Goal: Task Accomplishment & Management: Complete application form

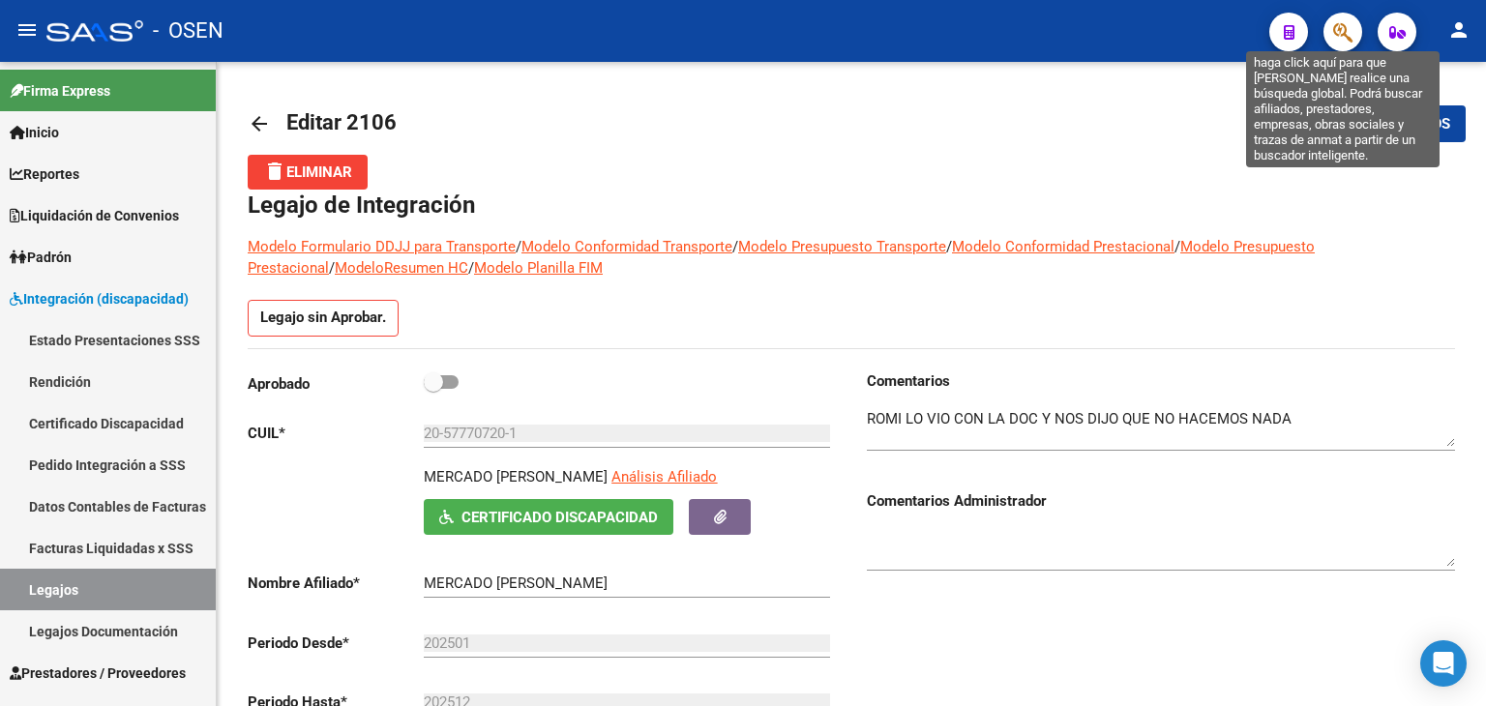
click at [1342, 32] on icon "button" at bounding box center [1342, 32] width 19 height 22
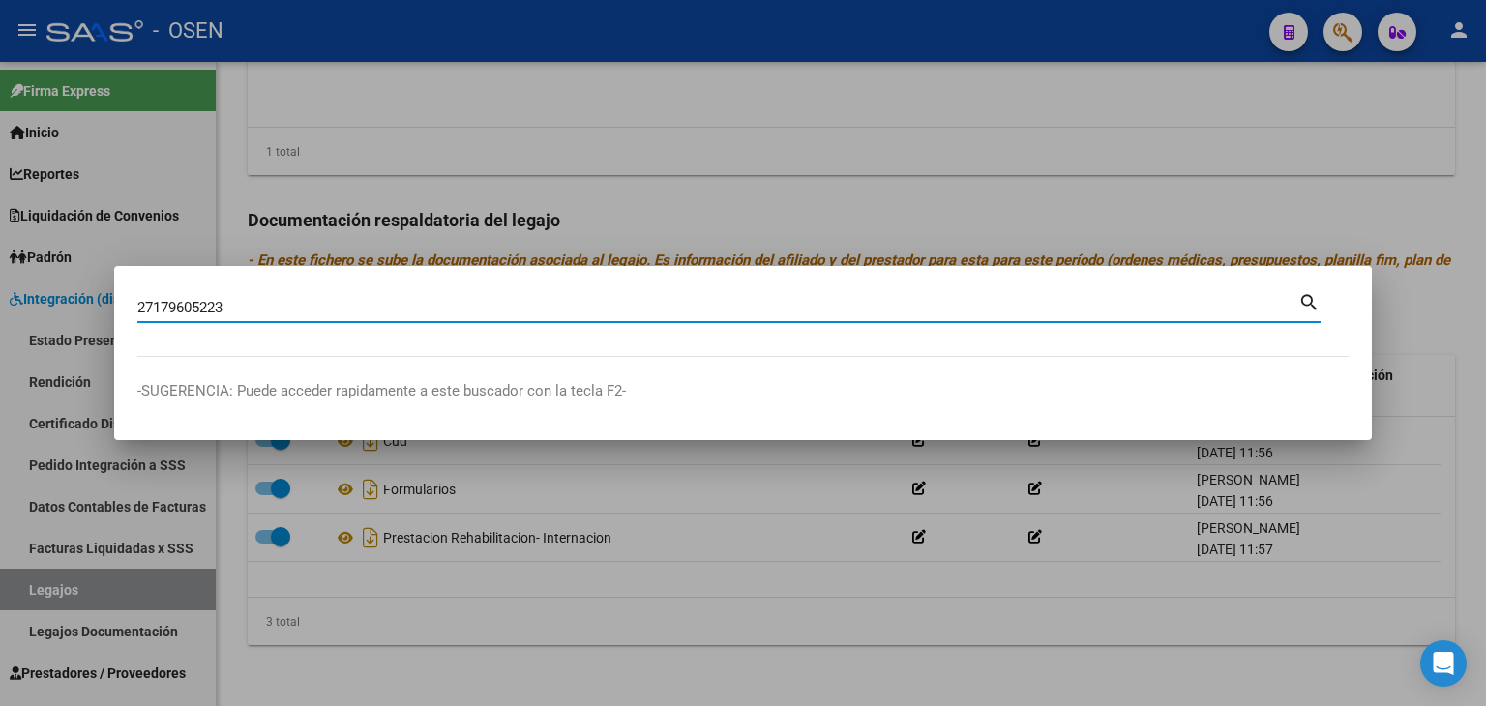
type input "27179605223"
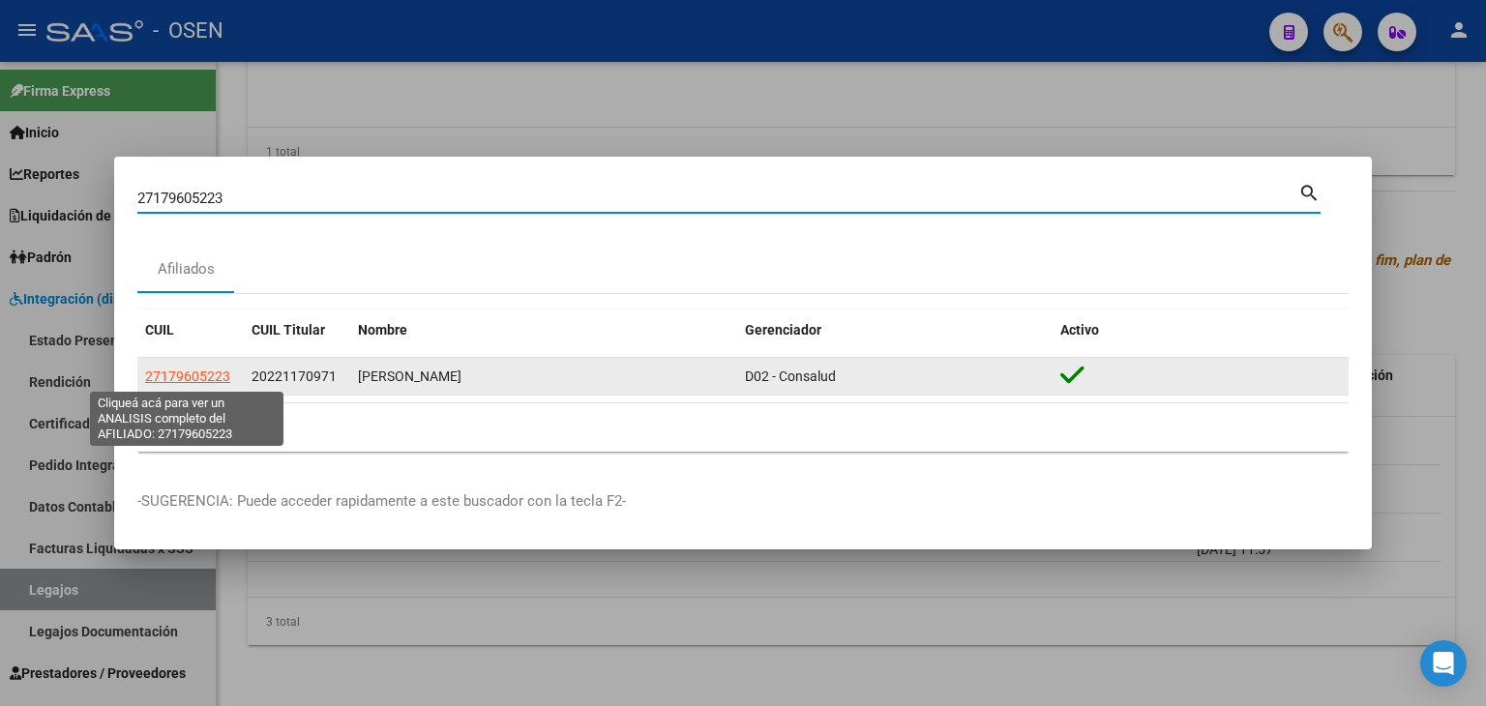
click at [178, 377] on span "27179605223" at bounding box center [187, 376] width 85 height 15
type textarea "27179605223"
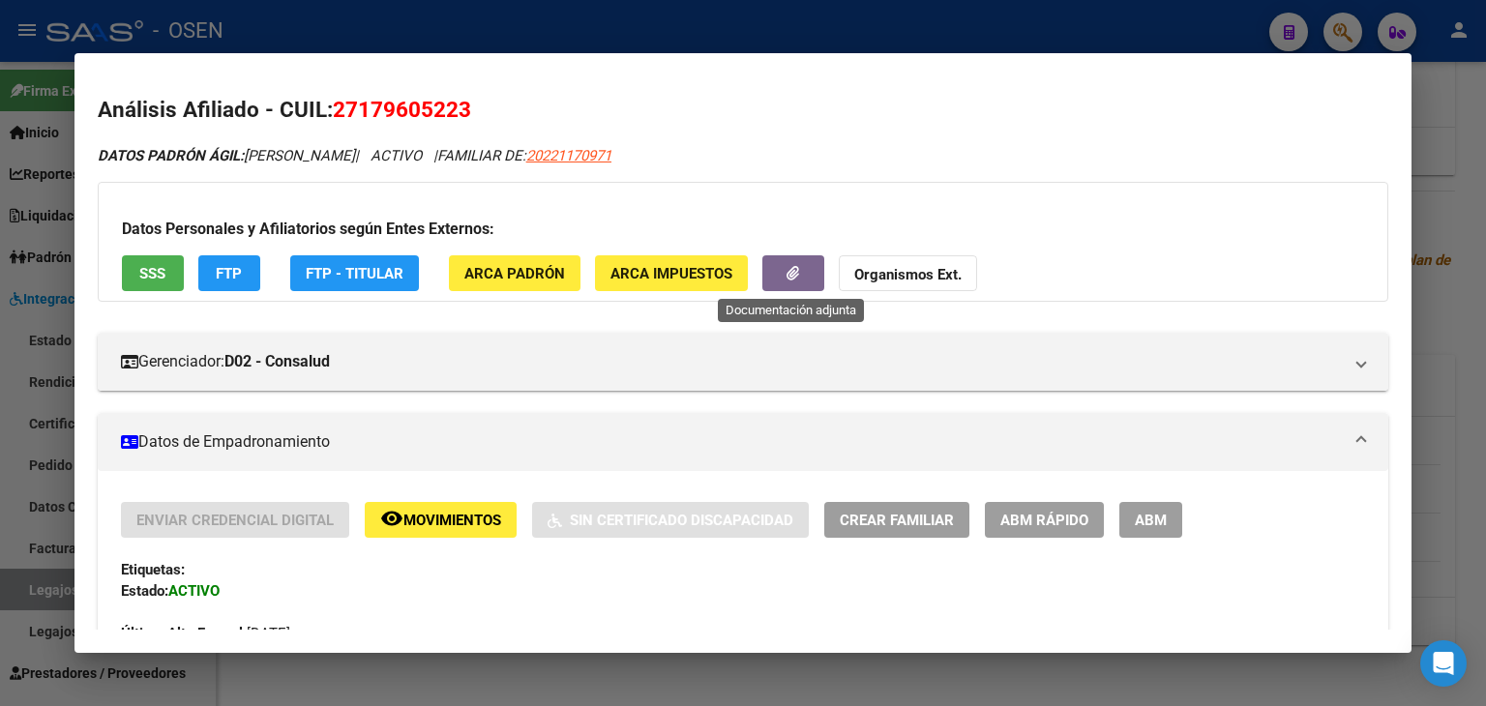
click at [801, 272] on button "button" at bounding box center [793, 273] width 62 height 36
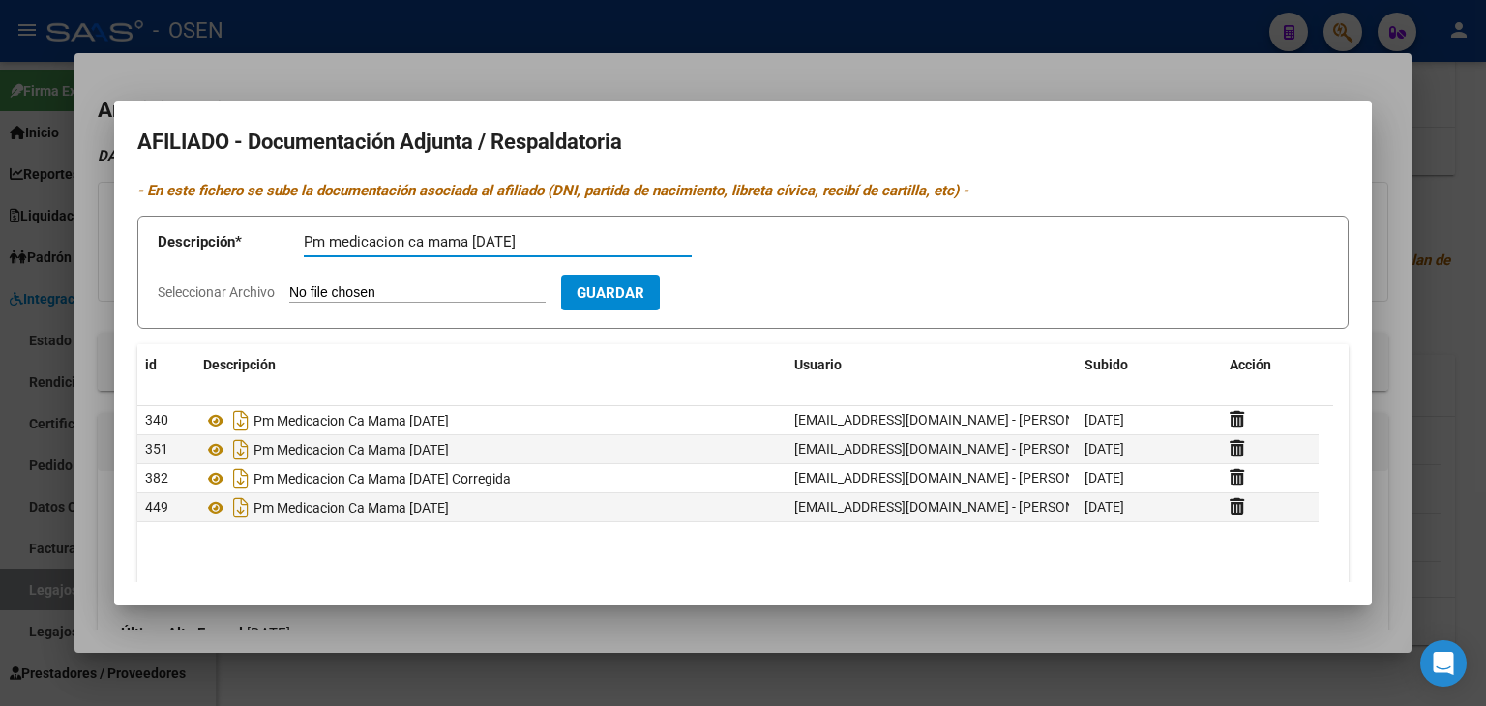
type input "Pm medicacion ca mama [DATE]"
click at [289, 284] on input "Seleccionar Archivo" at bounding box center [417, 293] width 256 height 18
type input "C:\fakepath\RECETA SEP [PERSON_NAME].pdf"
click at [743, 306] on button "Guardar" at bounding box center [722, 293] width 99 height 36
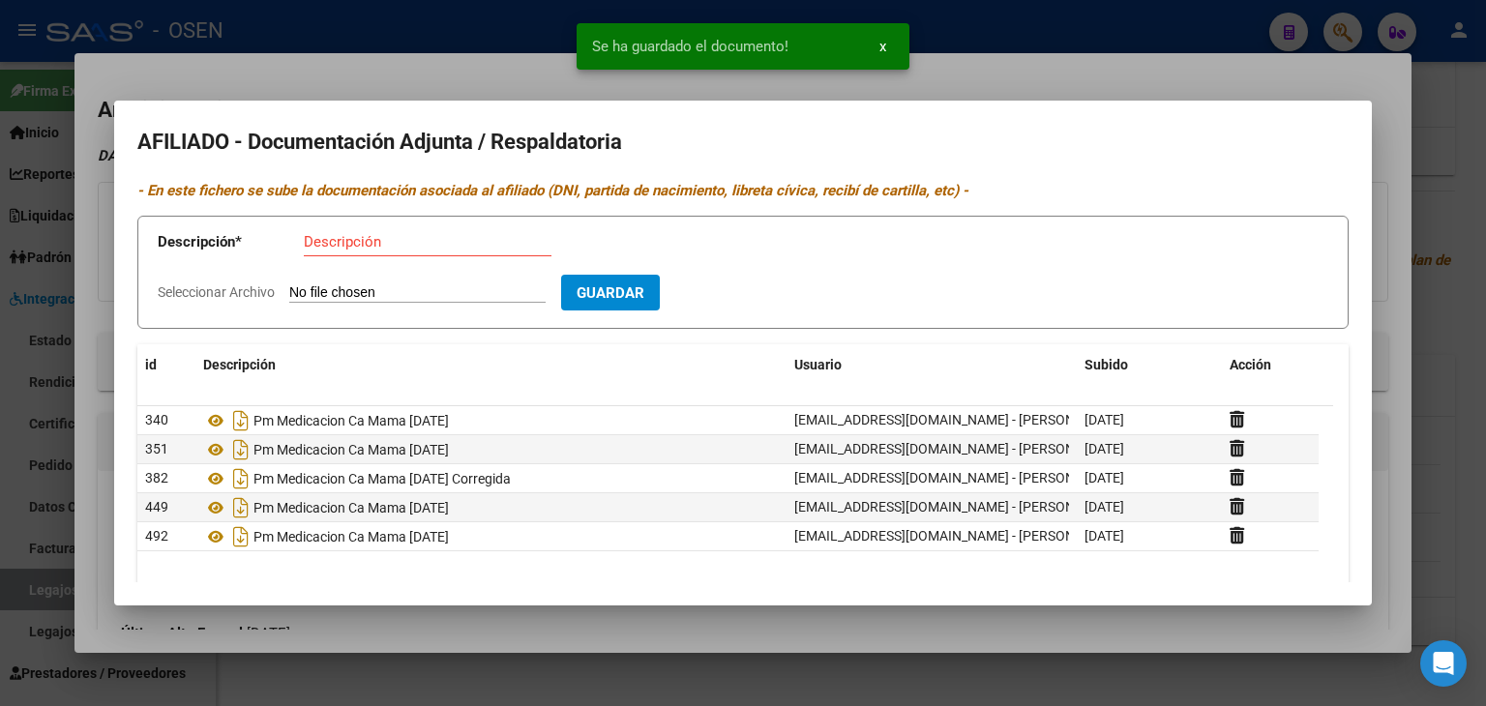
click at [1052, 39] on div at bounding box center [743, 353] width 1486 height 706
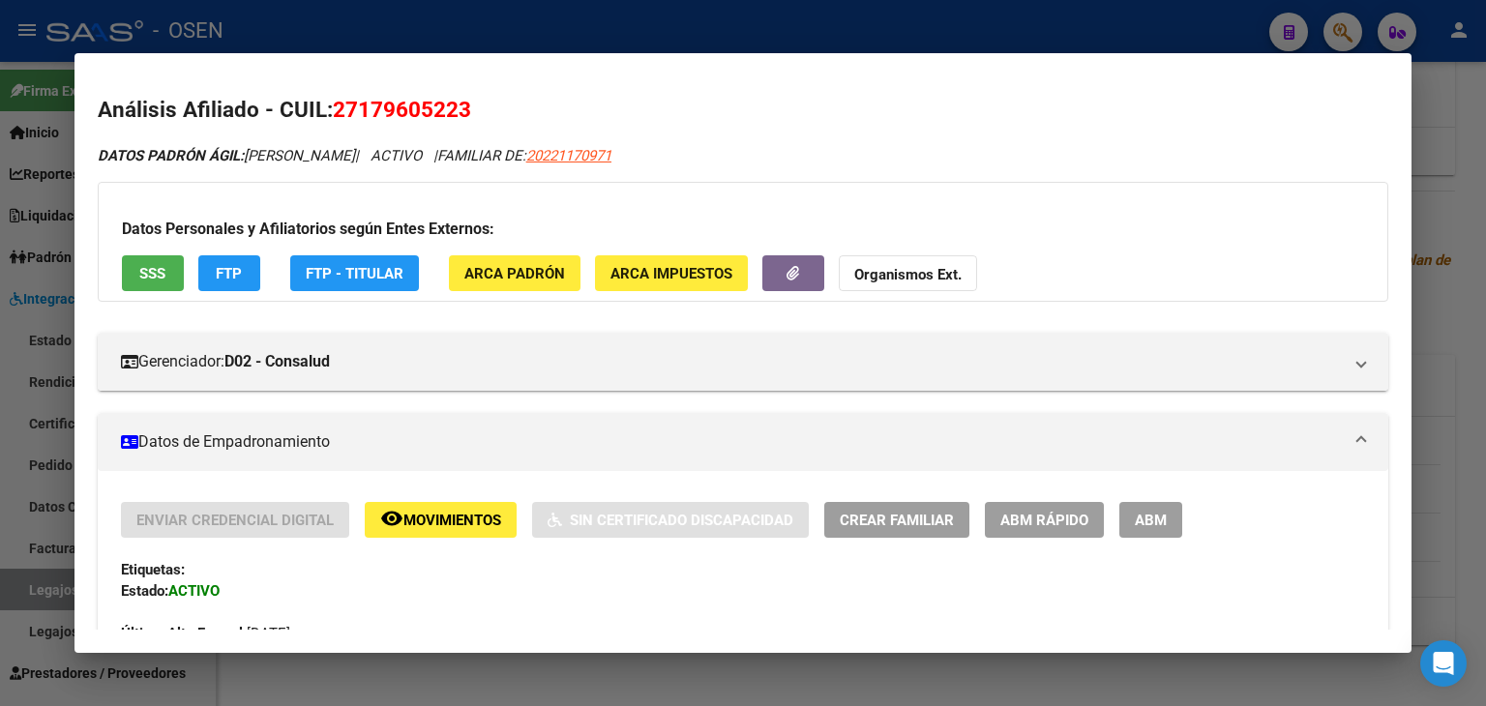
click at [608, 35] on div at bounding box center [743, 353] width 1486 height 706
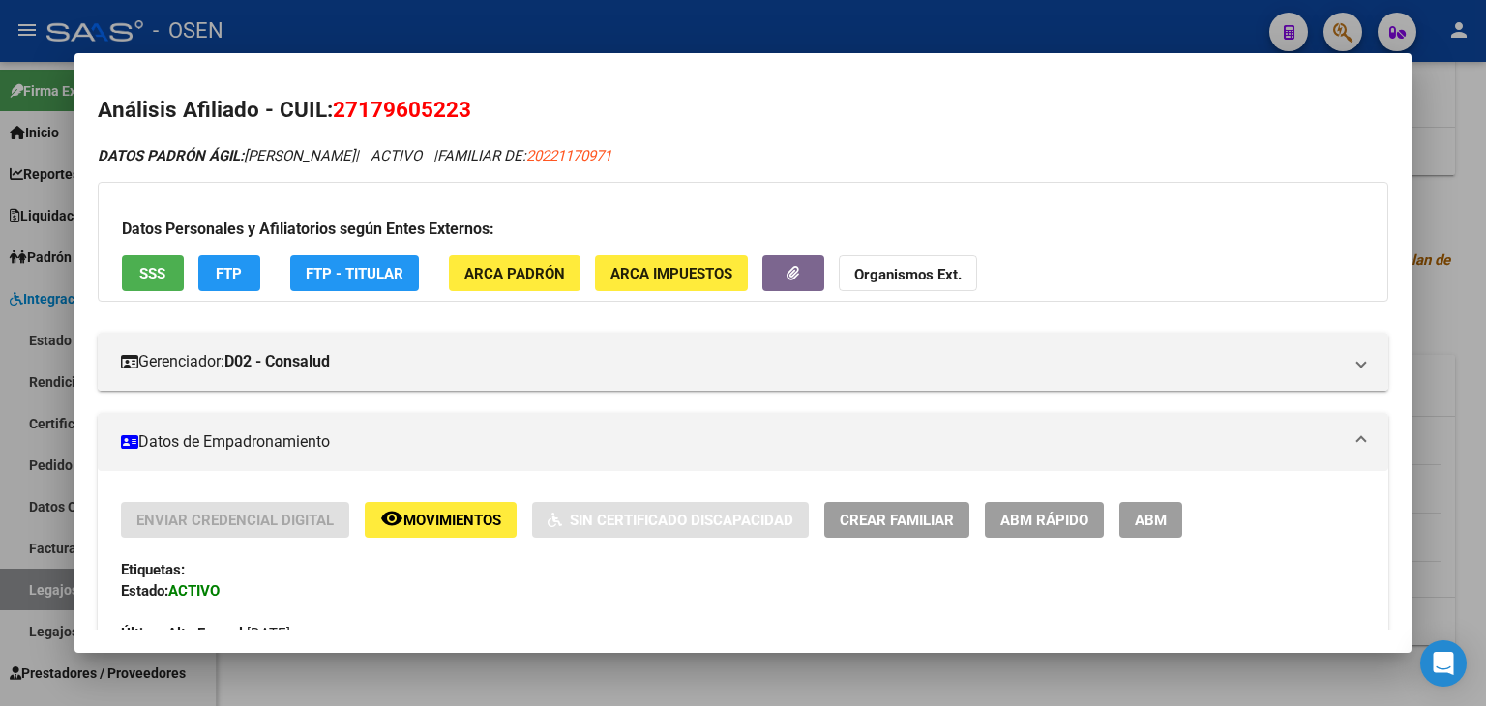
click at [608, 35] on div at bounding box center [743, 353] width 1486 height 706
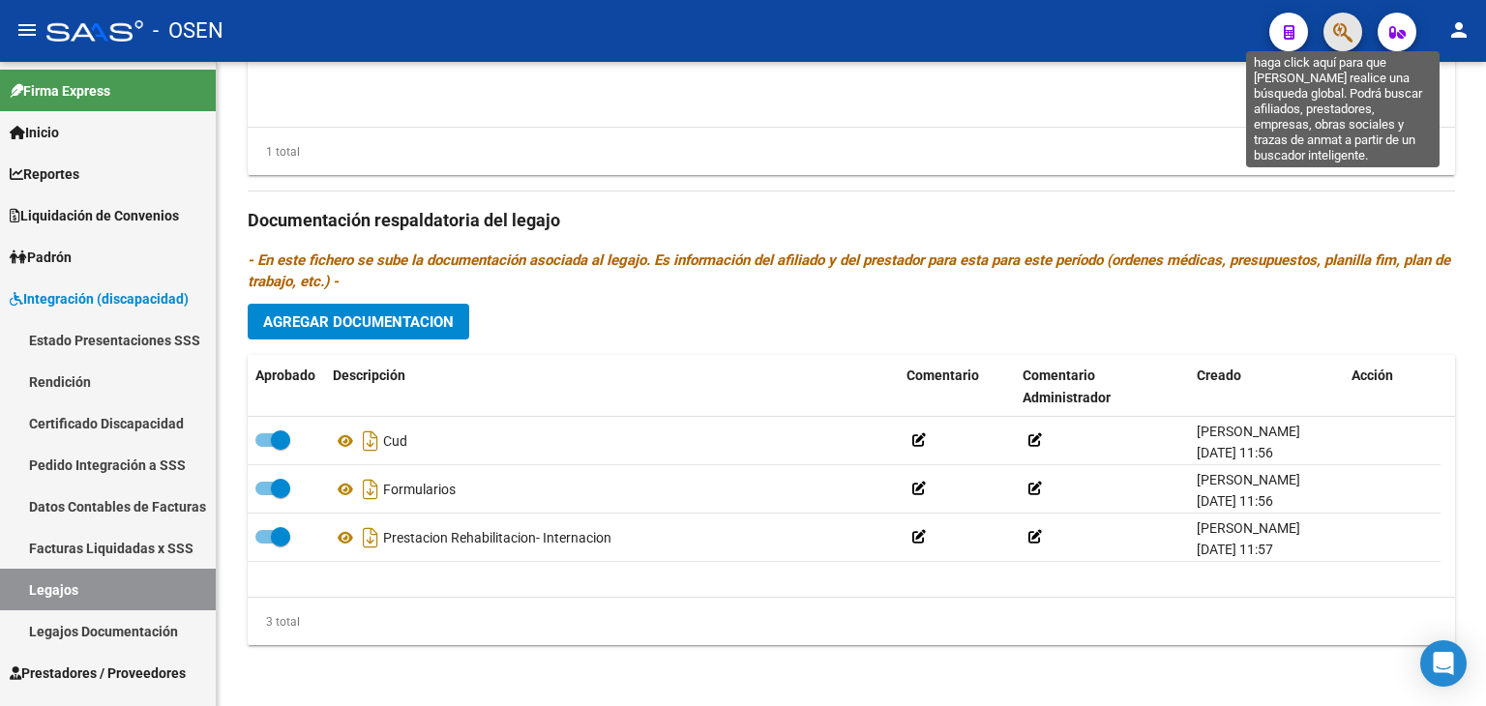
click at [1347, 28] on icon "button" at bounding box center [1342, 32] width 19 height 22
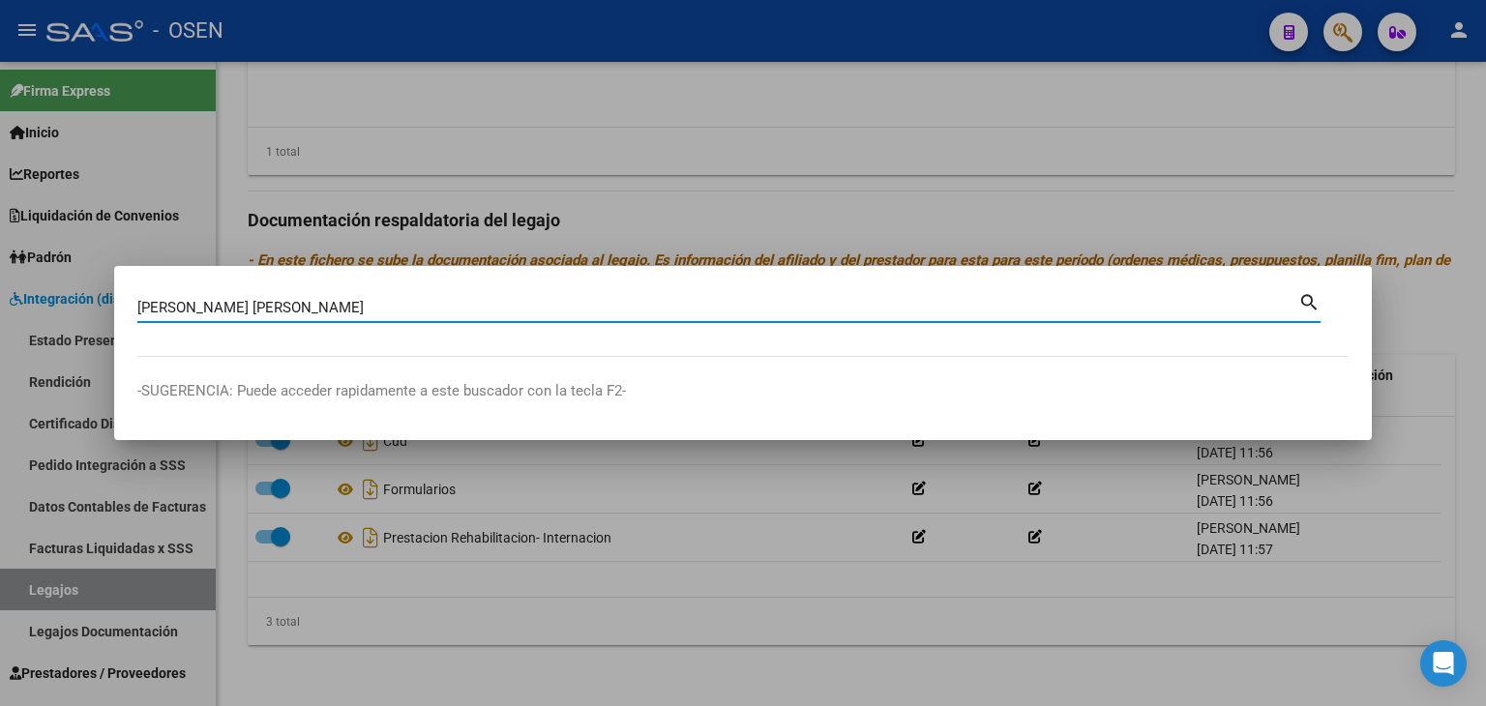
type input "[PERSON_NAME] [PERSON_NAME]"
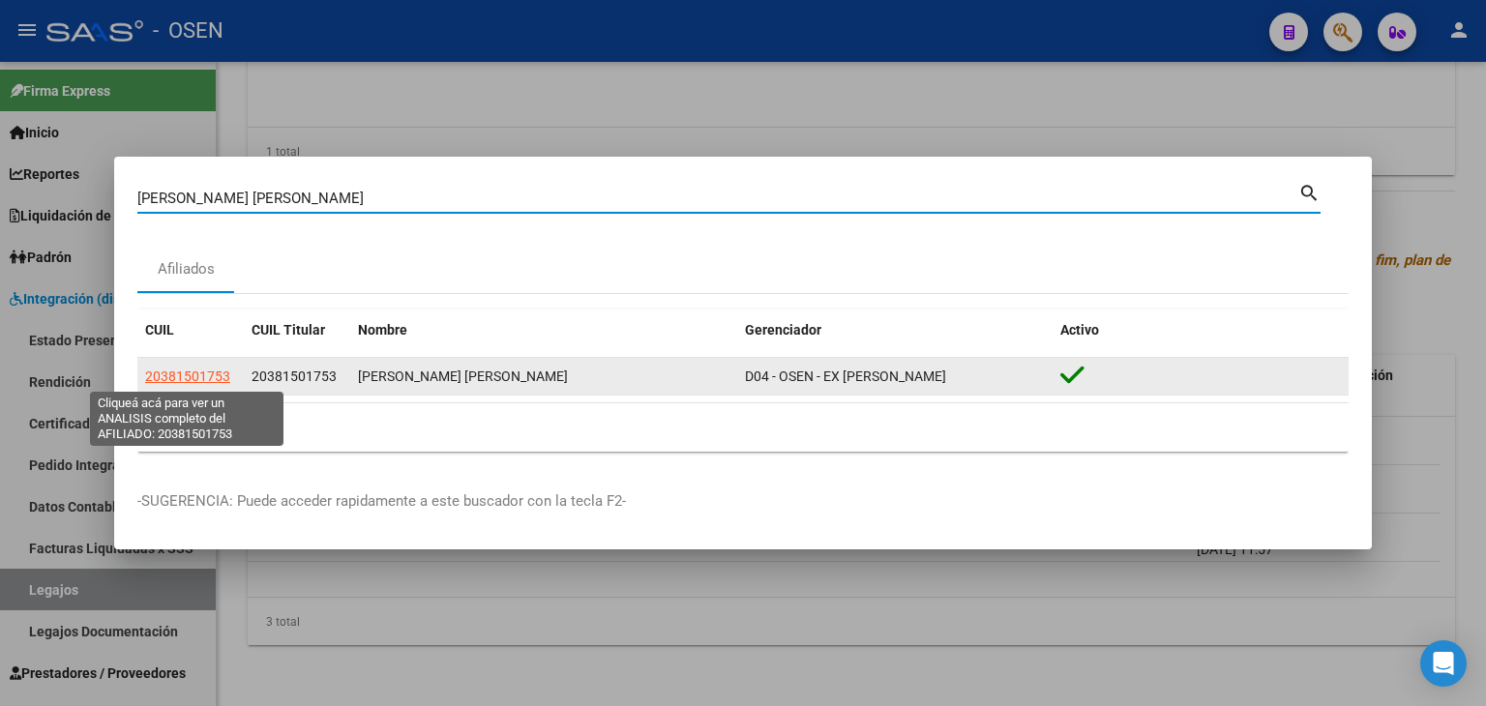
click at [188, 376] on span "20381501753" at bounding box center [187, 376] width 85 height 15
type textarea "20381501753"
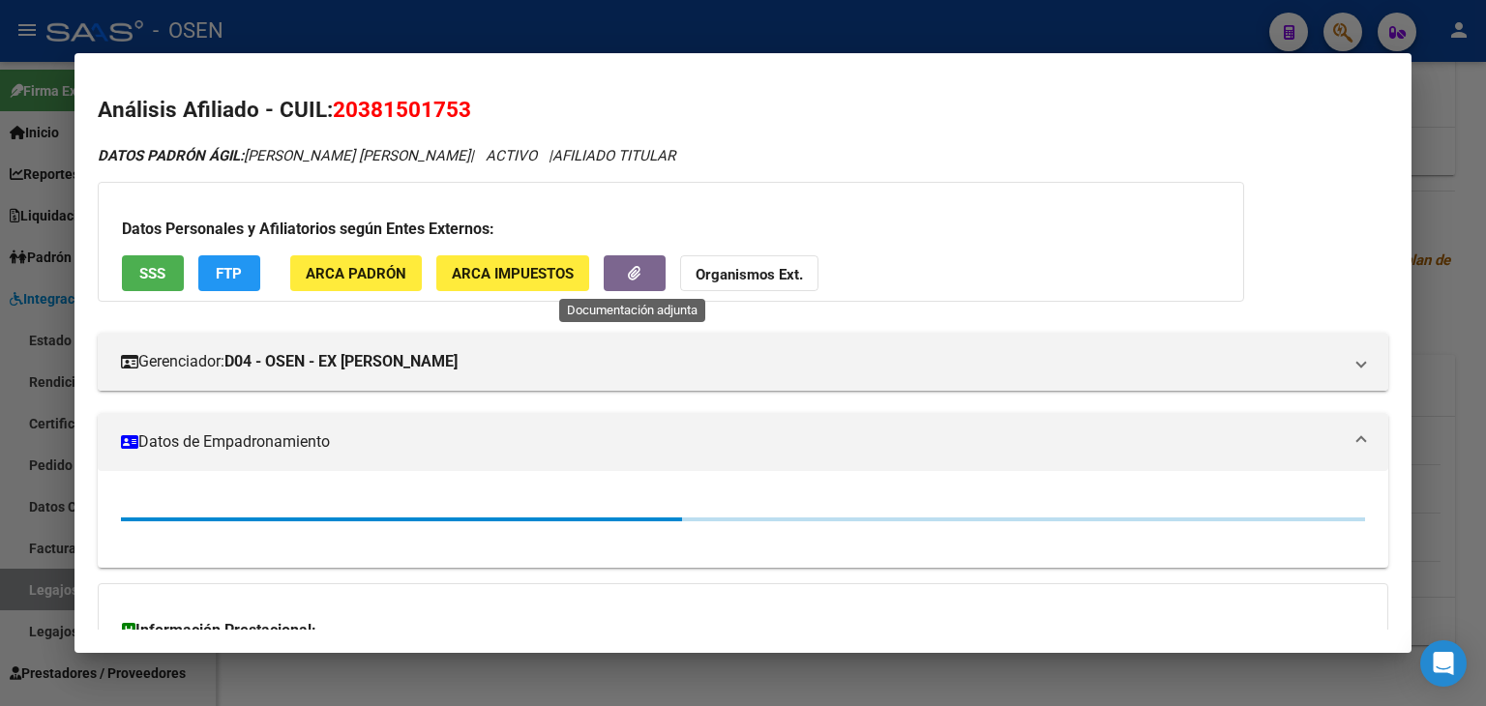
click at [624, 266] on button "button" at bounding box center [635, 273] width 62 height 36
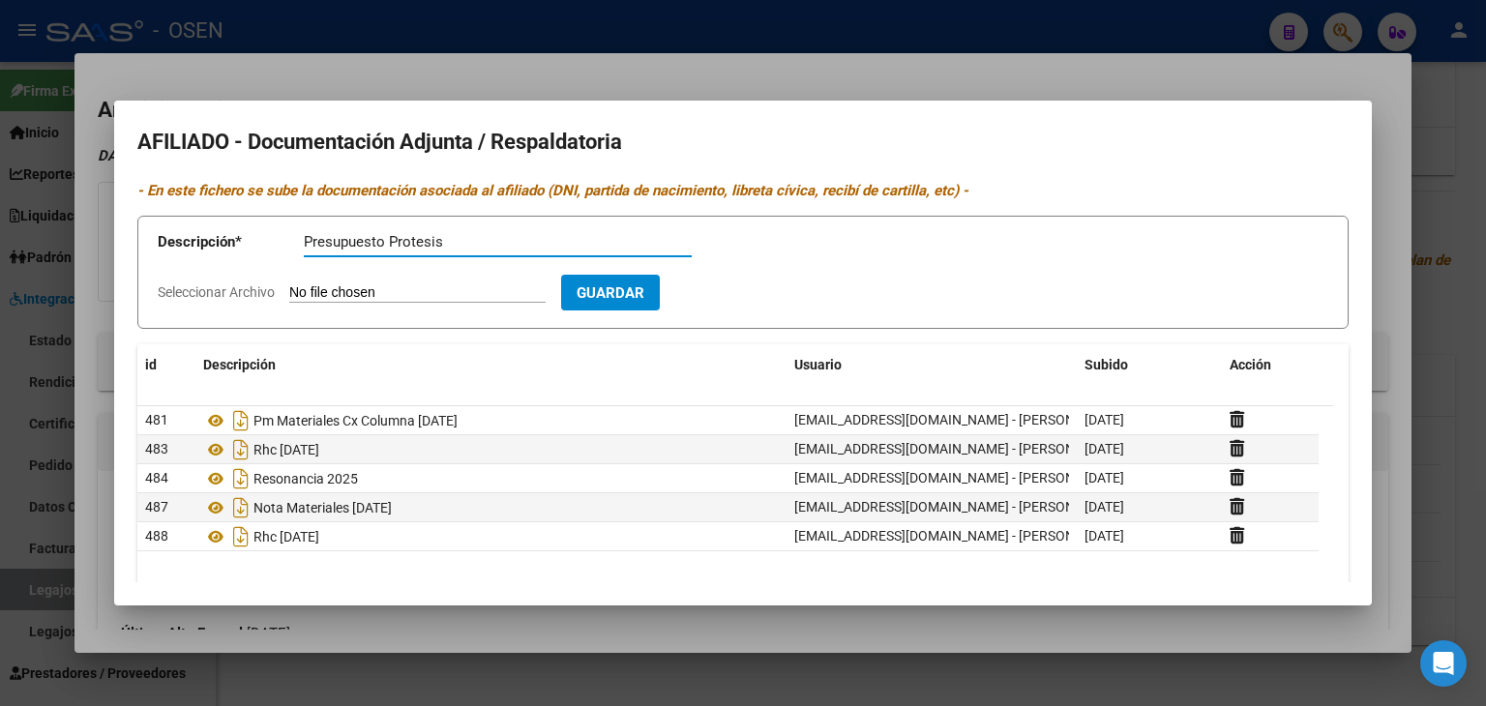
type input "Presupuesto Protesis"
click at [289, 284] on input "Seleccionar Archivo" at bounding box center [417, 293] width 256 height 18
type input "C:\fakepath\HALORAND [PERSON_NAME] [PERSON_NAME]-1 (1).pdf"
click at [519, 241] on input "Presupuesto Protesis" at bounding box center [498, 241] width 388 height 17
type input "Presupuesto Protesis [DATE]"
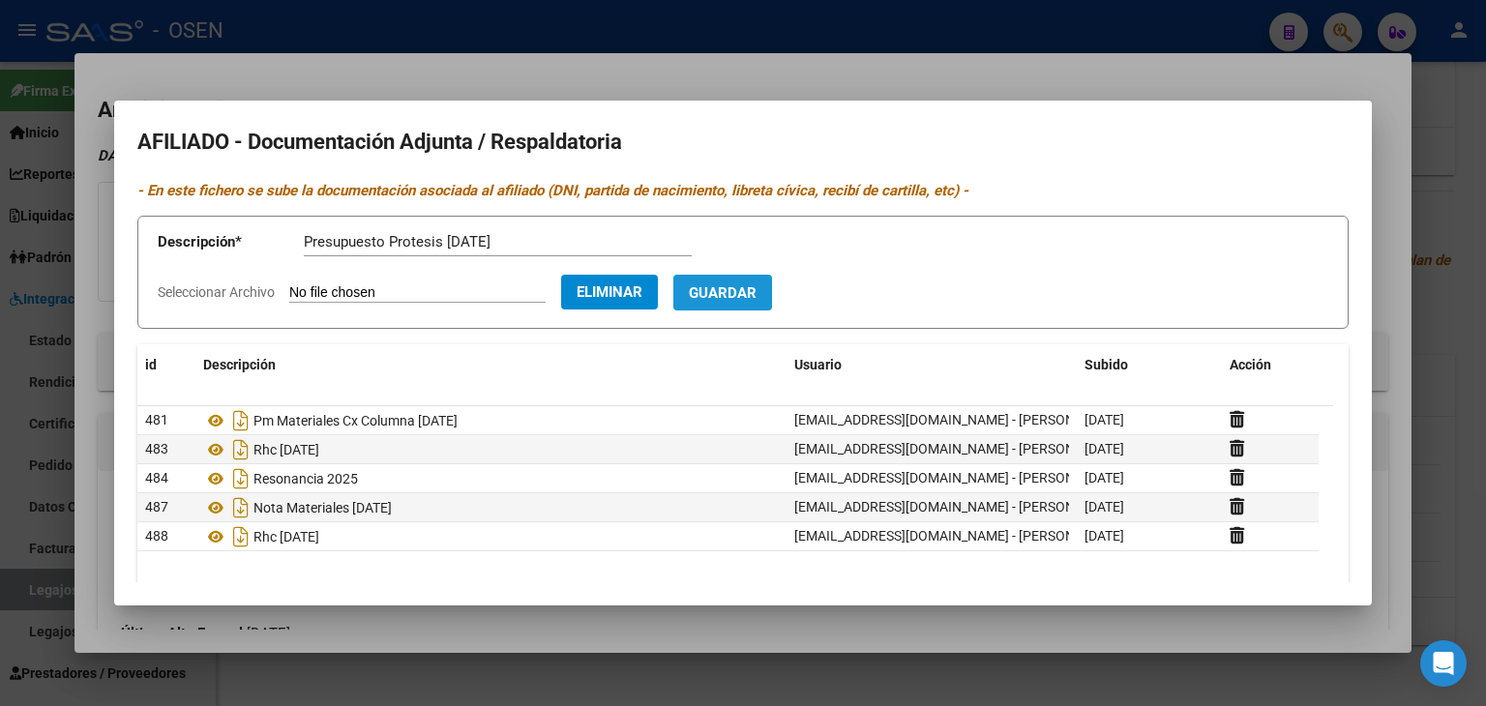
click at [748, 284] on span "Guardar" at bounding box center [723, 292] width 68 height 17
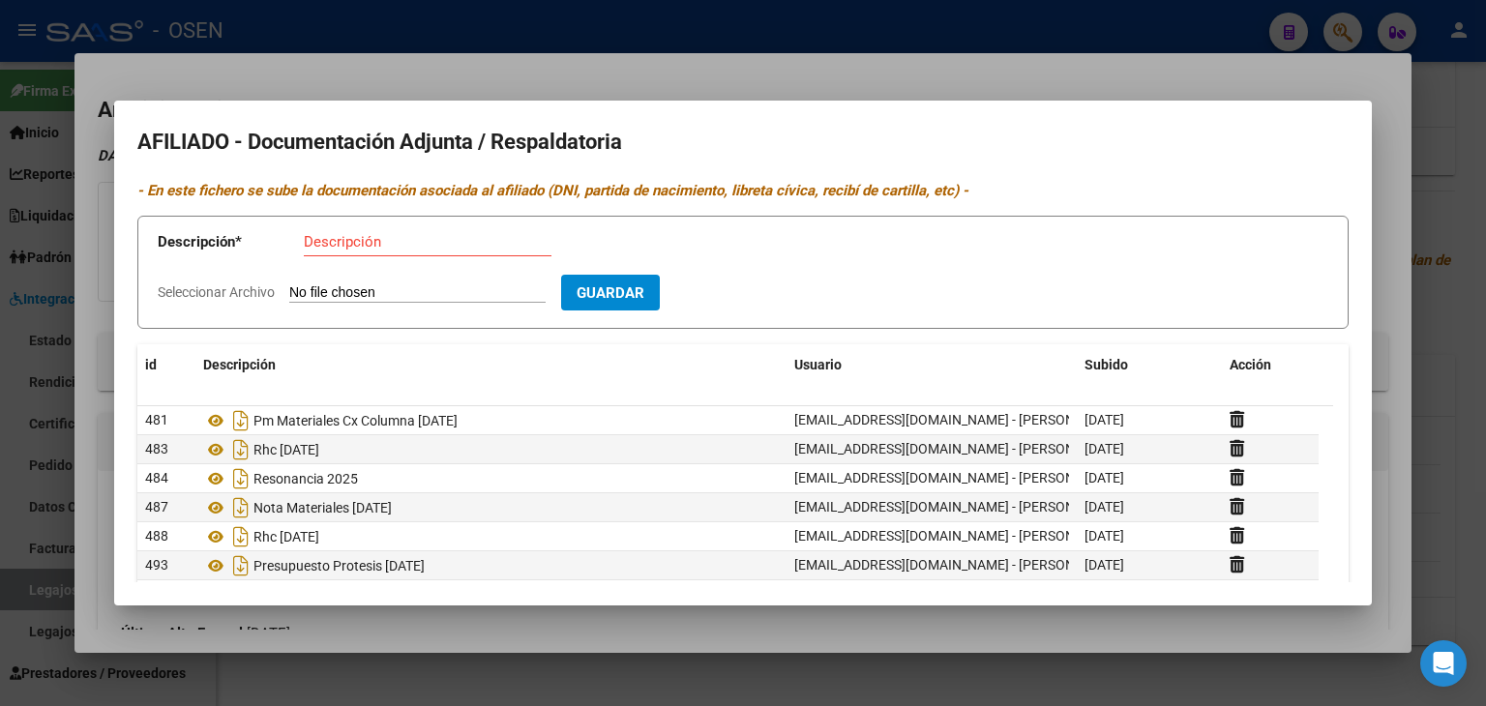
click at [308, 16] on div at bounding box center [743, 353] width 1486 height 706
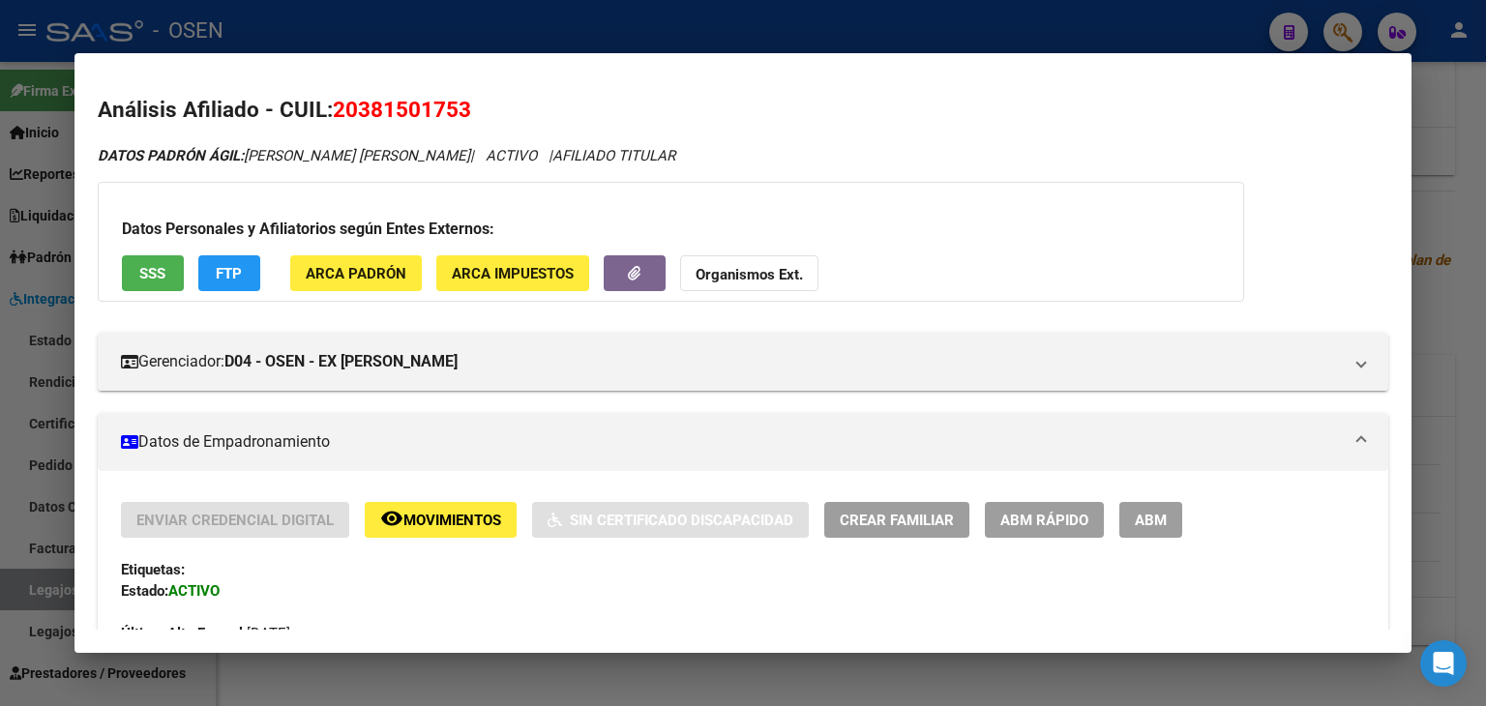
click at [308, 16] on div at bounding box center [743, 353] width 1486 height 706
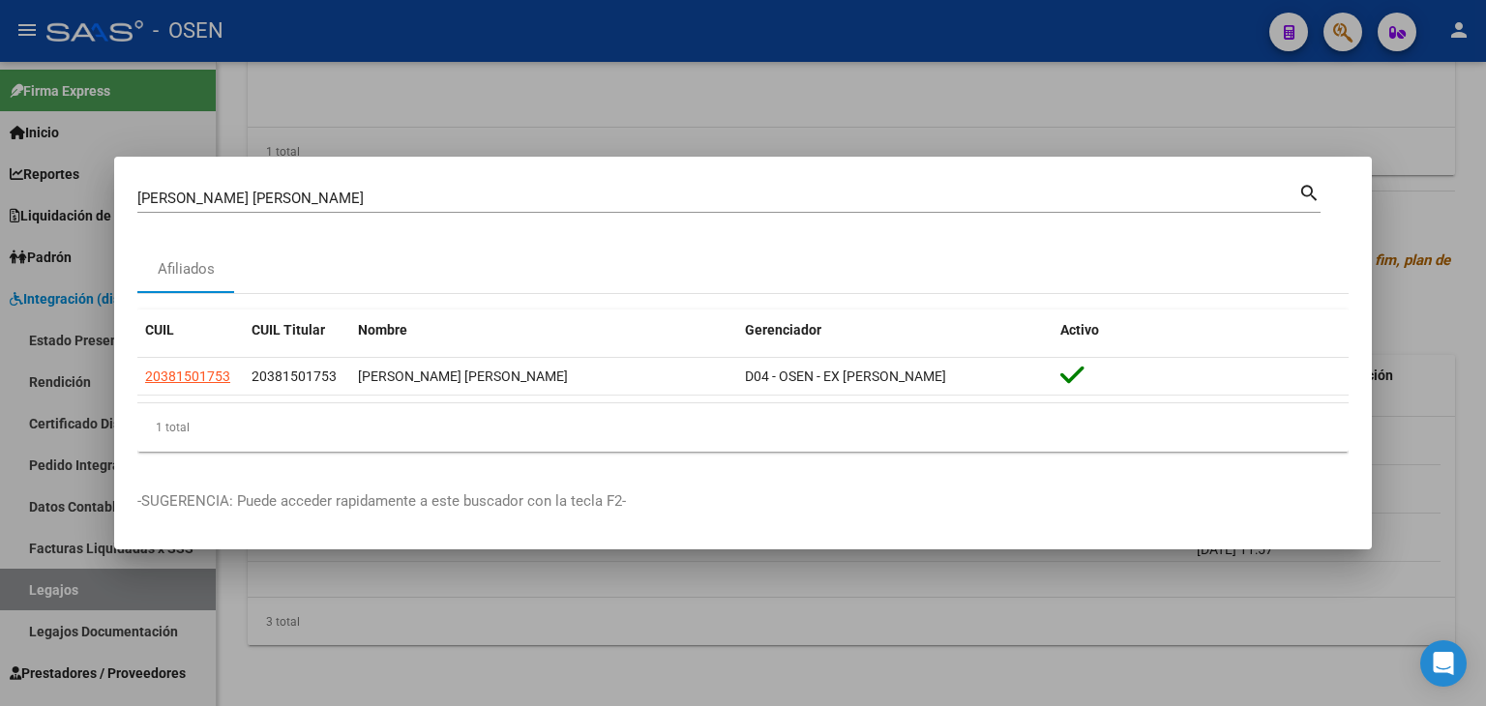
click at [308, 16] on div at bounding box center [743, 353] width 1486 height 706
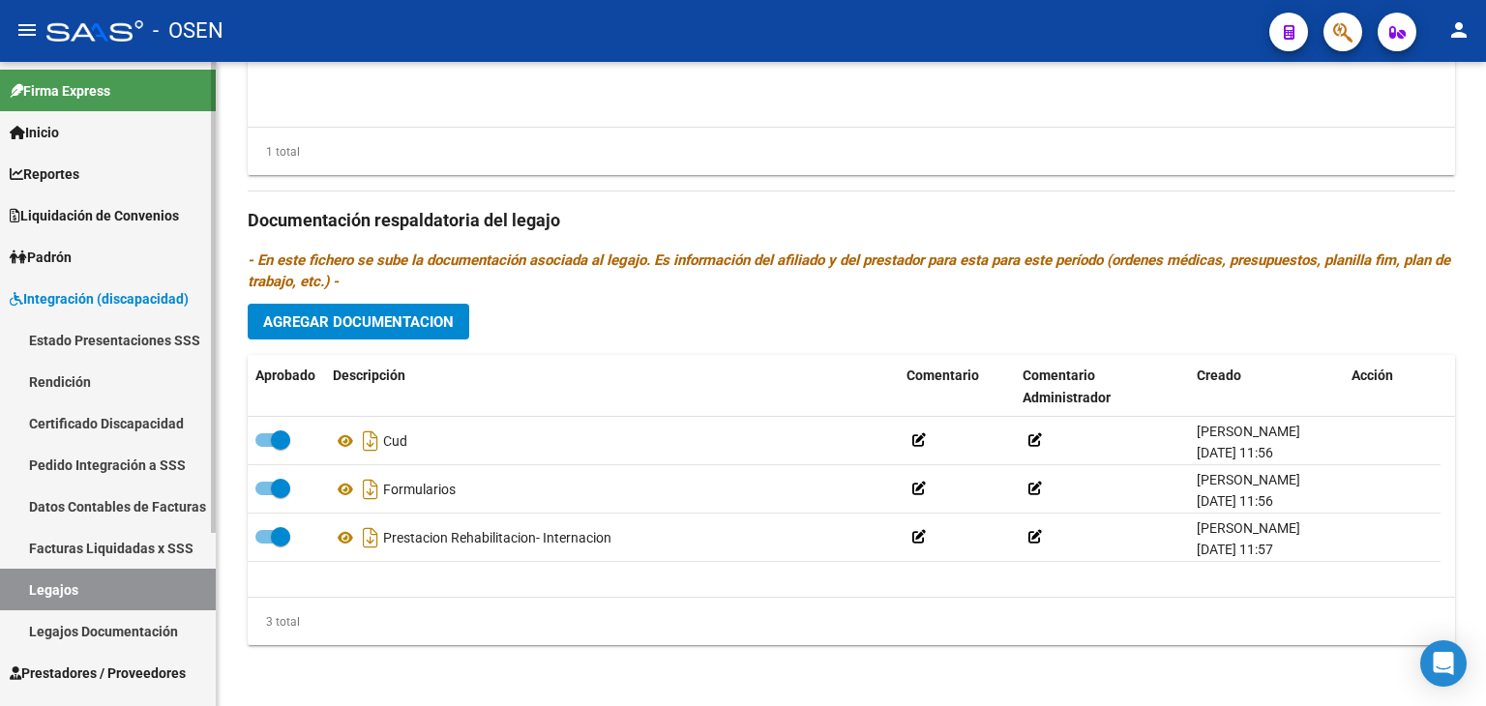
click at [101, 588] on link "Legajos" at bounding box center [108, 590] width 216 height 42
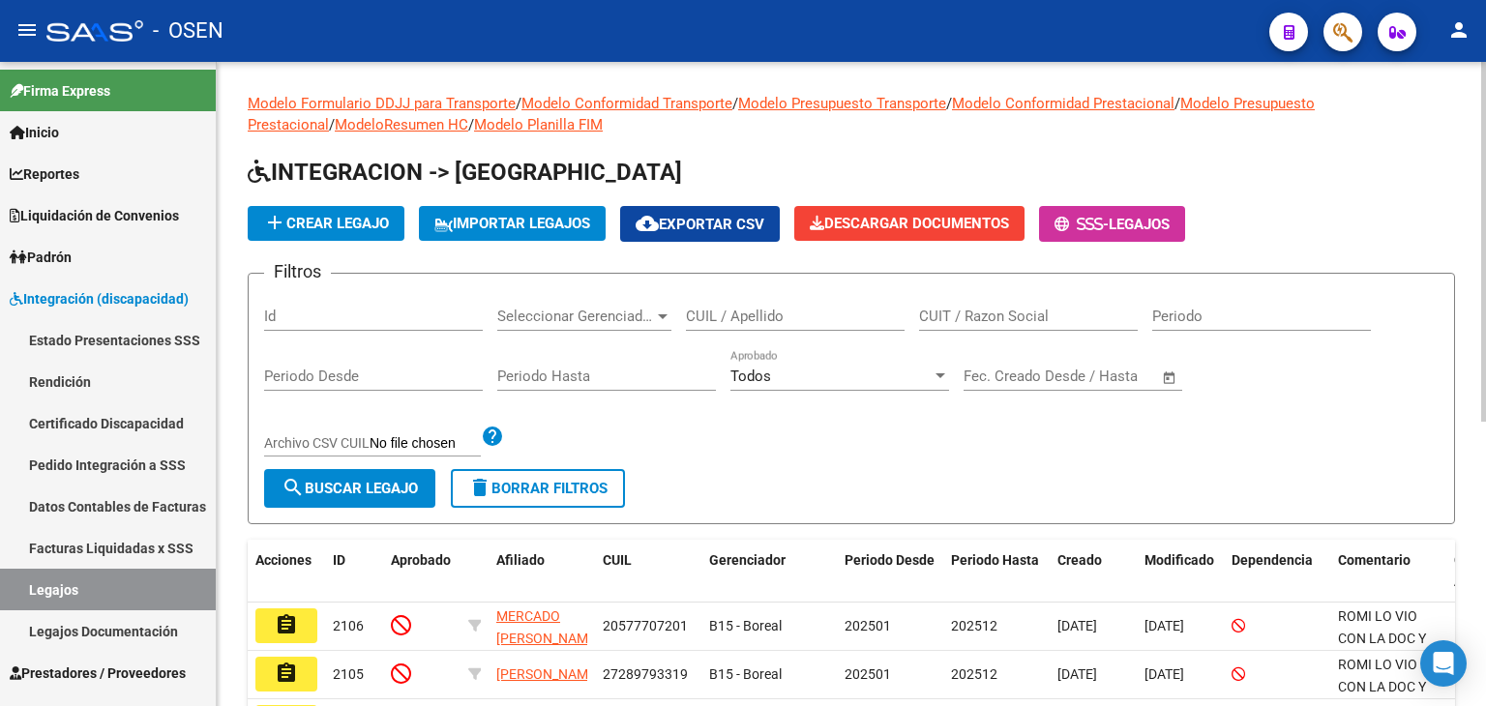
click at [797, 315] on input "CUIL / Apellido" at bounding box center [795, 316] width 219 height 17
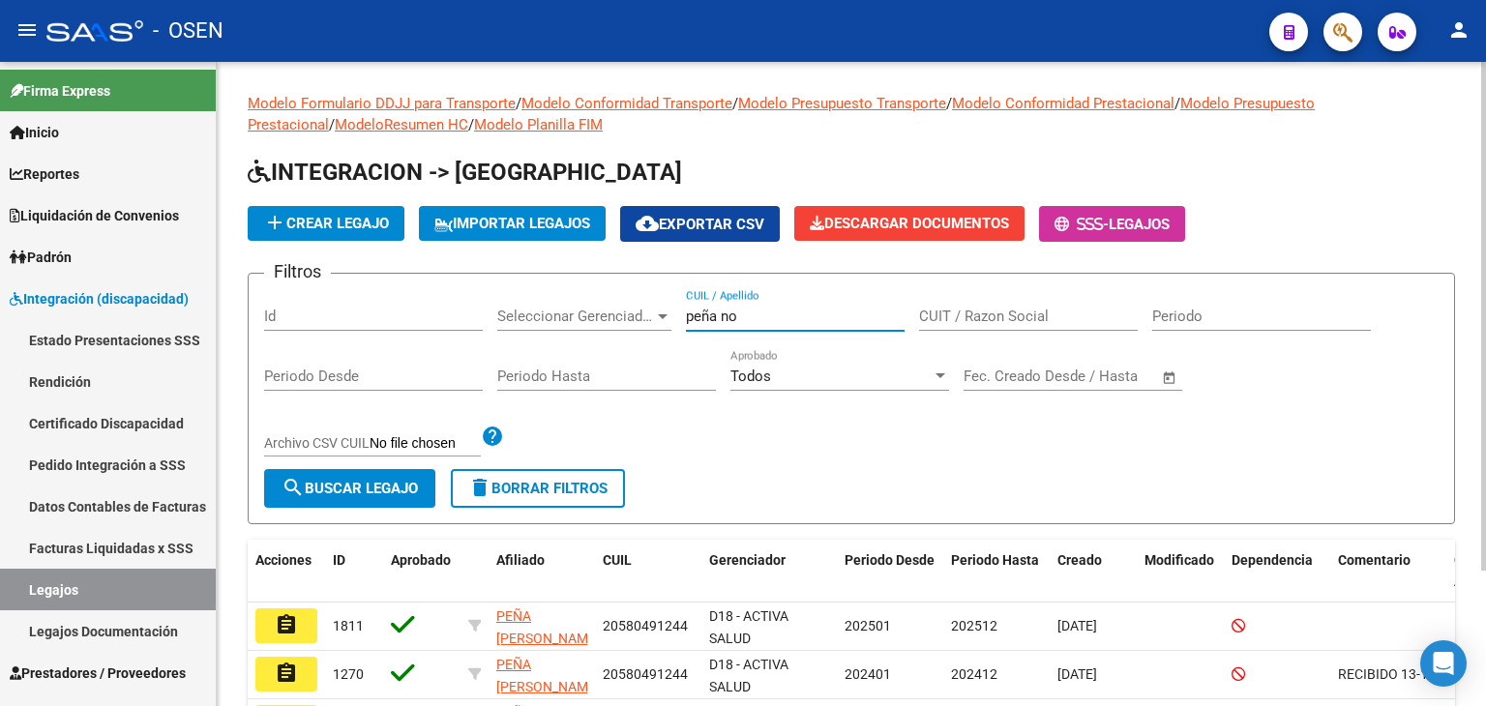
scroll to position [97, 0]
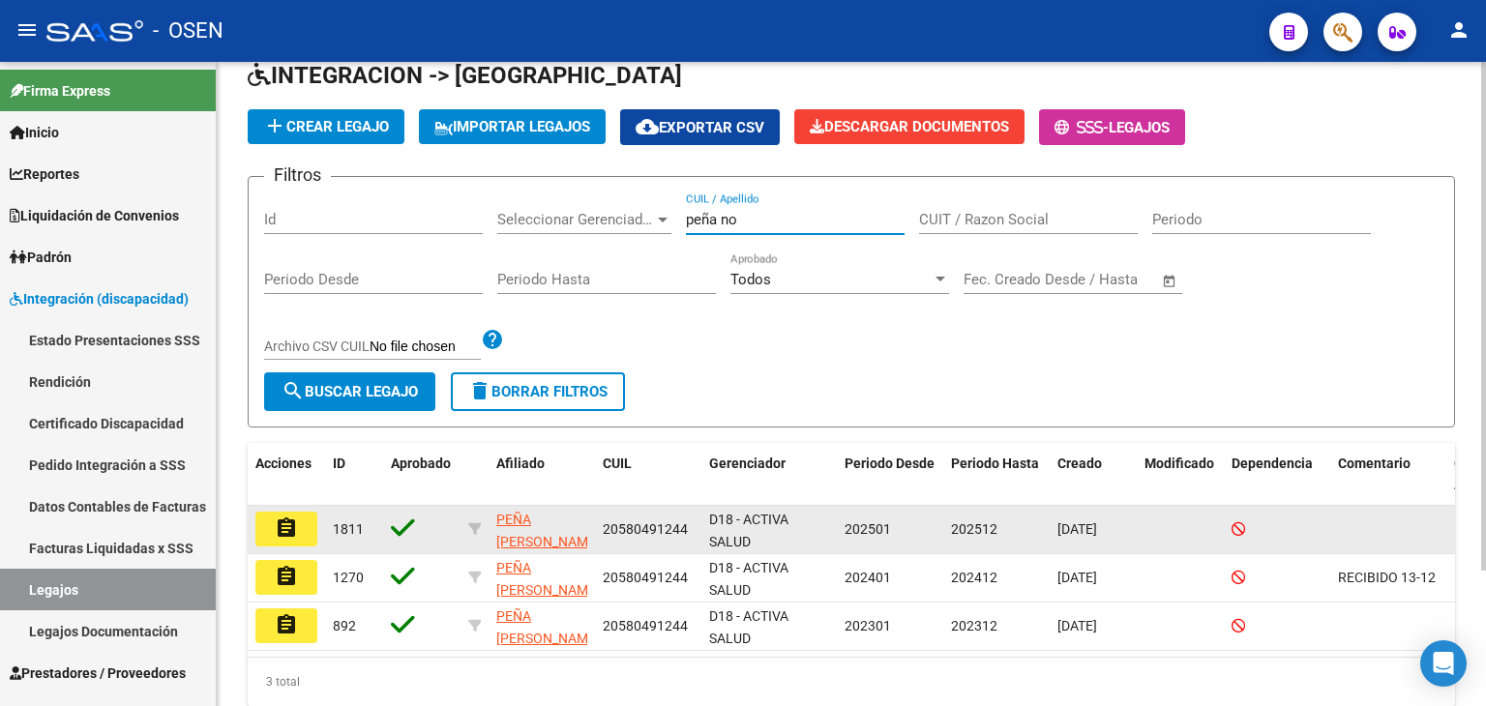
type input "peña no"
click at [298, 523] on button "assignment" at bounding box center [286, 529] width 62 height 35
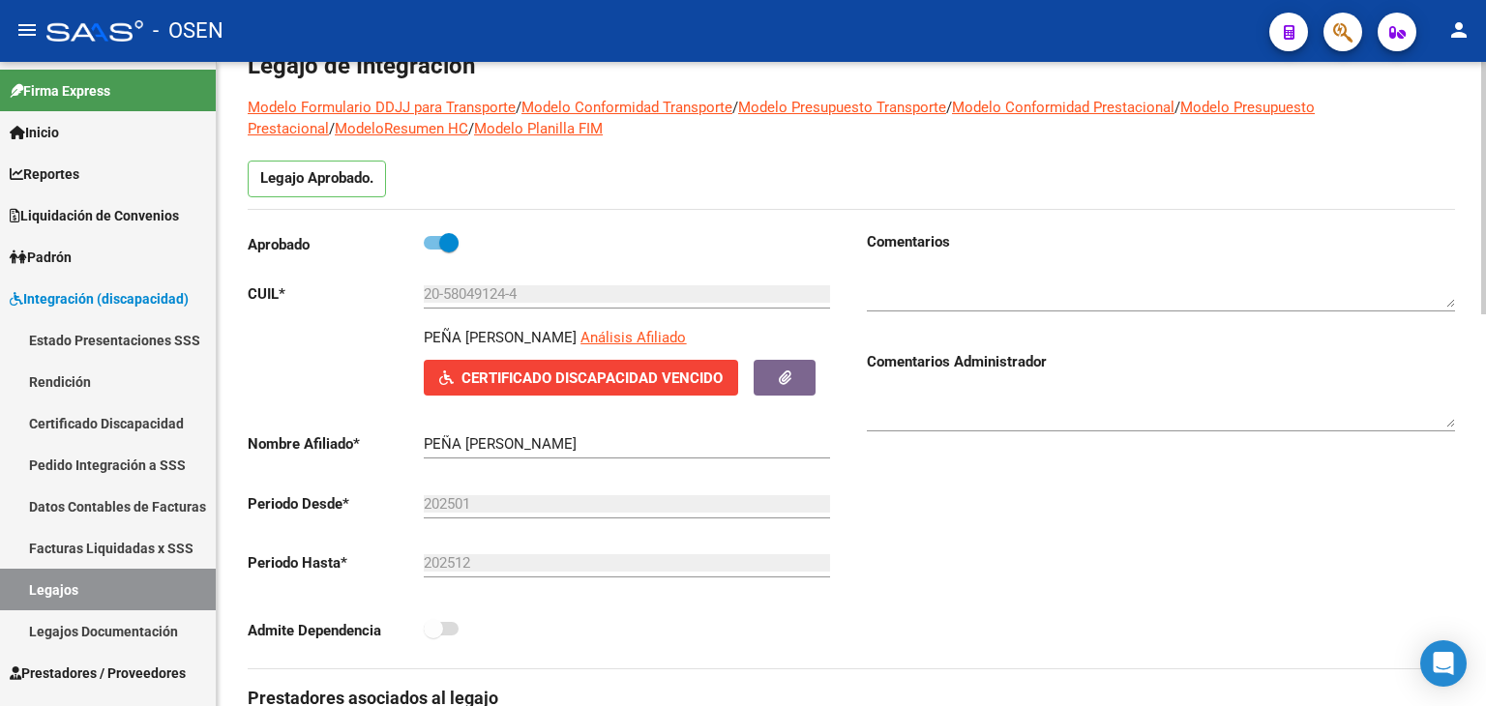
scroll to position [194, 0]
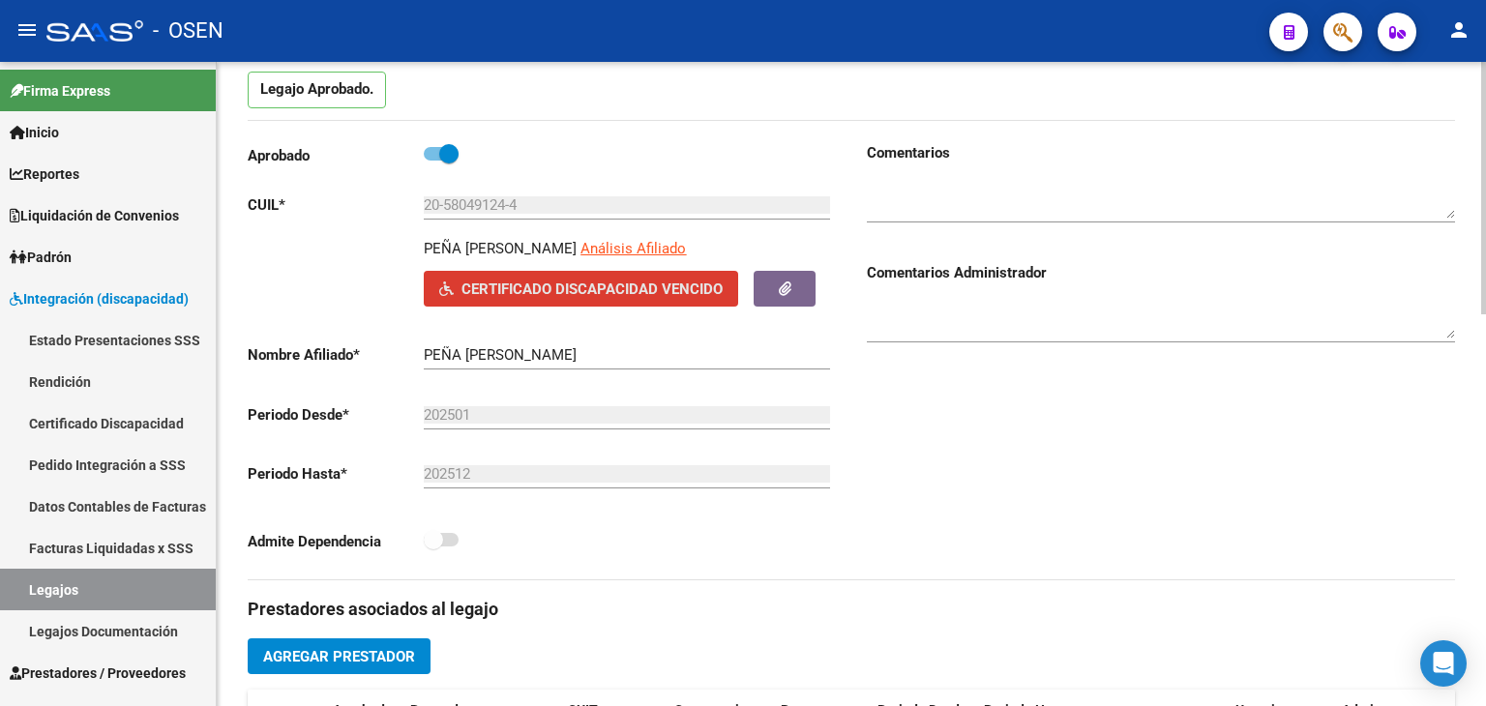
click at [670, 283] on span "Certificado Discapacidad Vencido" at bounding box center [592, 289] width 261 height 17
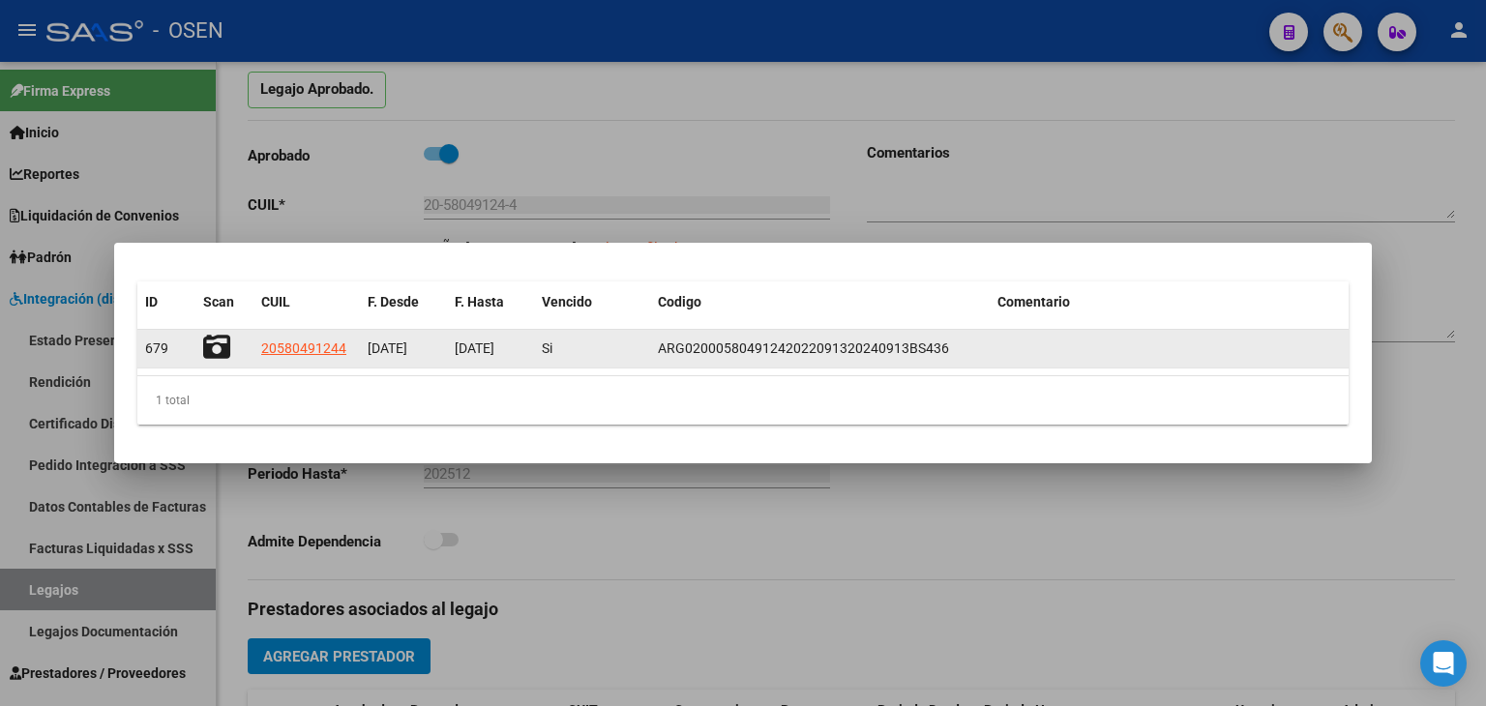
click at [214, 342] on icon at bounding box center [216, 347] width 27 height 27
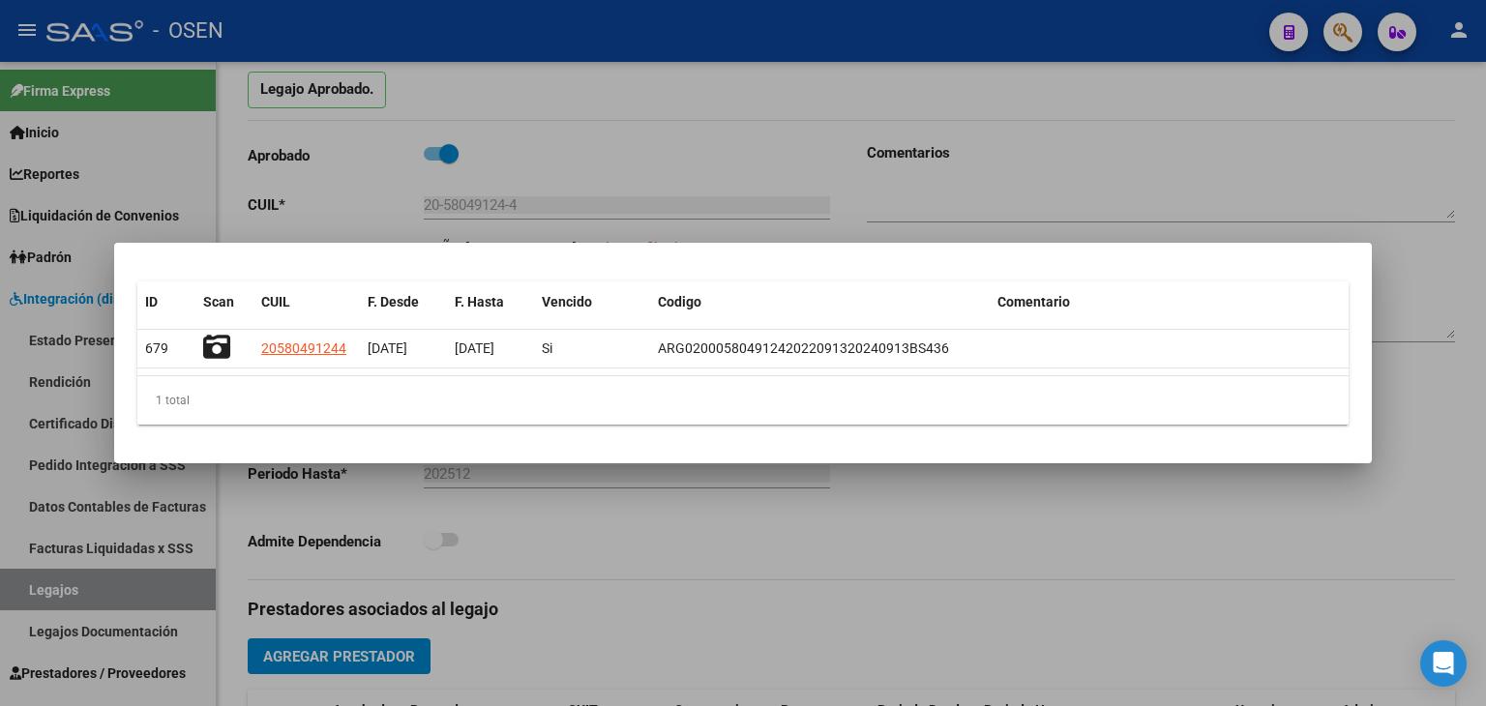
click at [720, 102] on div at bounding box center [743, 353] width 1486 height 706
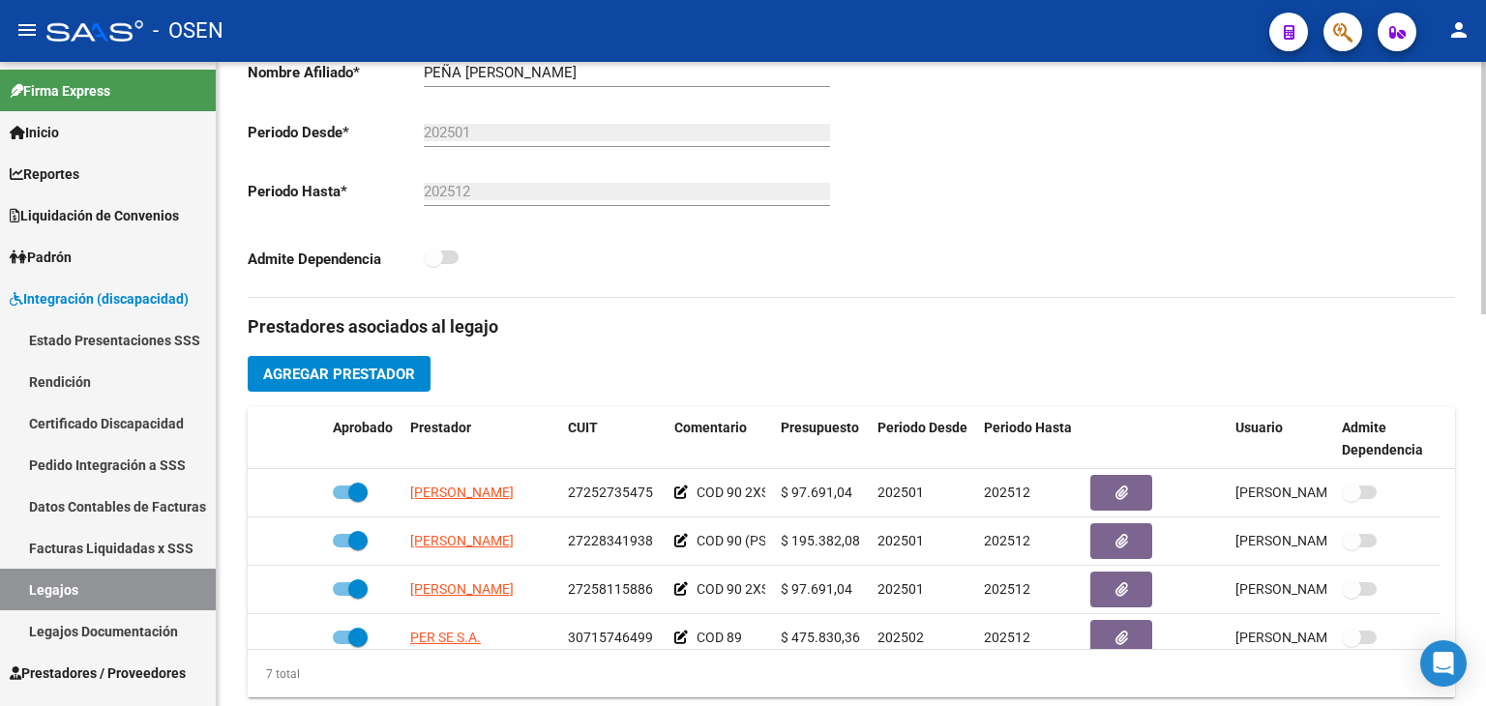
scroll to position [484, 0]
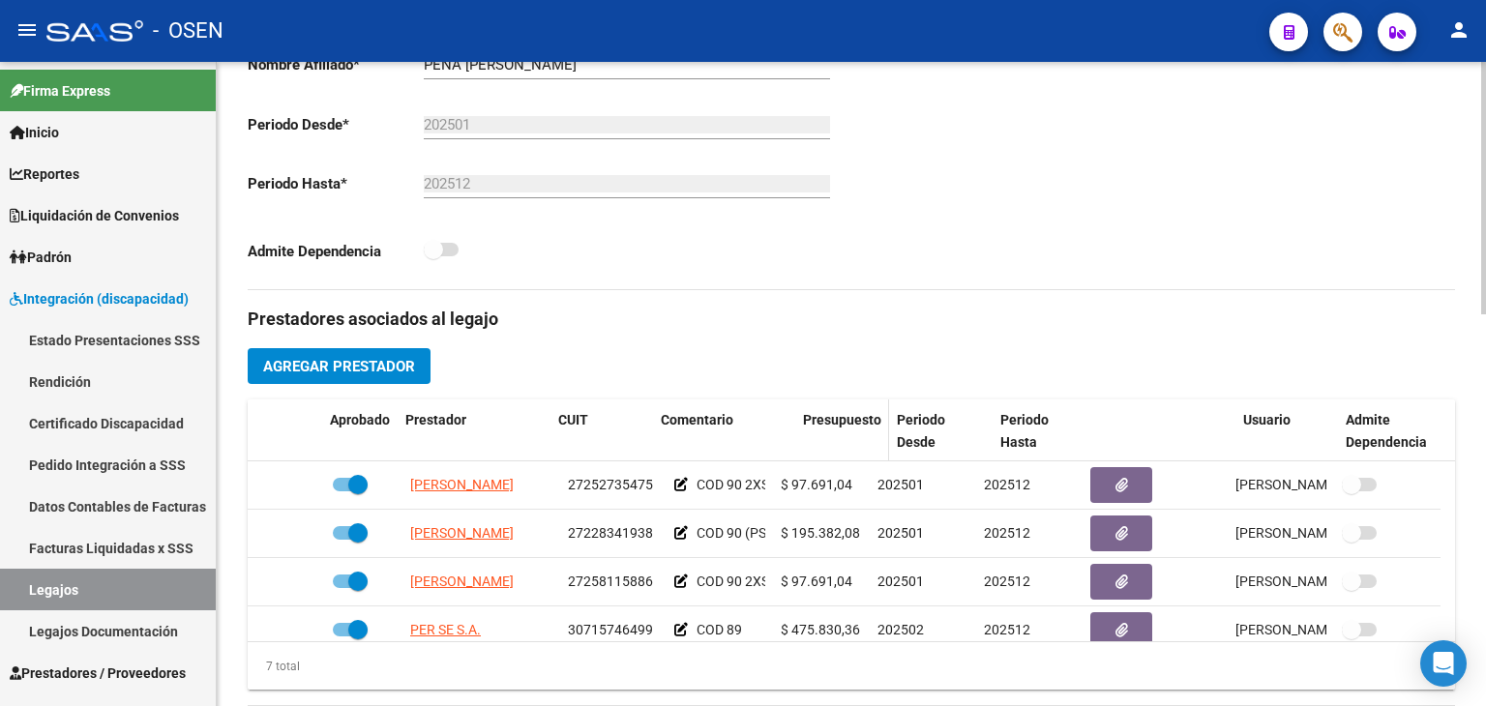
drag, startPoint x: 769, startPoint y: 433, endPoint x: 812, endPoint y: 437, distance: 42.8
click at [812, 437] on div "Aprobado Prestador CUIT Comentario Presupuesto Periodo Desde Periodo Hasta Usua…" at bounding box center [844, 432] width 1193 height 64
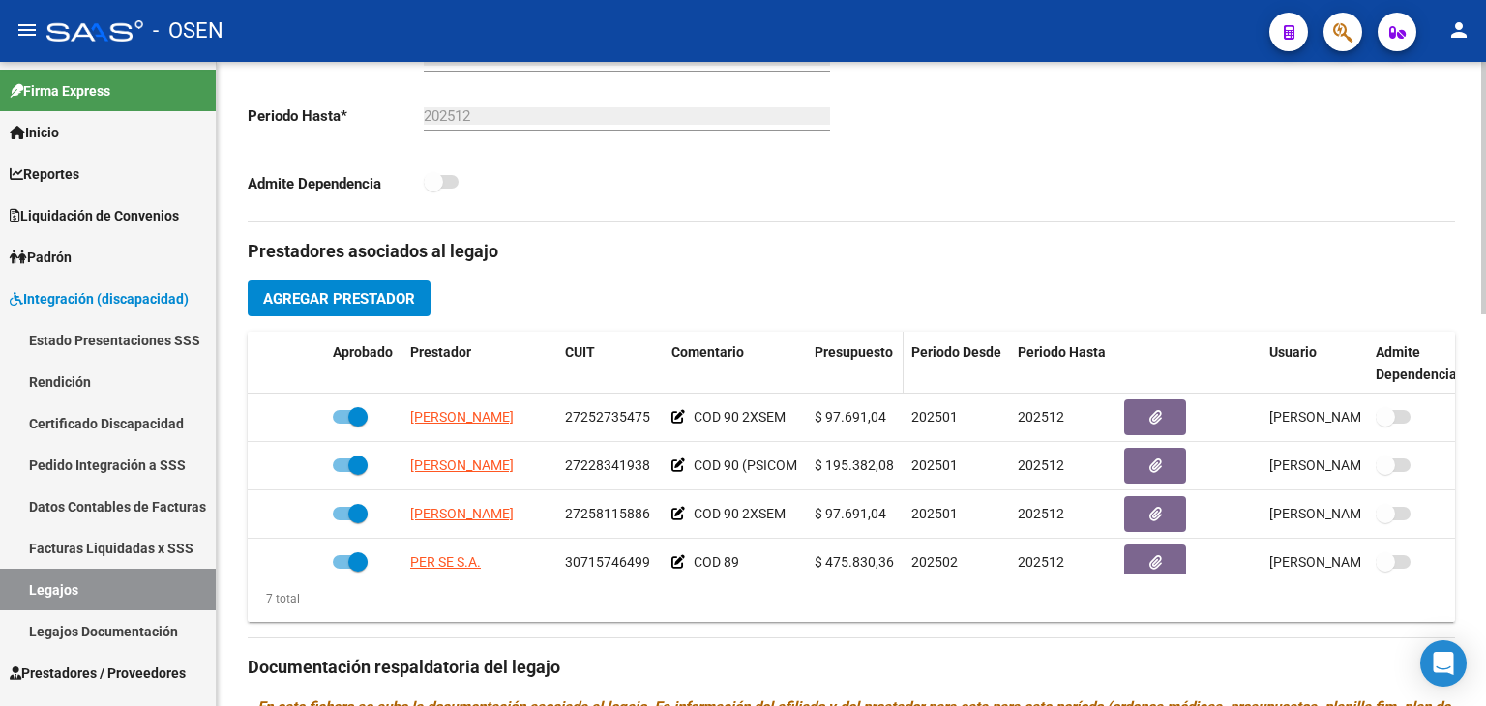
scroll to position [581, 0]
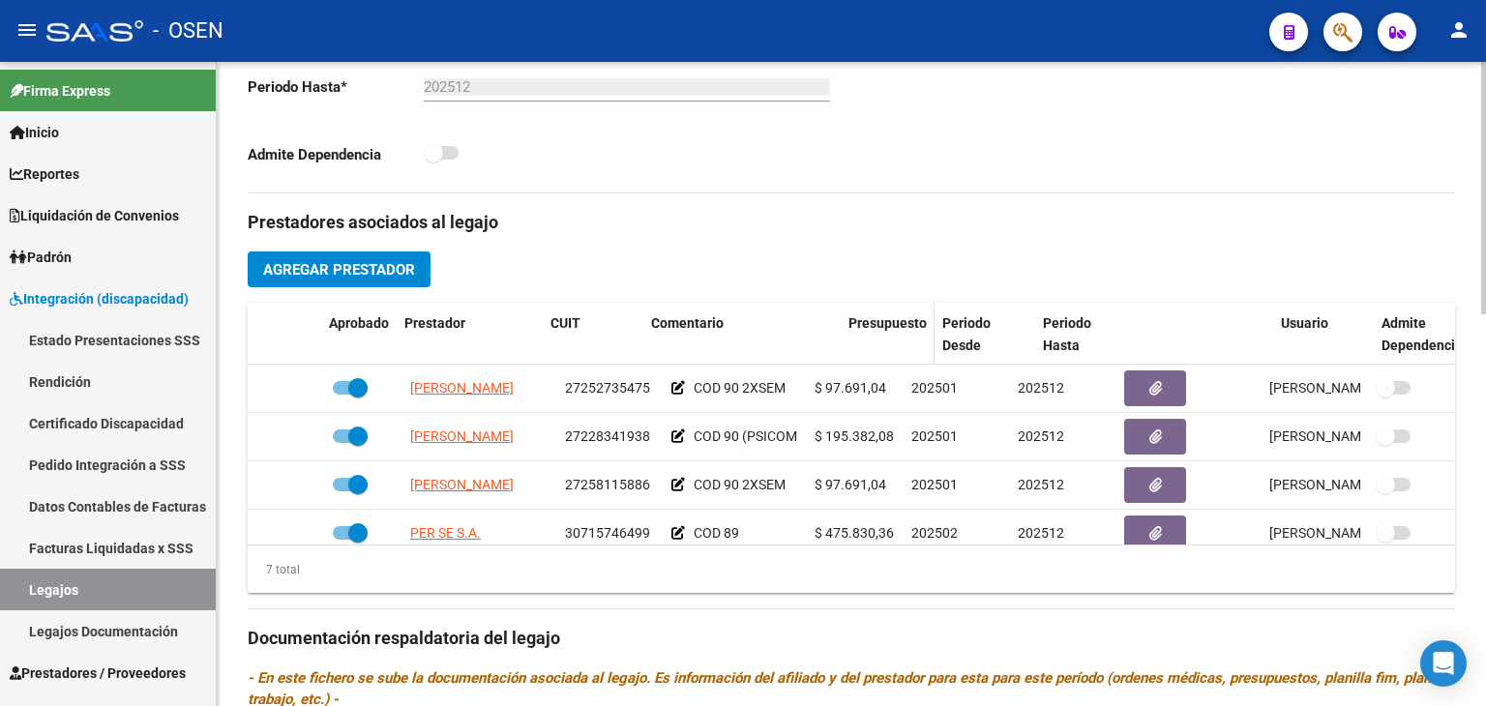
drag, startPoint x: 805, startPoint y: 334, endPoint x: 871, endPoint y: 334, distance: 65.8
click at [871, 334] on div "Aprobado Prestador CUIT Comentario Presupuesto Periodo Desde Periodo Hasta Usua…" at bounding box center [861, 335] width 1227 height 64
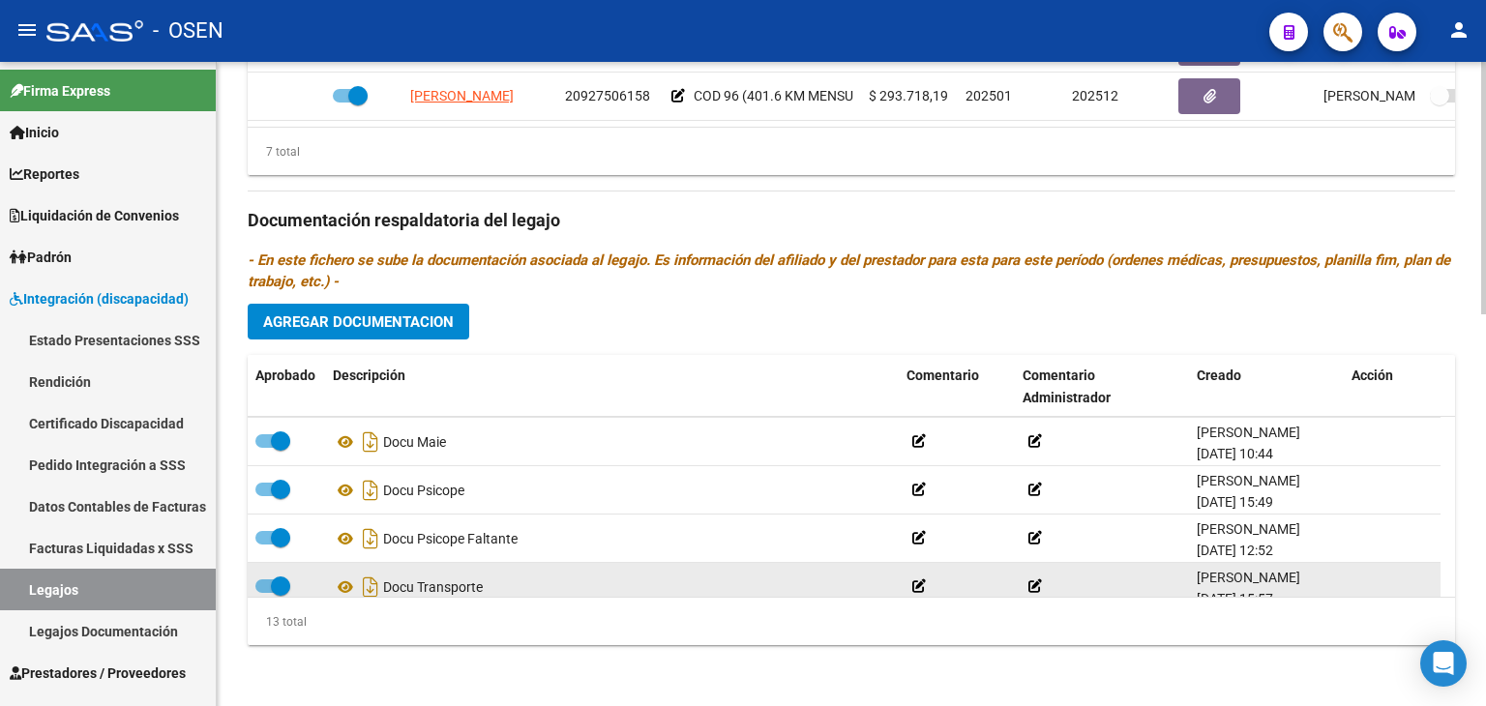
scroll to position [260, 0]
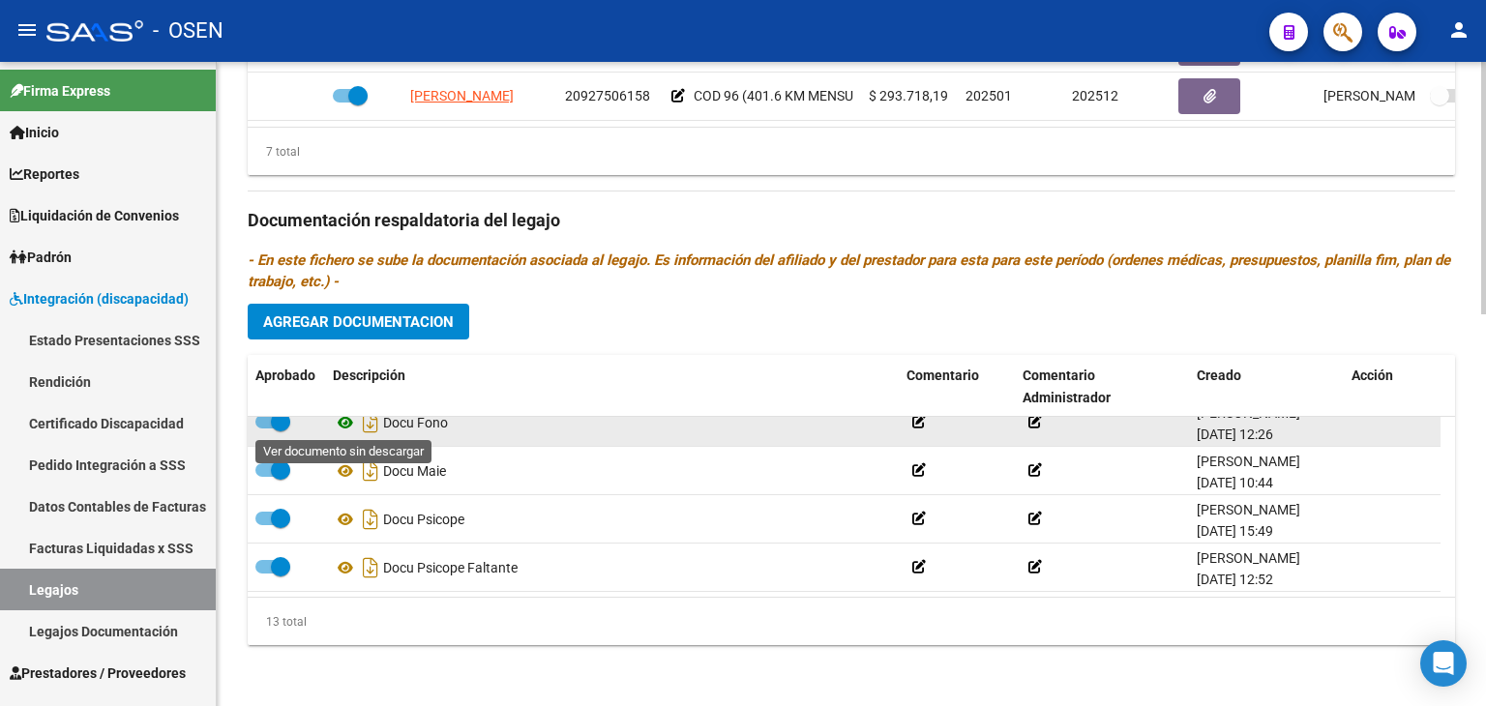
click at [341, 425] on icon at bounding box center [345, 422] width 25 height 23
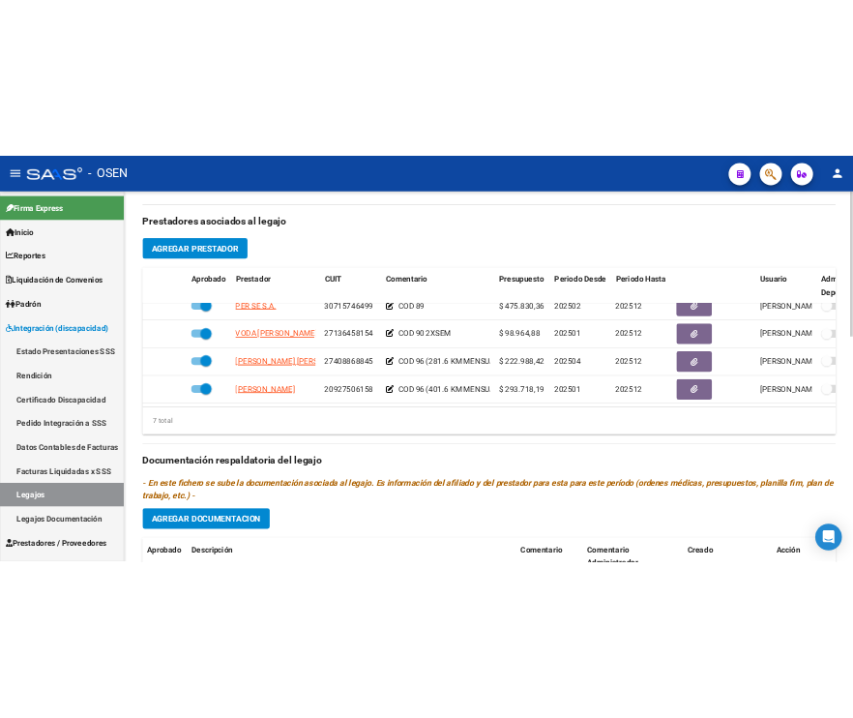
scroll to position [224, 0]
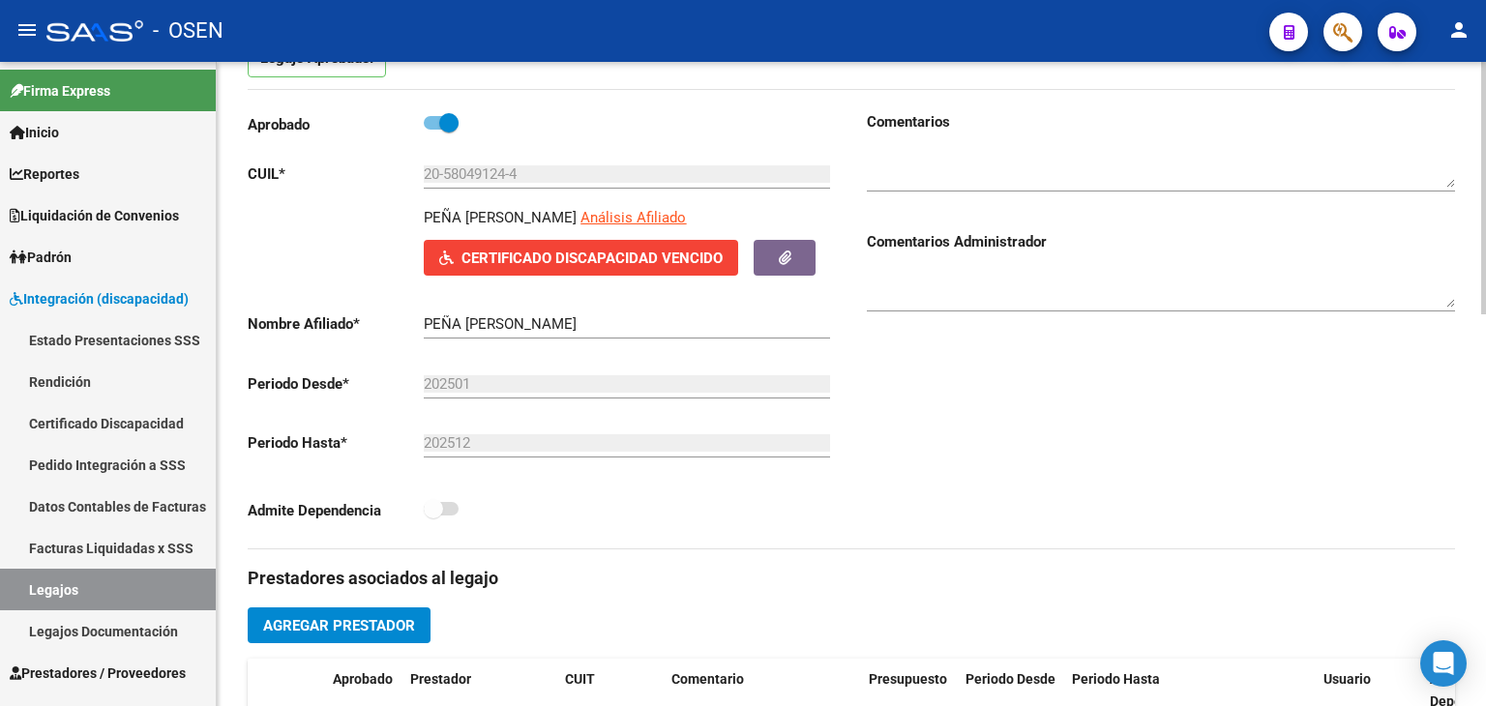
drag, startPoint x: 418, startPoint y: 218, endPoint x: 573, endPoint y: 221, distance: 154.8
click at [573, 221] on div "PEÑA [PERSON_NAME] Análisis Afiliado Certificado Discapacidad Vencido ARCA Padr…" at bounding box center [542, 241] width 588 height 69
copy p "PEÑA [PERSON_NAME]"
click at [562, 266] on span "Certificado Discapacidad Vencido" at bounding box center [592, 258] width 261 height 17
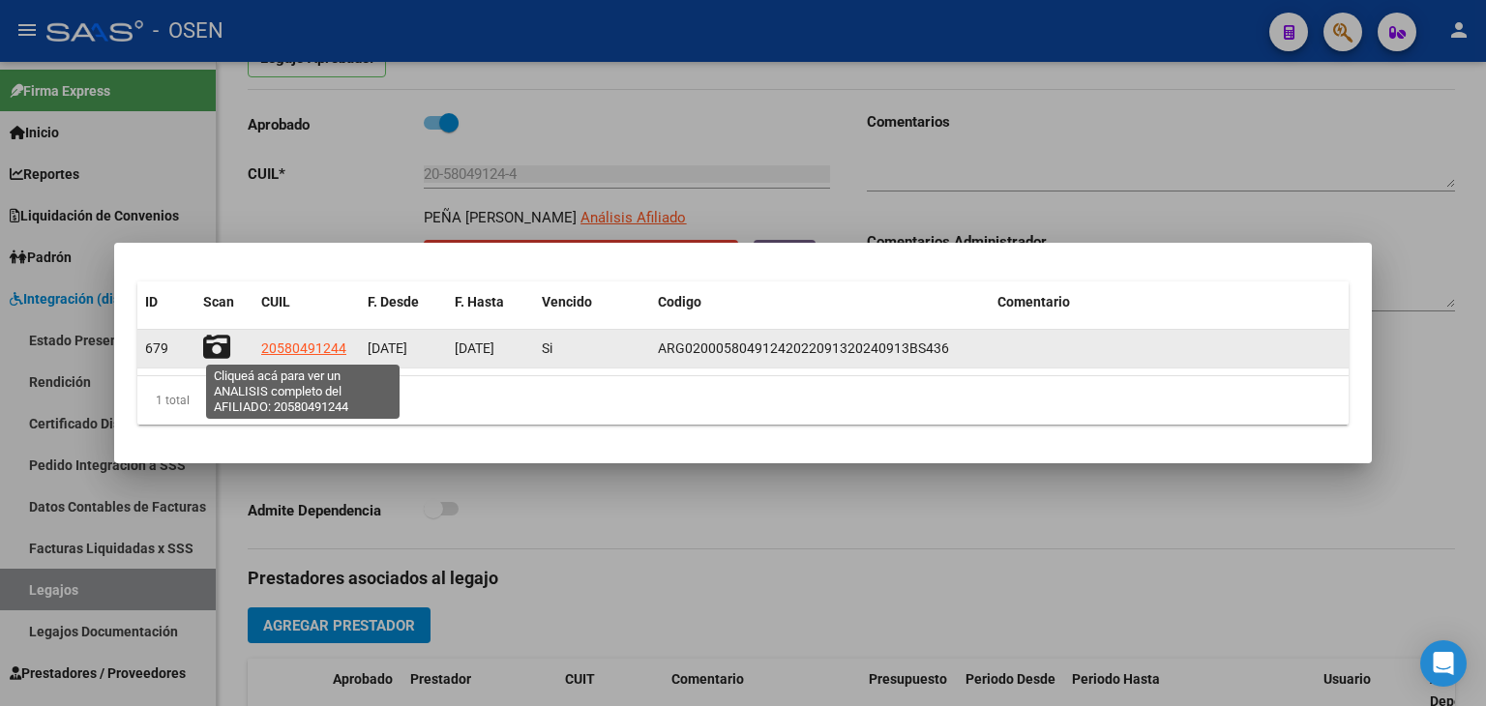
click at [320, 351] on span "20580491244" at bounding box center [303, 348] width 85 height 15
type textarea "20580491244"
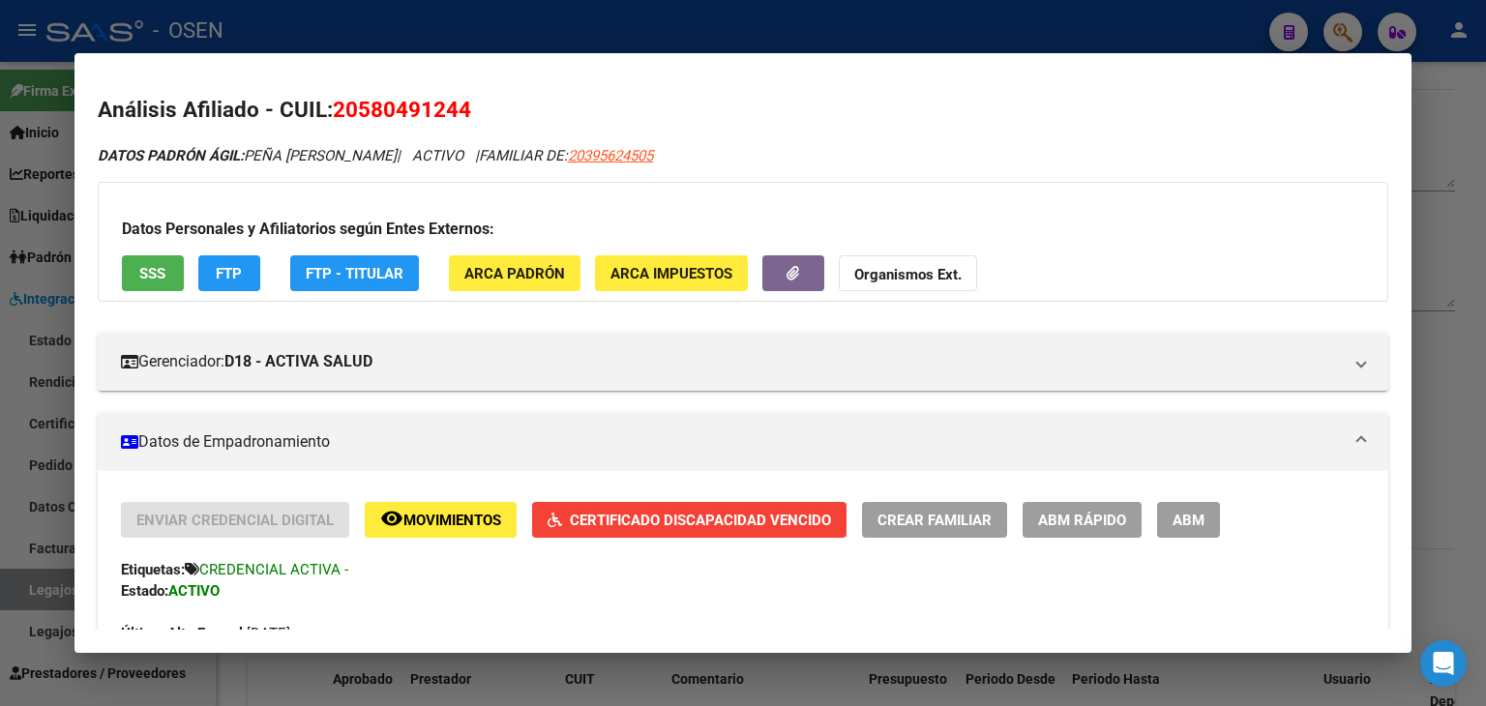
click at [638, 520] on span "Certificado Discapacidad Vencido" at bounding box center [700, 520] width 261 height 17
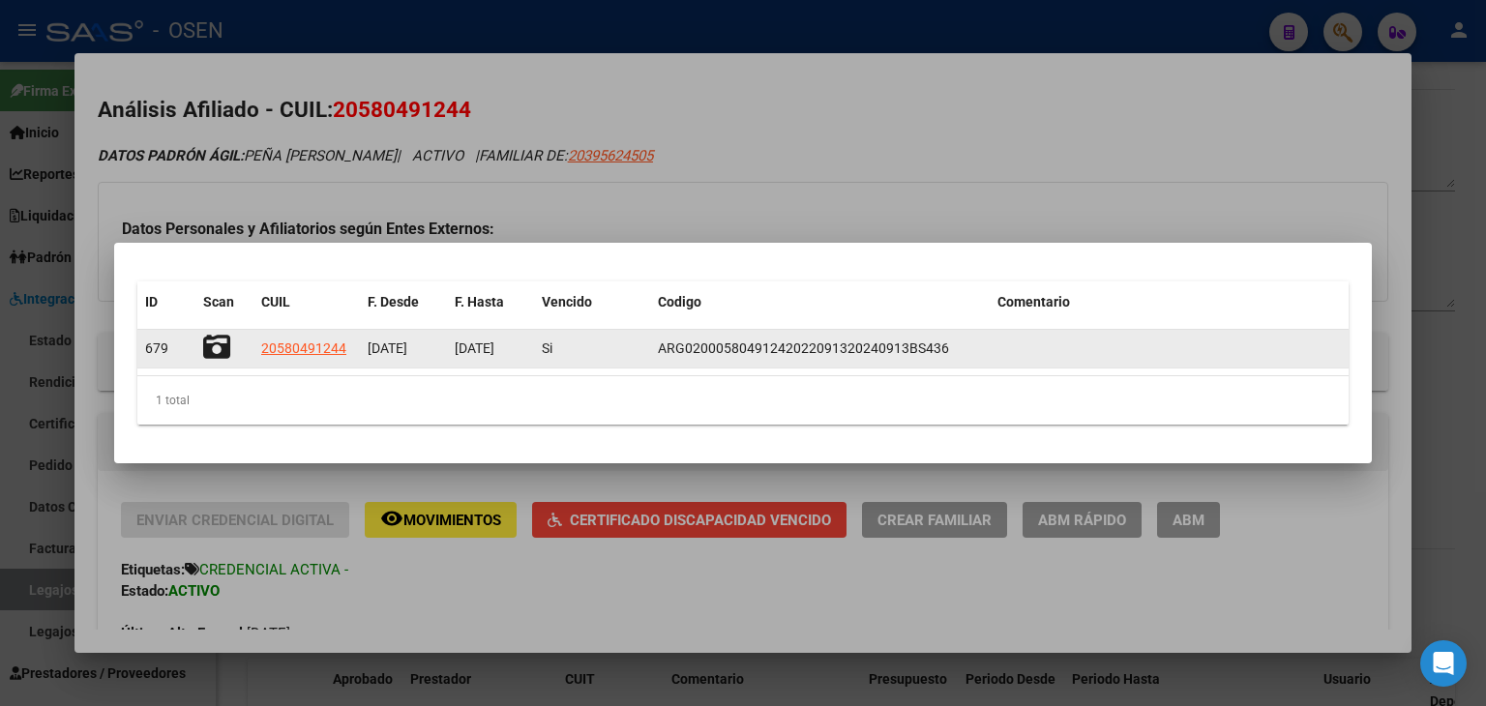
click at [220, 347] on icon at bounding box center [216, 347] width 27 height 27
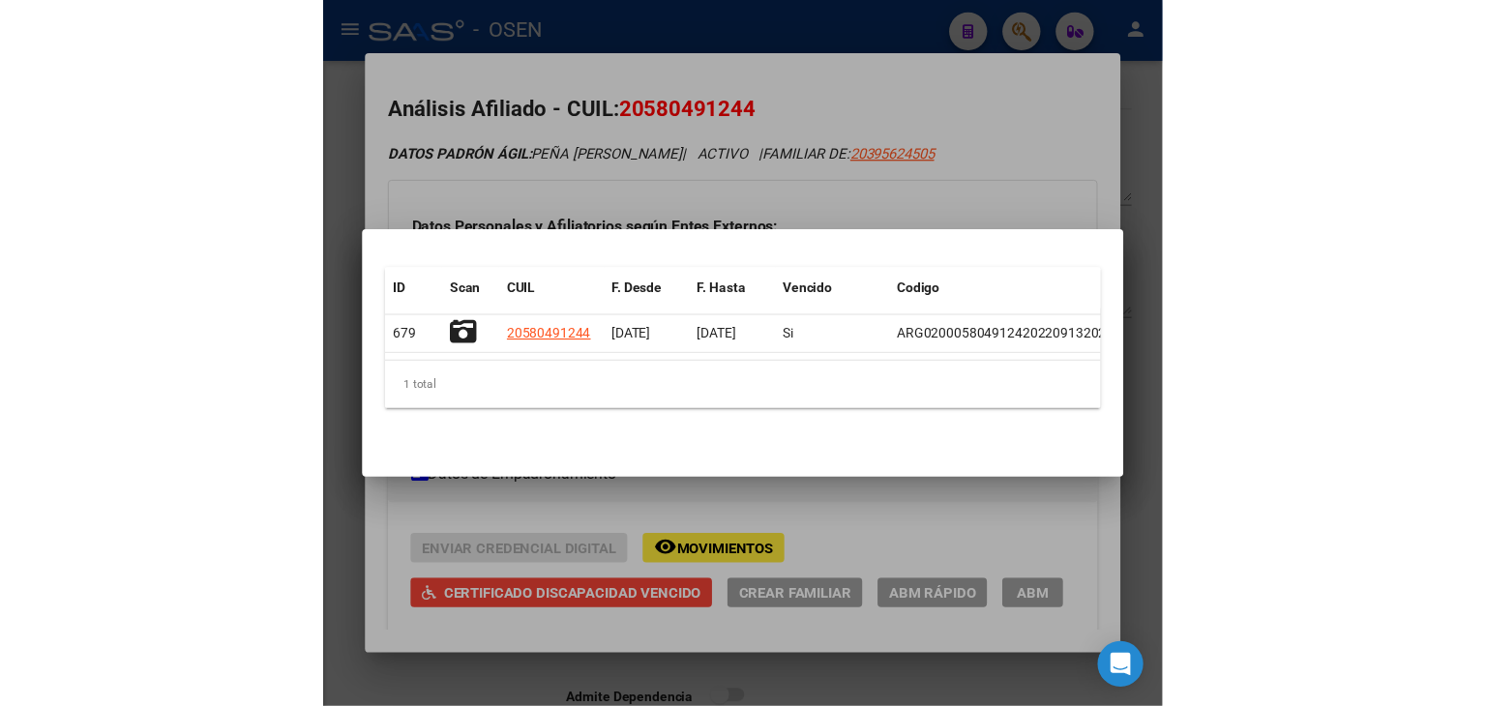
scroll to position [164, 0]
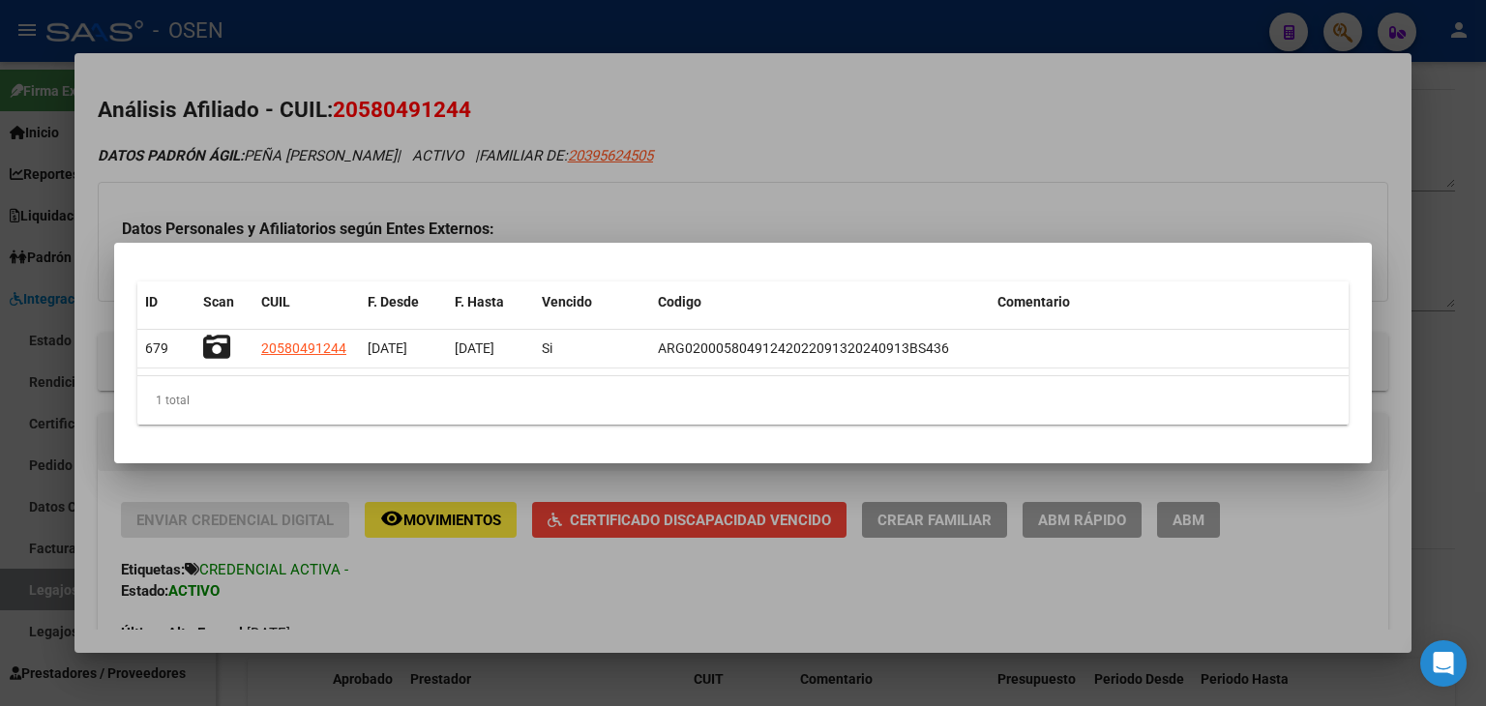
click at [63, 16] on div at bounding box center [743, 353] width 1486 height 706
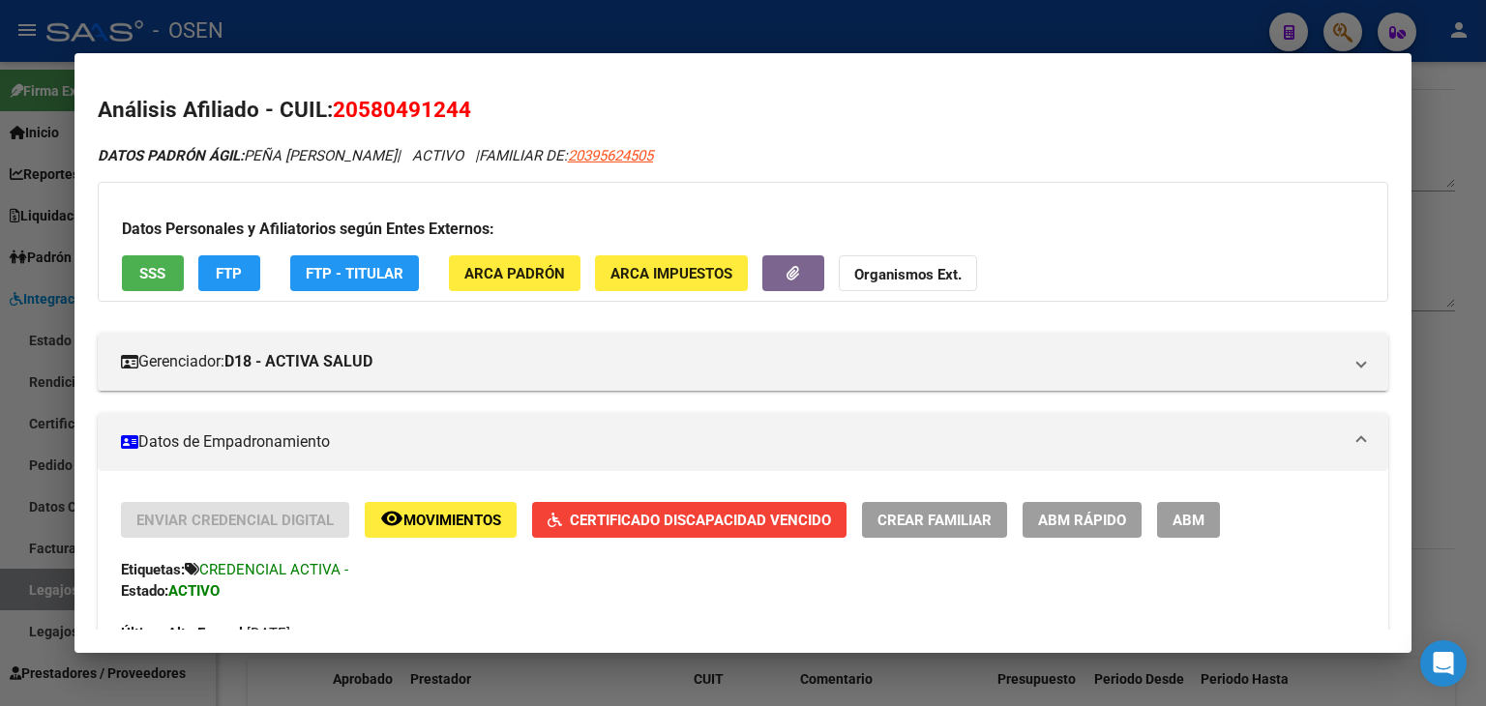
drag, startPoint x: 422, startPoint y: 21, endPoint x: 356, endPoint y: 108, distance: 109.1
click at [422, 24] on div at bounding box center [743, 353] width 1486 height 706
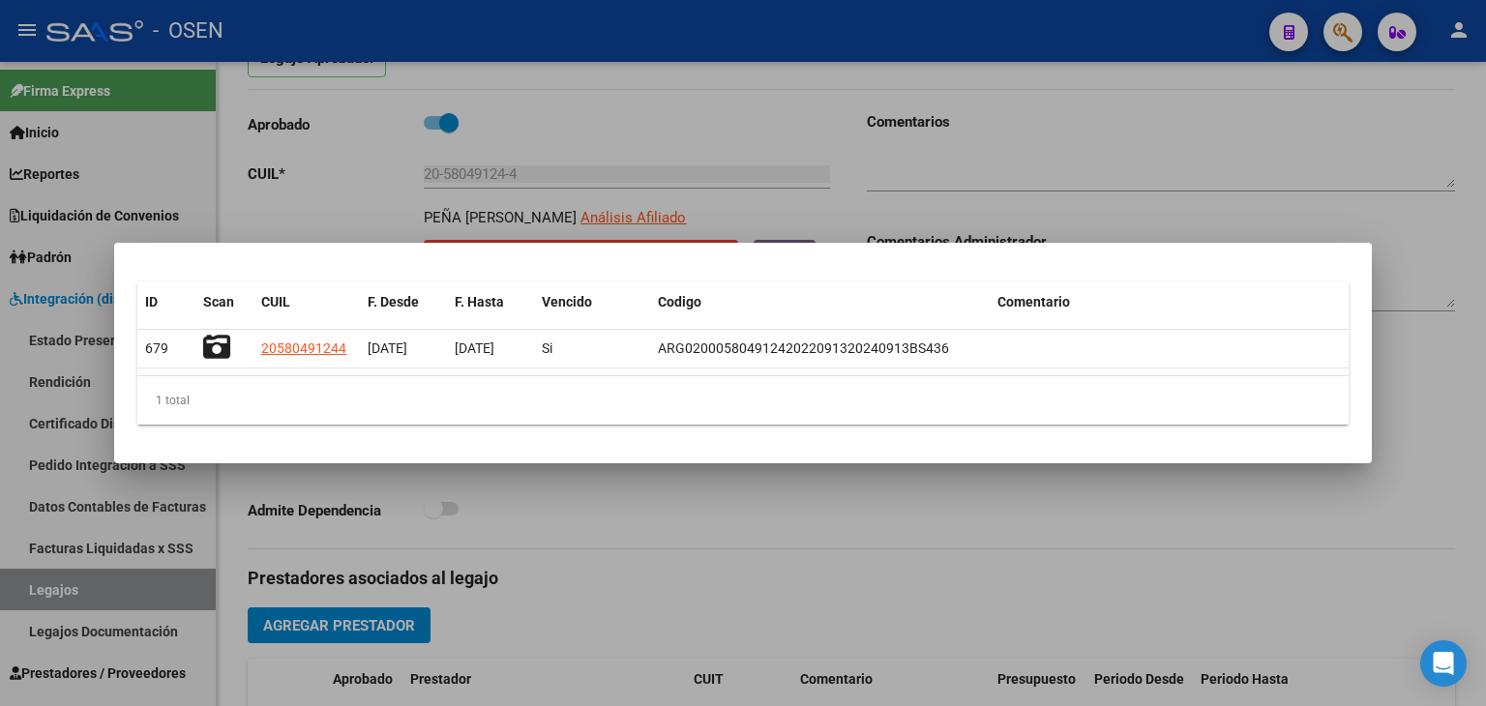
click at [105, 669] on div at bounding box center [743, 353] width 1486 height 706
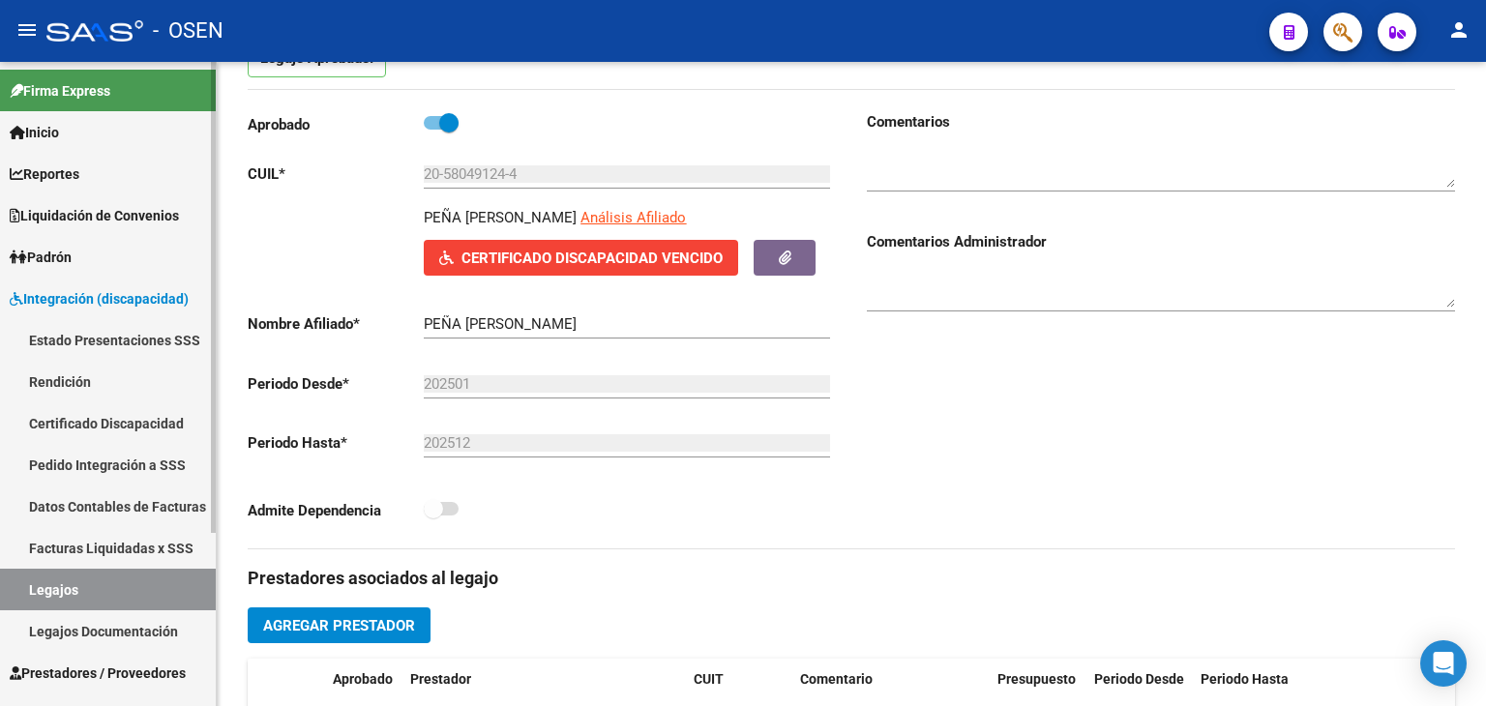
click at [105, 669] on span "Prestadores / Proveedores" at bounding box center [98, 673] width 176 height 21
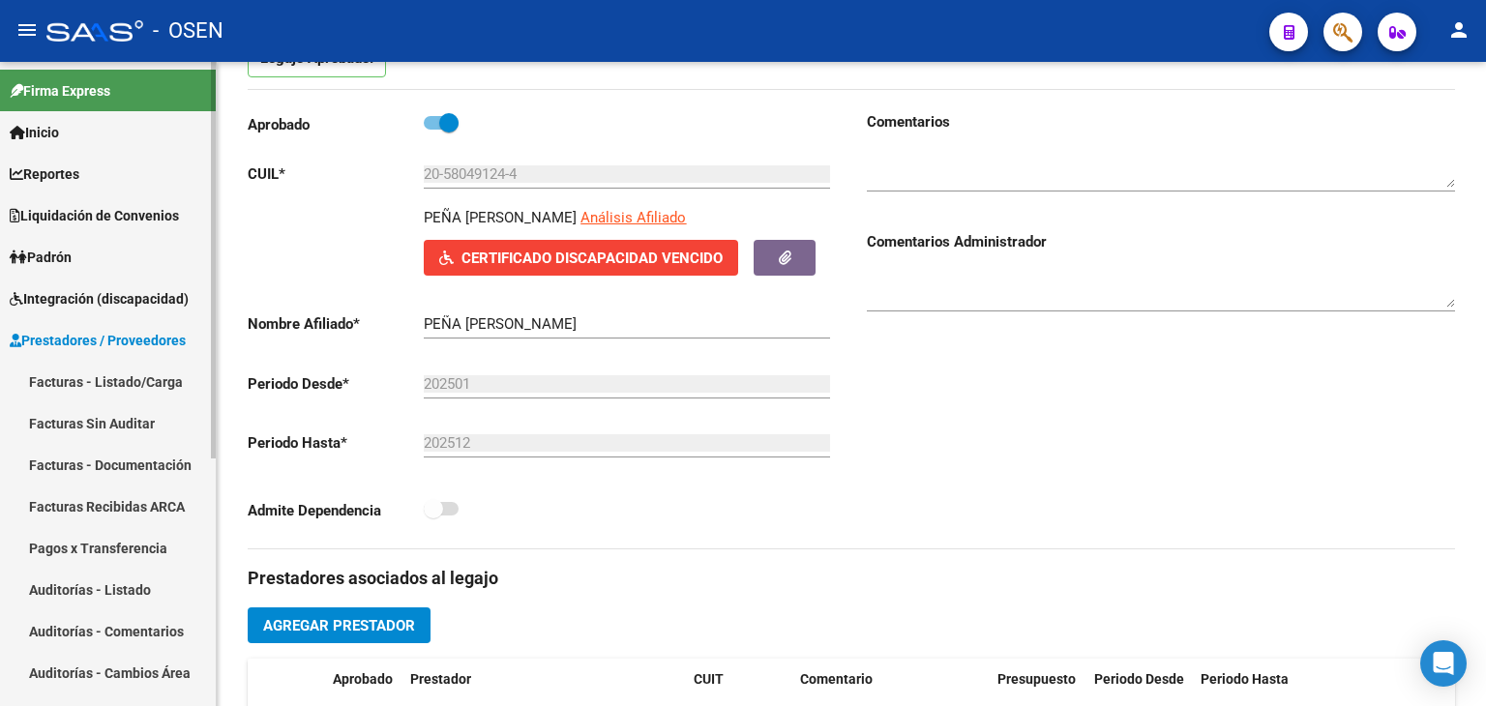
click at [98, 373] on link "Facturas - Listado/Carga" at bounding box center [108, 382] width 216 height 42
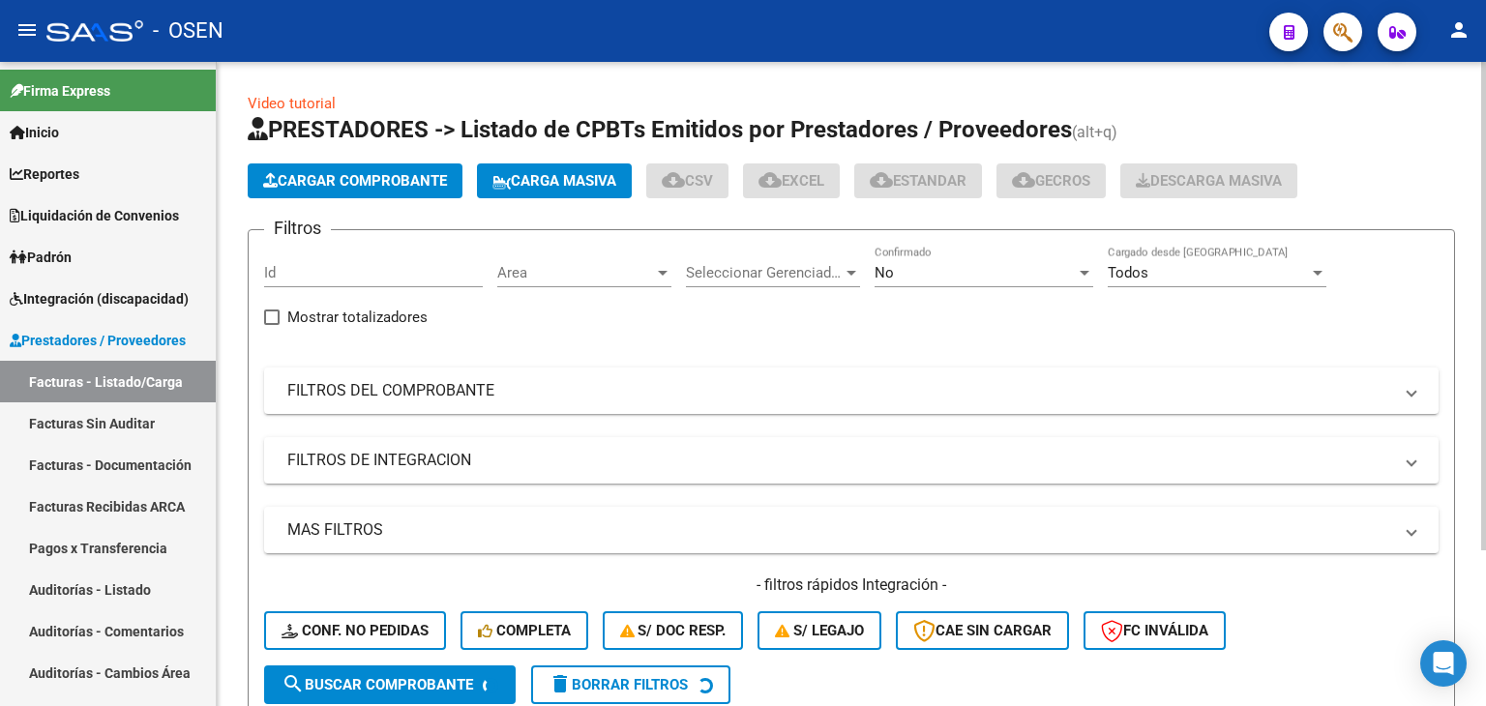
click at [330, 186] on span "Cargar Comprobante" at bounding box center [355, 180] width 184 height 17
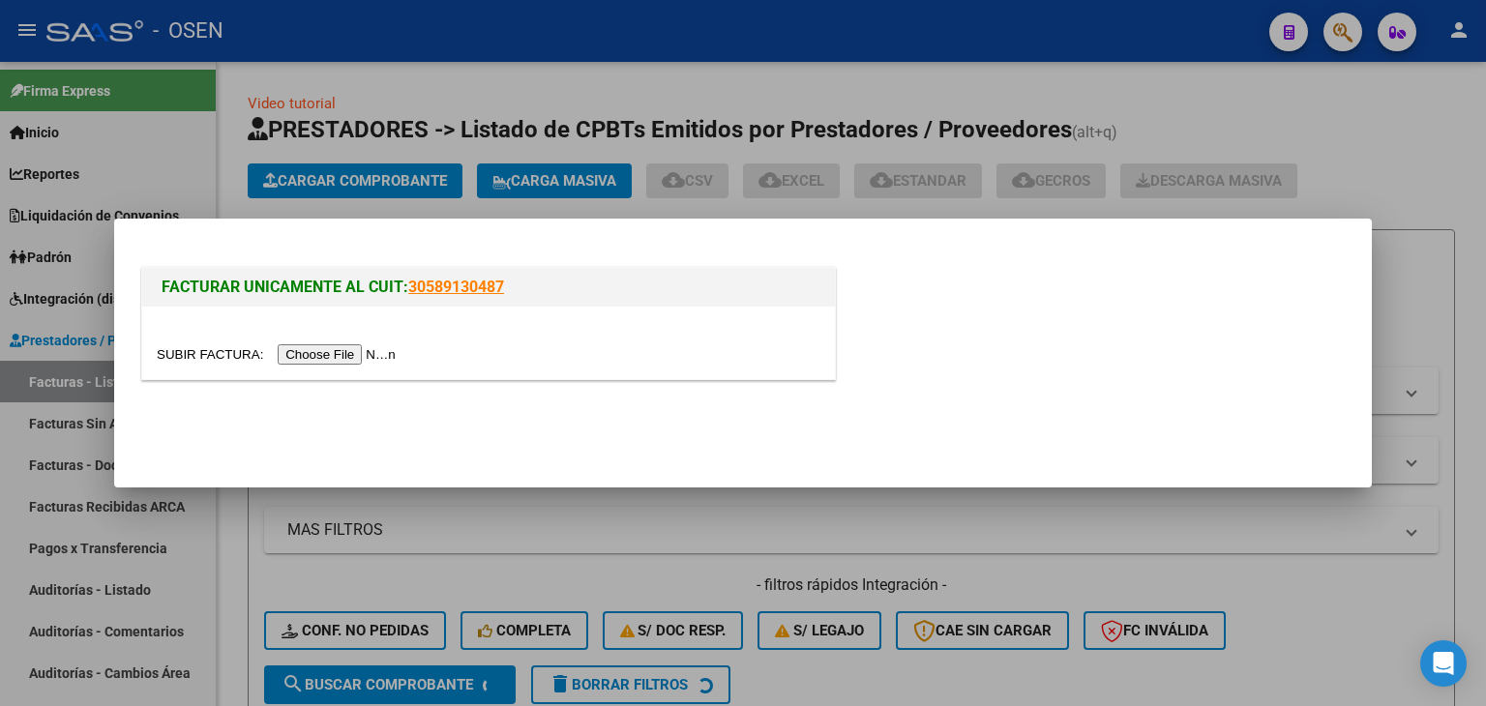
click at [340, 353] on input "file" at bounding box center [279, 354] width 245 height 20
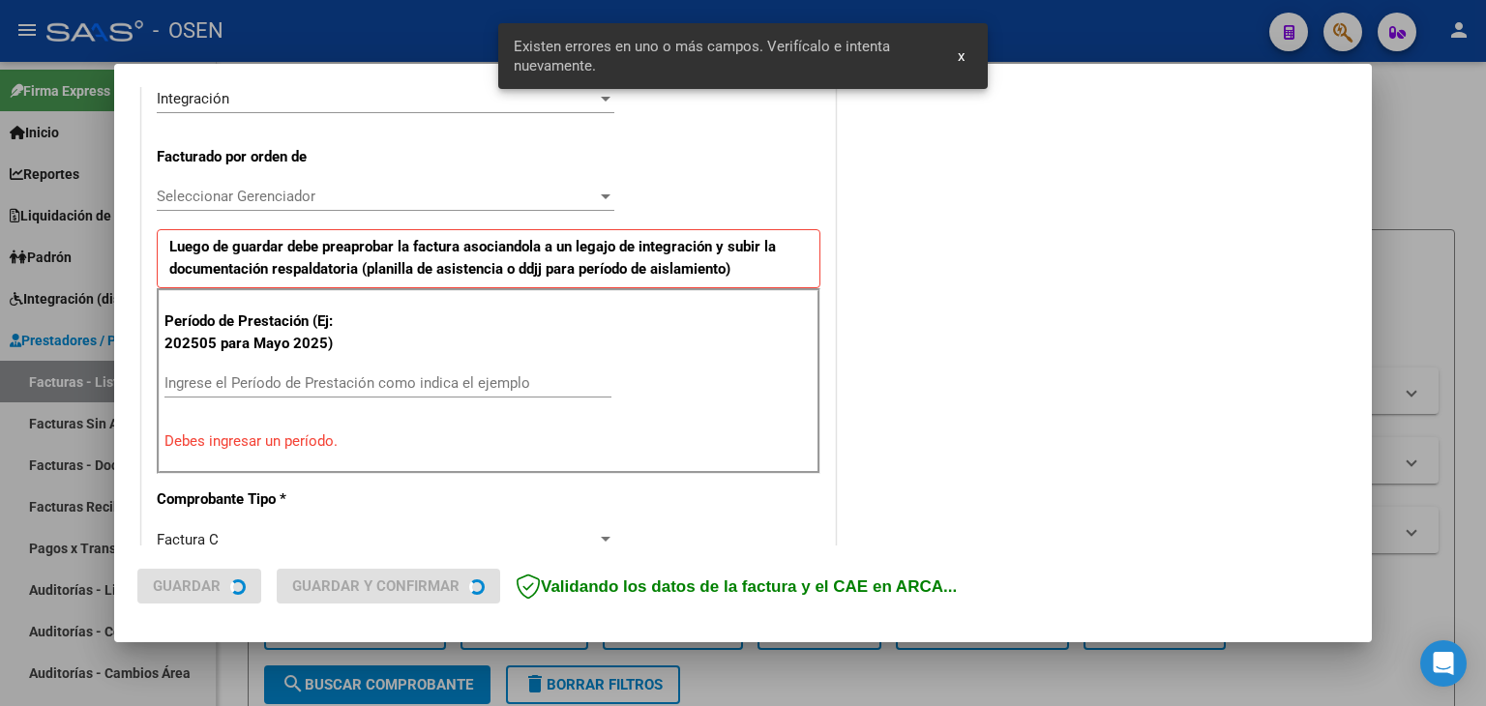
scroll to position [504, 0]
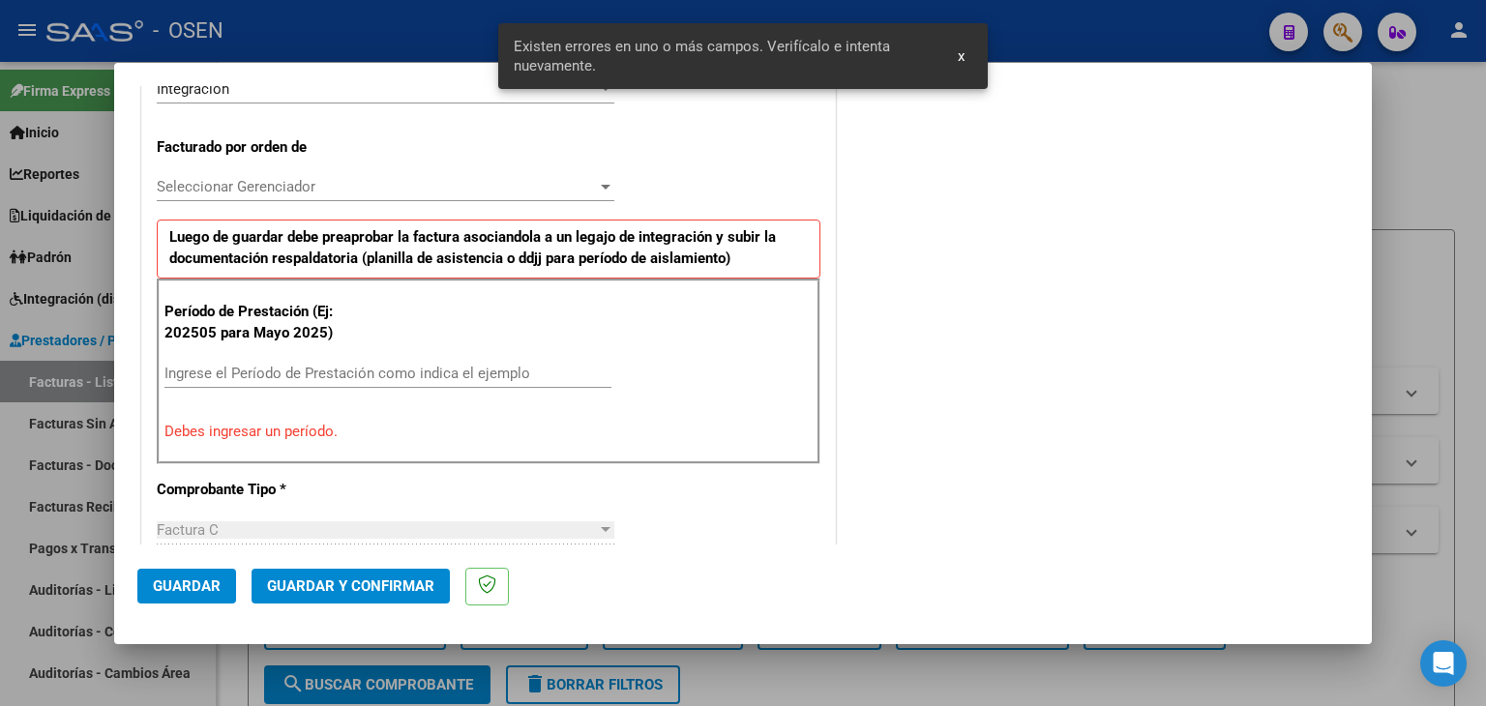
click at [286, 373] on input "Ingrese el Período de Prestación como indica el ejemplo" at bounding box center [387, 373] width 447 height 17
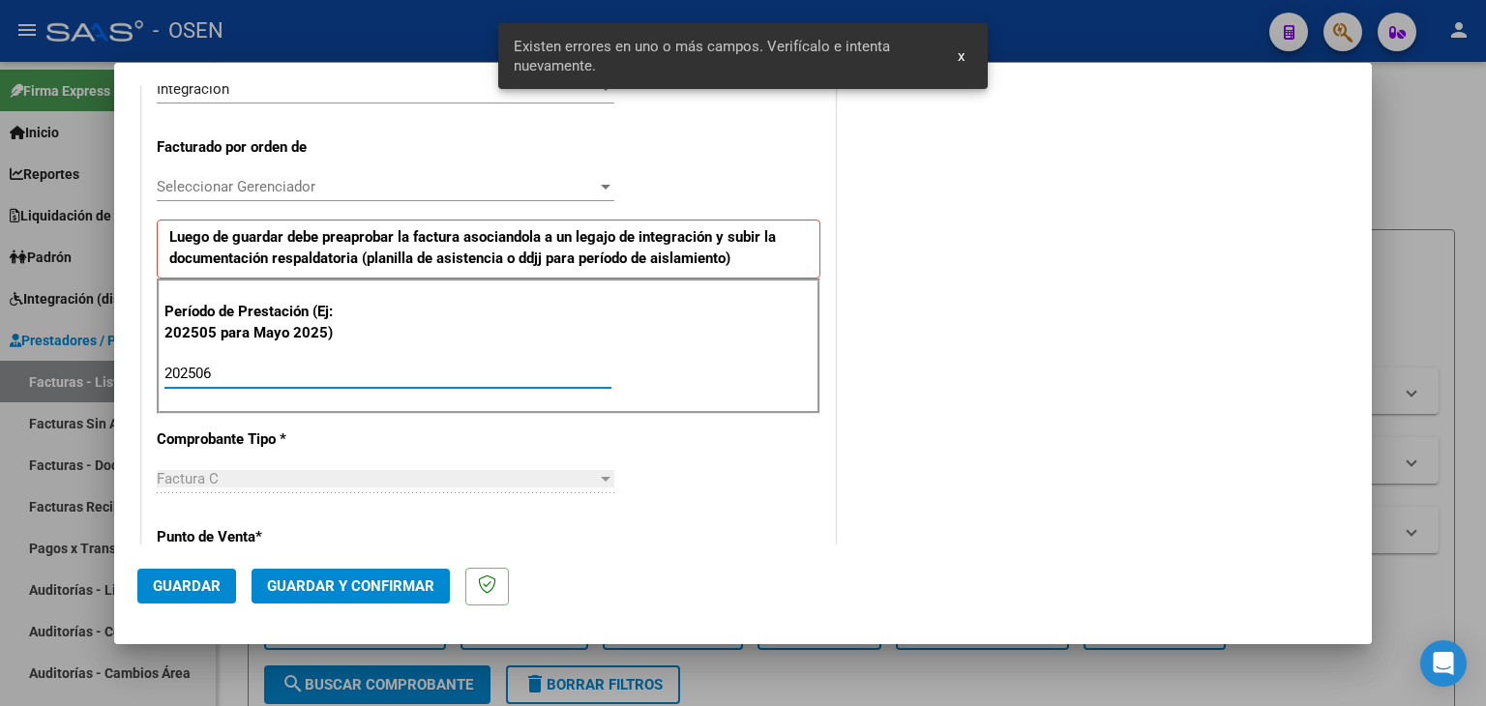
type input "202506"
click at [290, 172] on div "Seleccionar Gerenciador Seleccionar Gerenciador" at bounding box center [386, 186] width 458 height 29
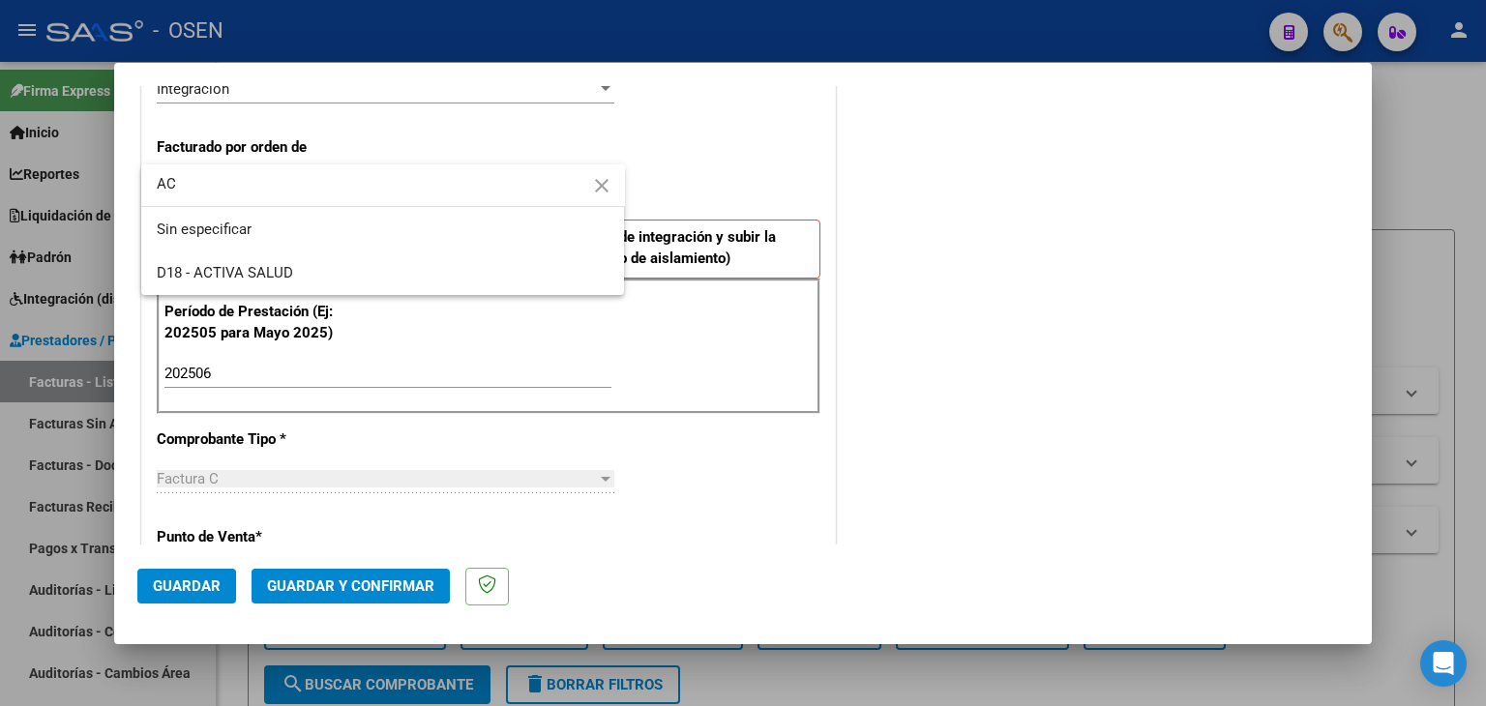
type input "AC"
click at [240, 263] on span "D18 - ACTIVA SALUD" at bounding box center [383, 274] width 453 height 44
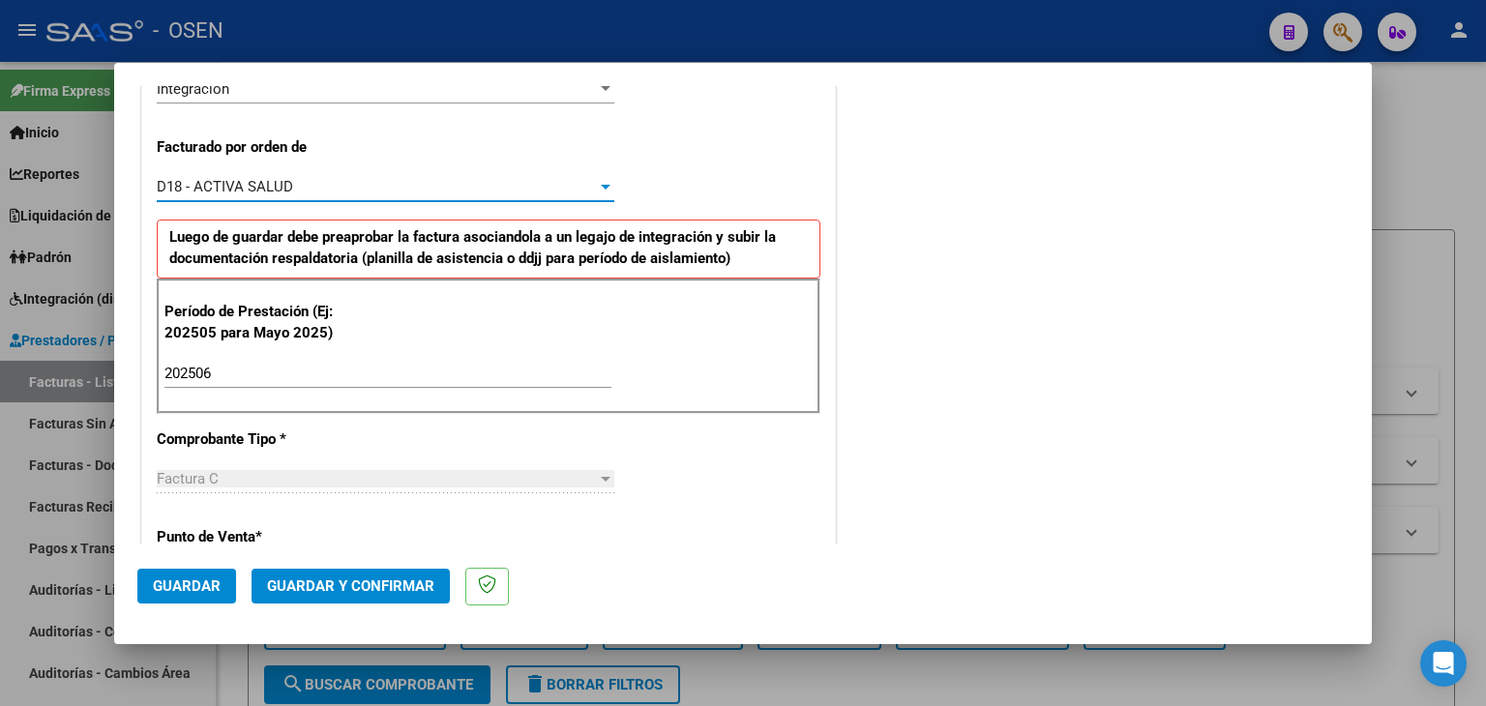
click at [161, 593] on span "Guardar" at bounding box center [187, 586] width 68 height 17
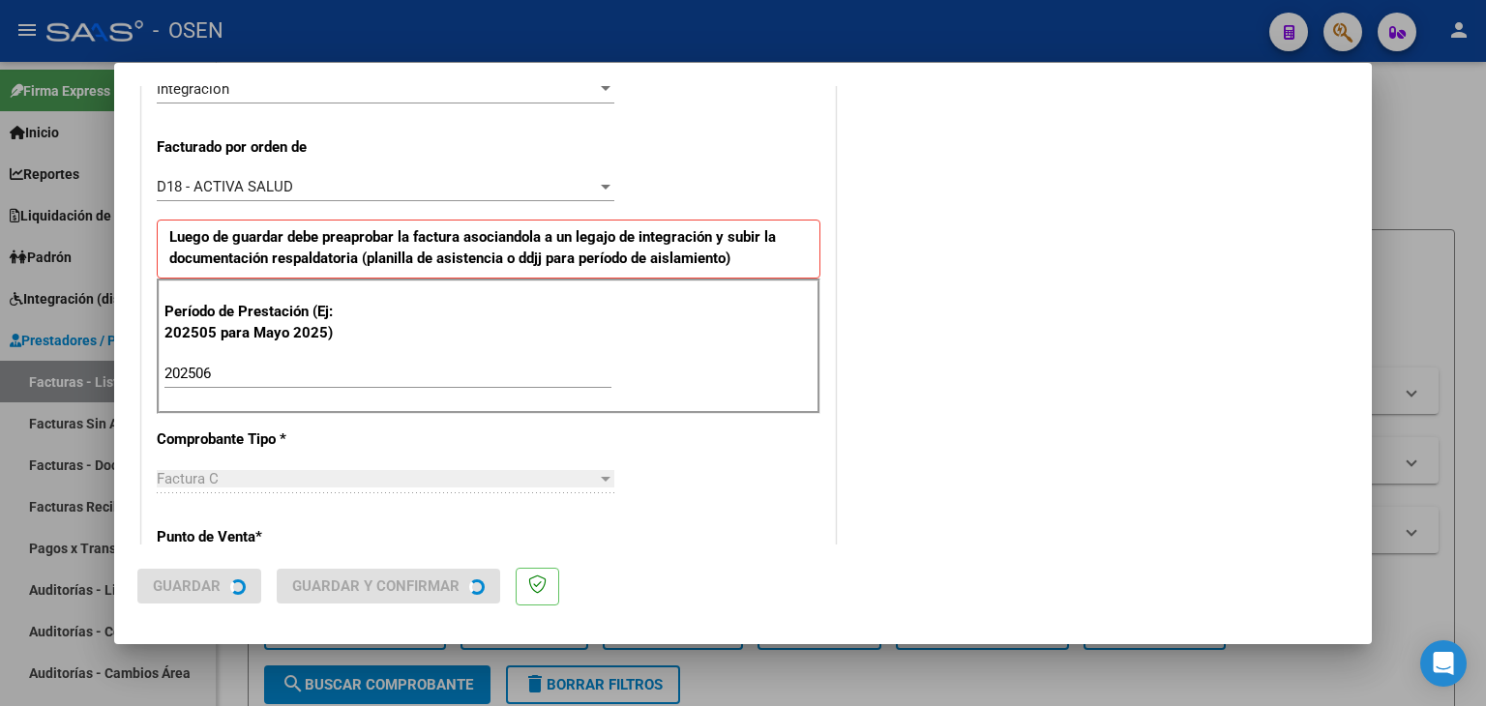
scroll to position [0, 0]
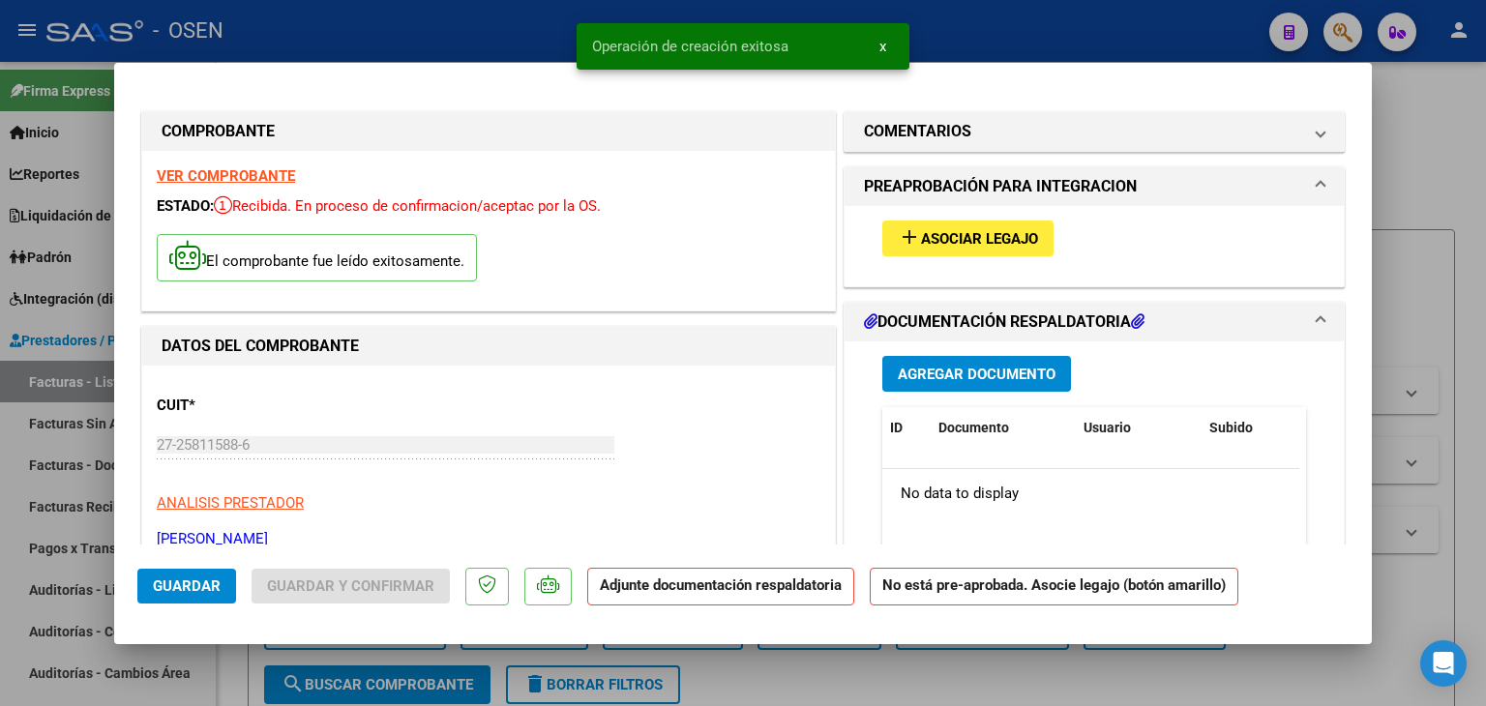
click at [957, 242] on span "Asociar Legajo" at bounding box center [979, 238] width 117 height 17
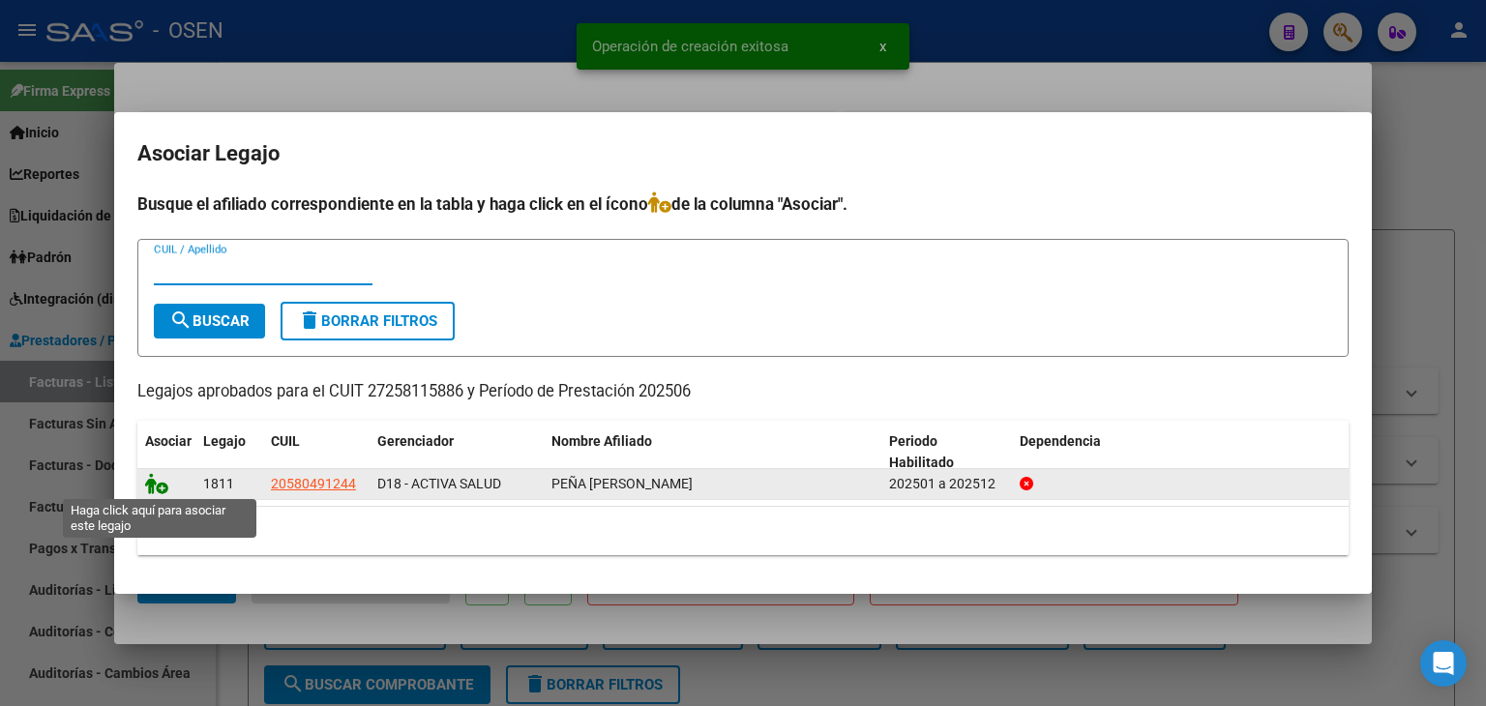
click at [155, 482] on icon at bounding box center [156, 483] width 23 height 21
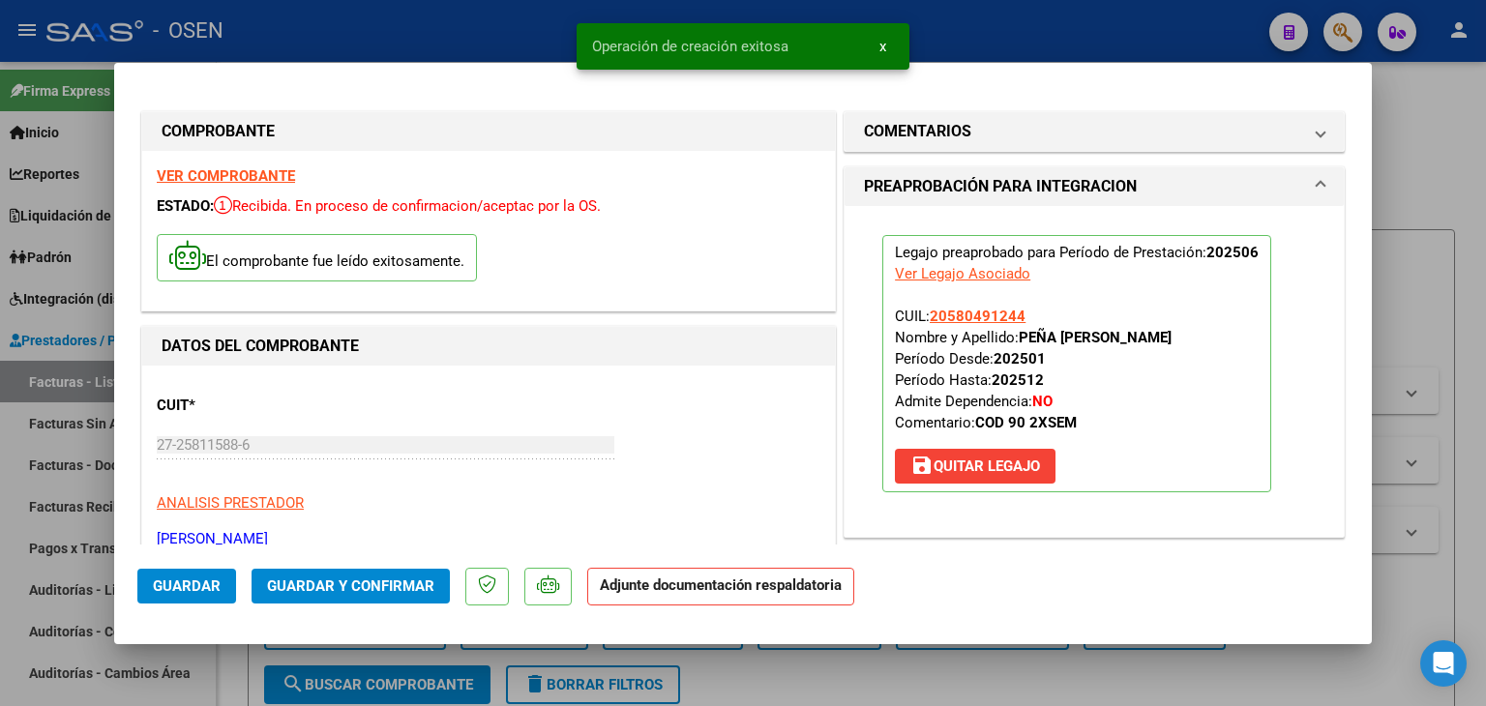
scroll to position [387, 0]
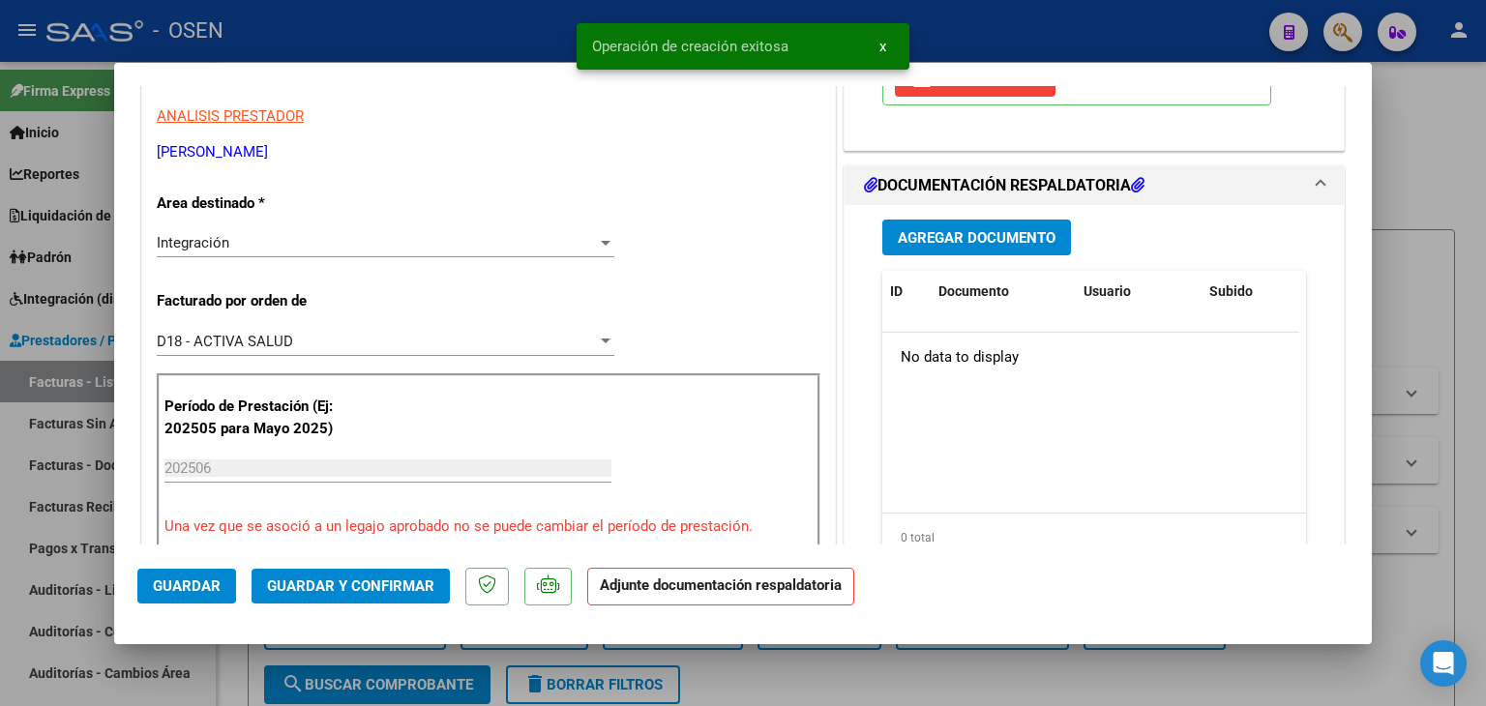
click at [961, 259] on div "Agregar Documento ID Documento Usuario Subido Acción No data to display 0 total…" at bounding box center [1094, 398] width 453 height 386
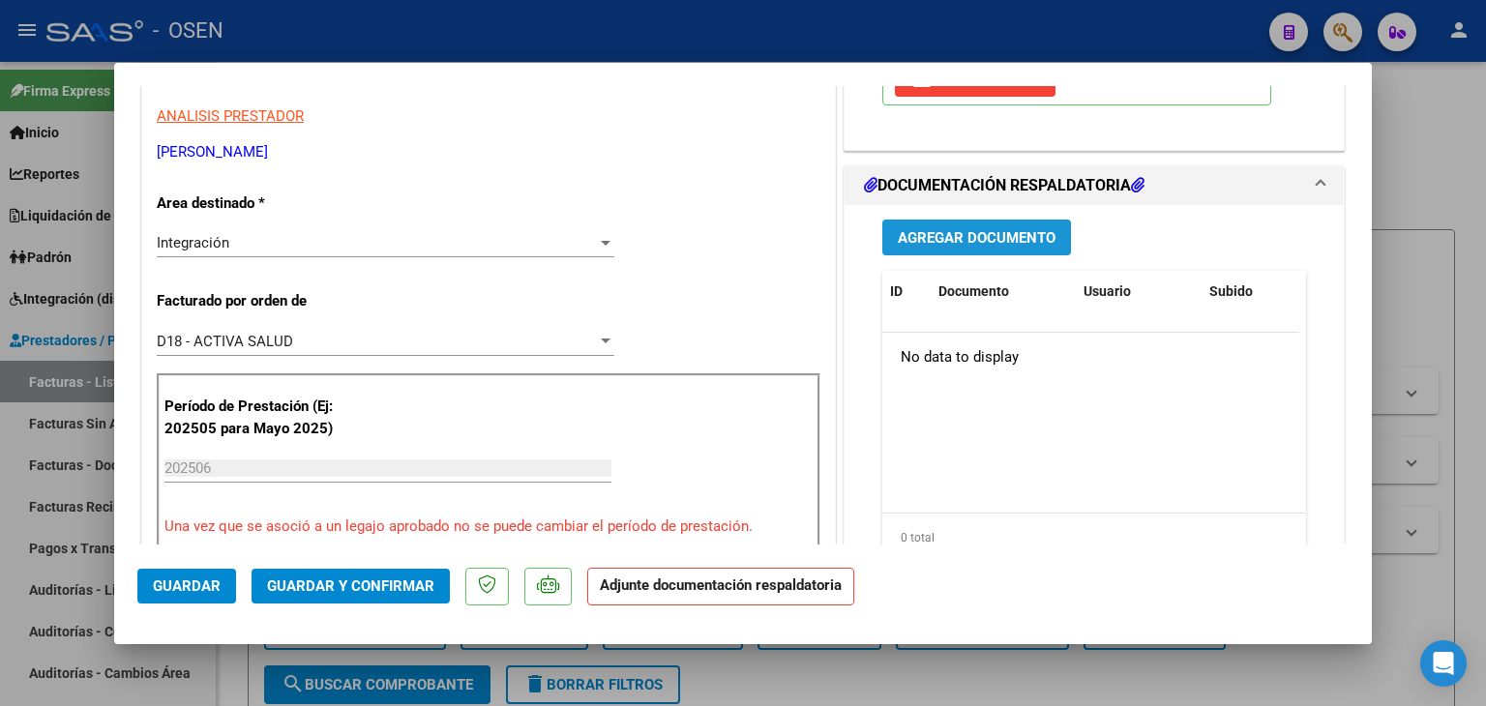
click at [960, 249] on button "Agregar Documento" at bounding box center [976, 238] width 189 height 36
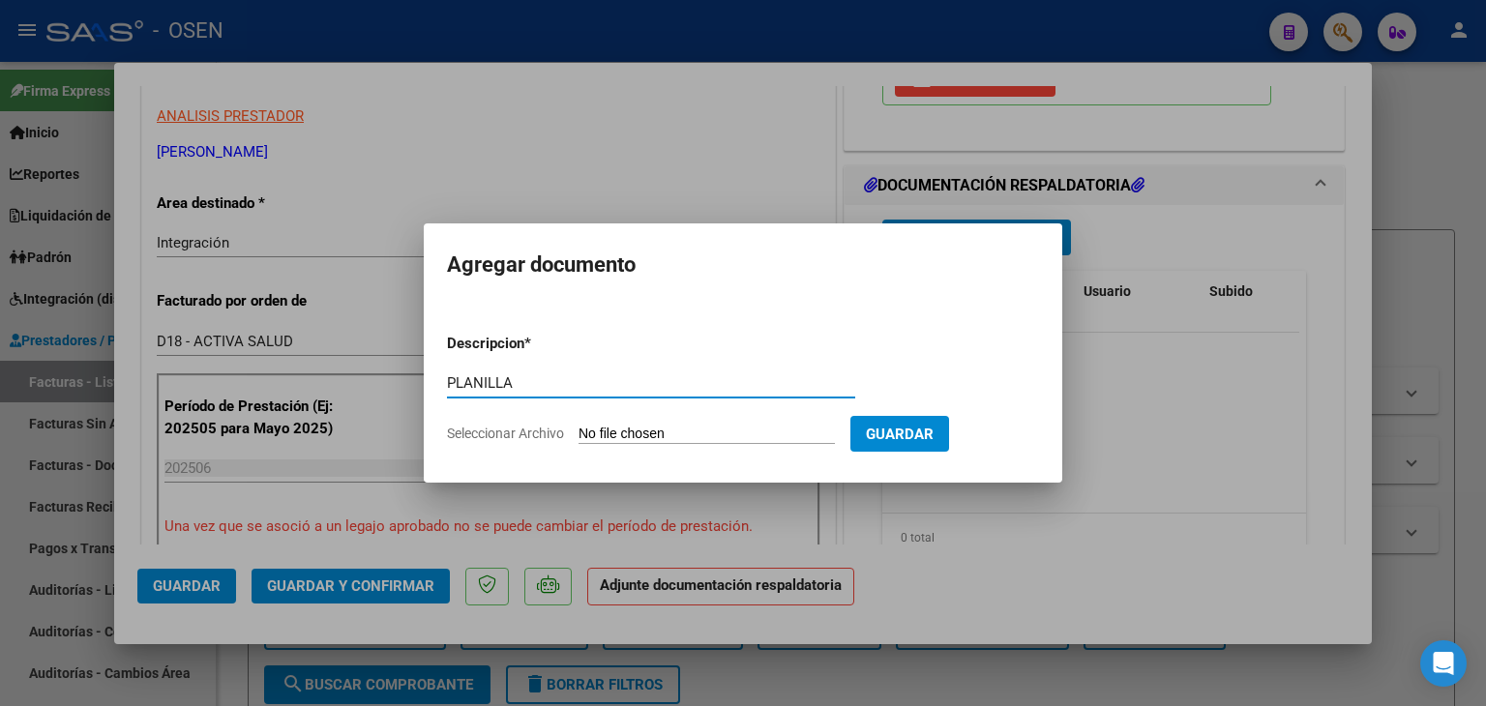
type input "PLANILLA"
click at [579, 426] on input "Seleccionar Archivo" at bounding box center [707, 435] width 256 height 18
type input "C:\fakepath\[PERSON_NAME], FAC 913, [DATE], FON.pdf"
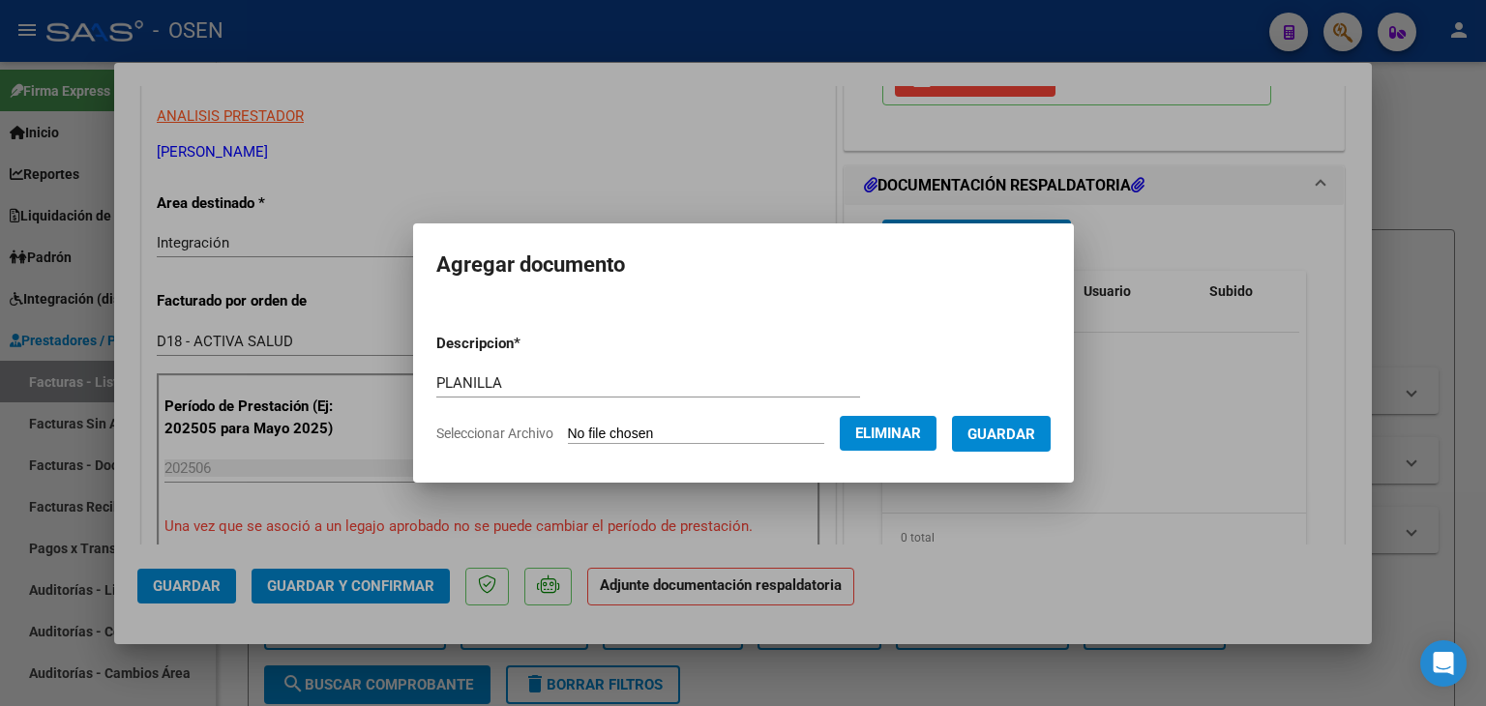
click at [1033, 427] on span "Guardar" at bounding box center [1002, 434] width 68 height 17
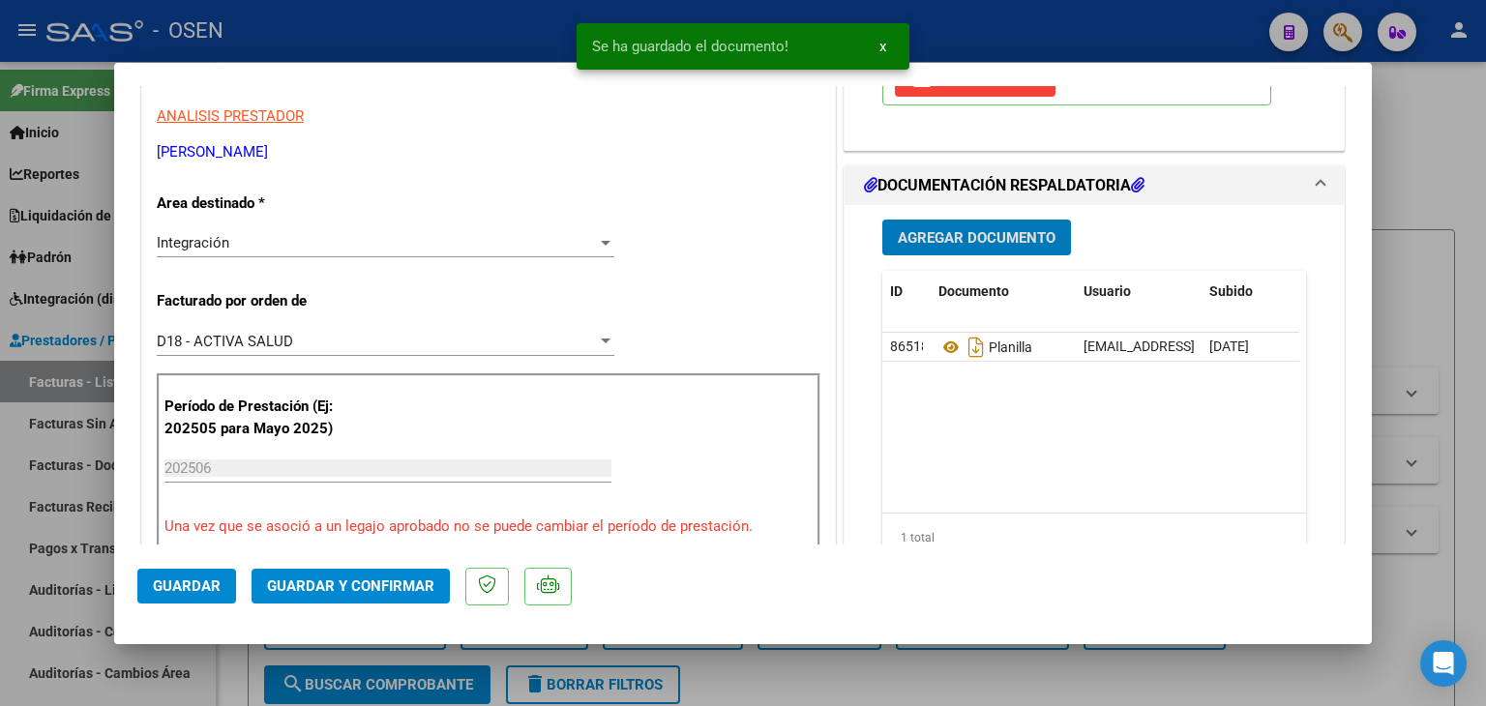
click at [181, 574] on button "Guardar" at bounding box center [186, 586] width 99 height 35
click at [231, 659] on div at bounding box center [743, 353] width 1486 height 706
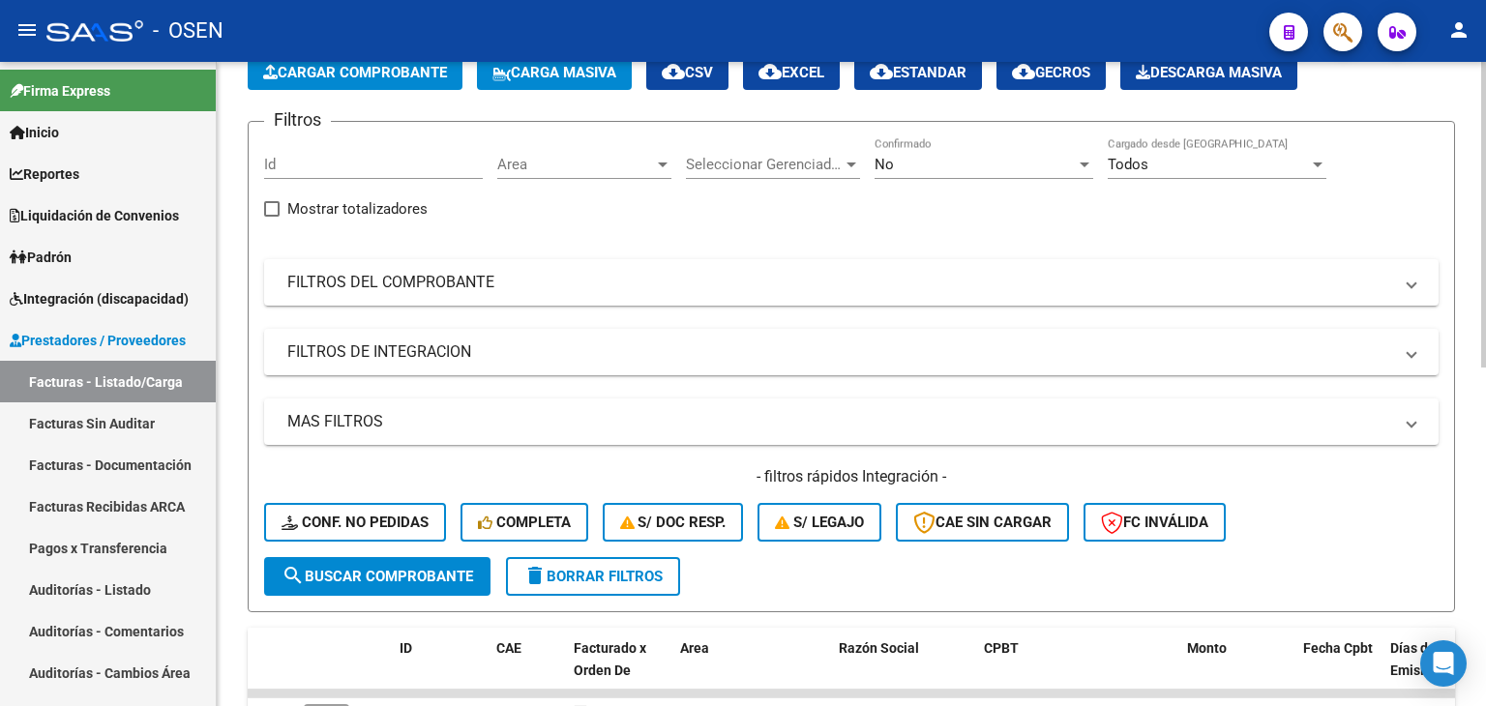
scroll to position [0, 0]
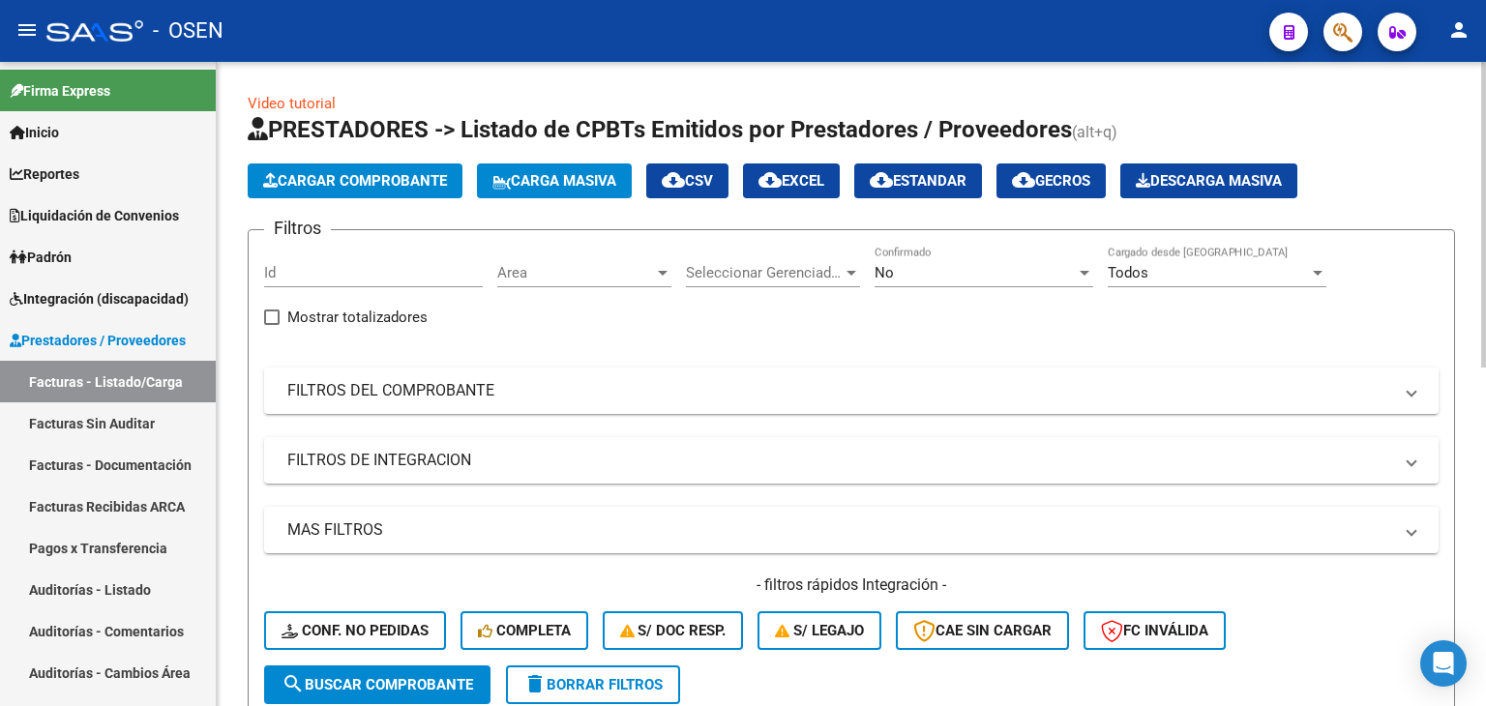
click at [359, 191] on button "Cargar Comprobante" at bounding box center [355, 181] width 215 height 35
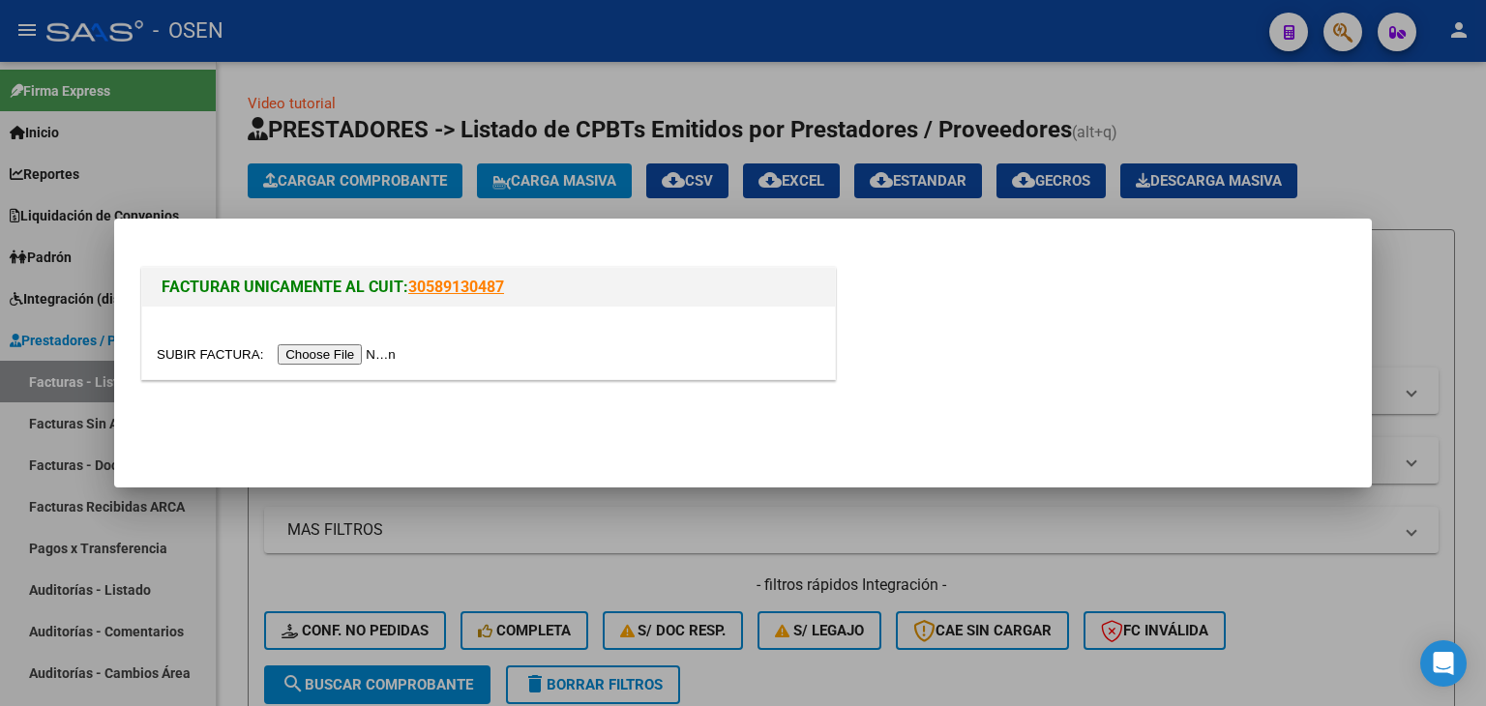
click at [343, 360] on input "file" at bounding box center [279, 354] width 245 height 20
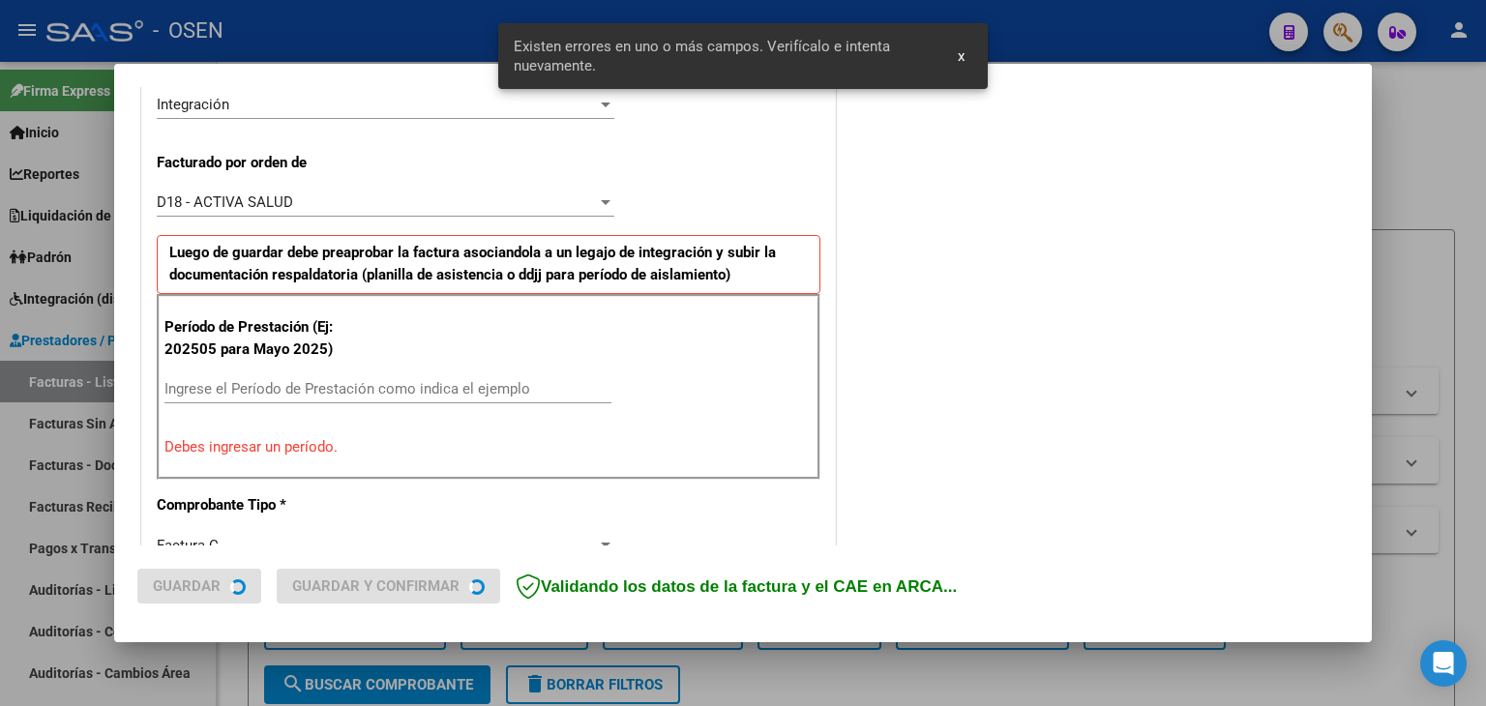
scroll to position [541, 0]
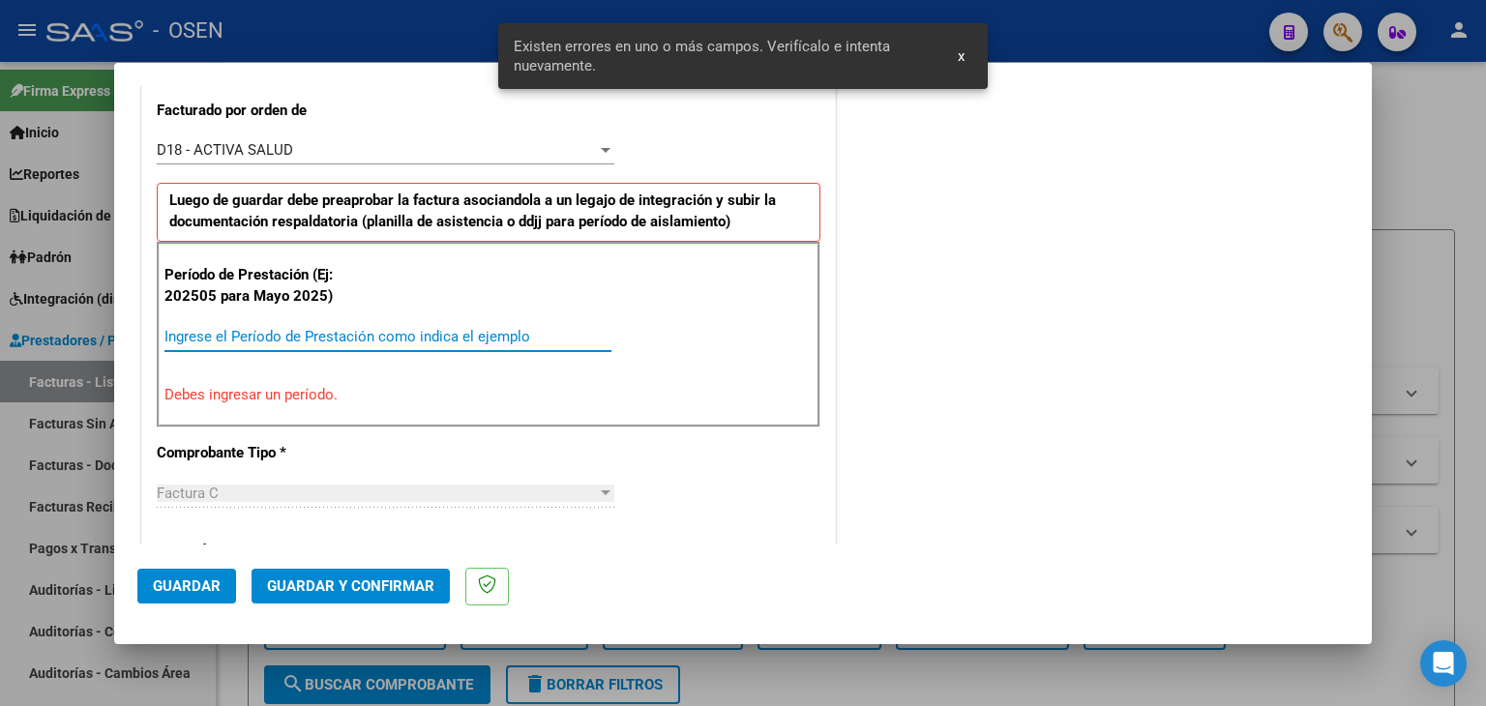
click at [299, 333] on input "Ingrese el Período de Prestación como indica el ejemplo" at bounding box center [387, 336] width 447 height 17
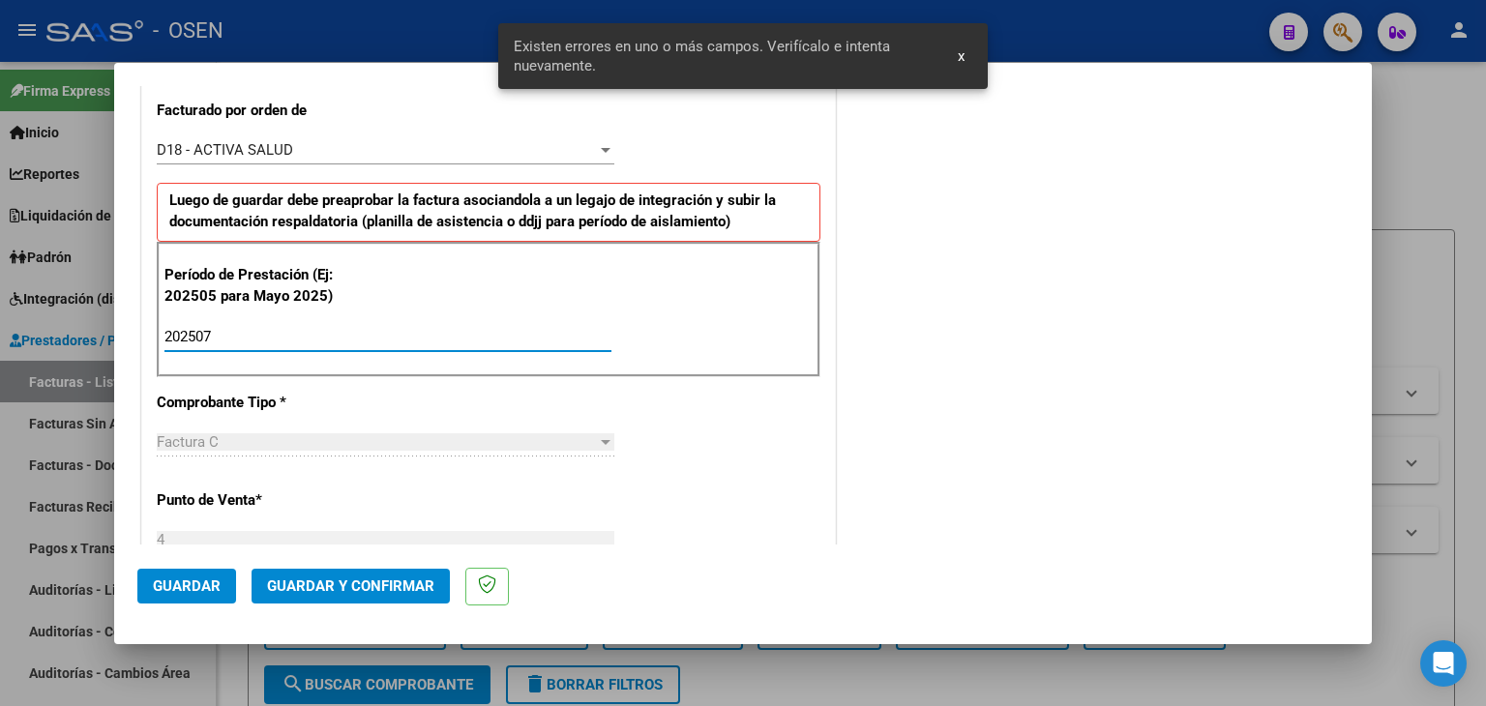
type input "202507"
click at [187, 584] on span "Guardar" at bounding box center [187, 586] width 68 height 17
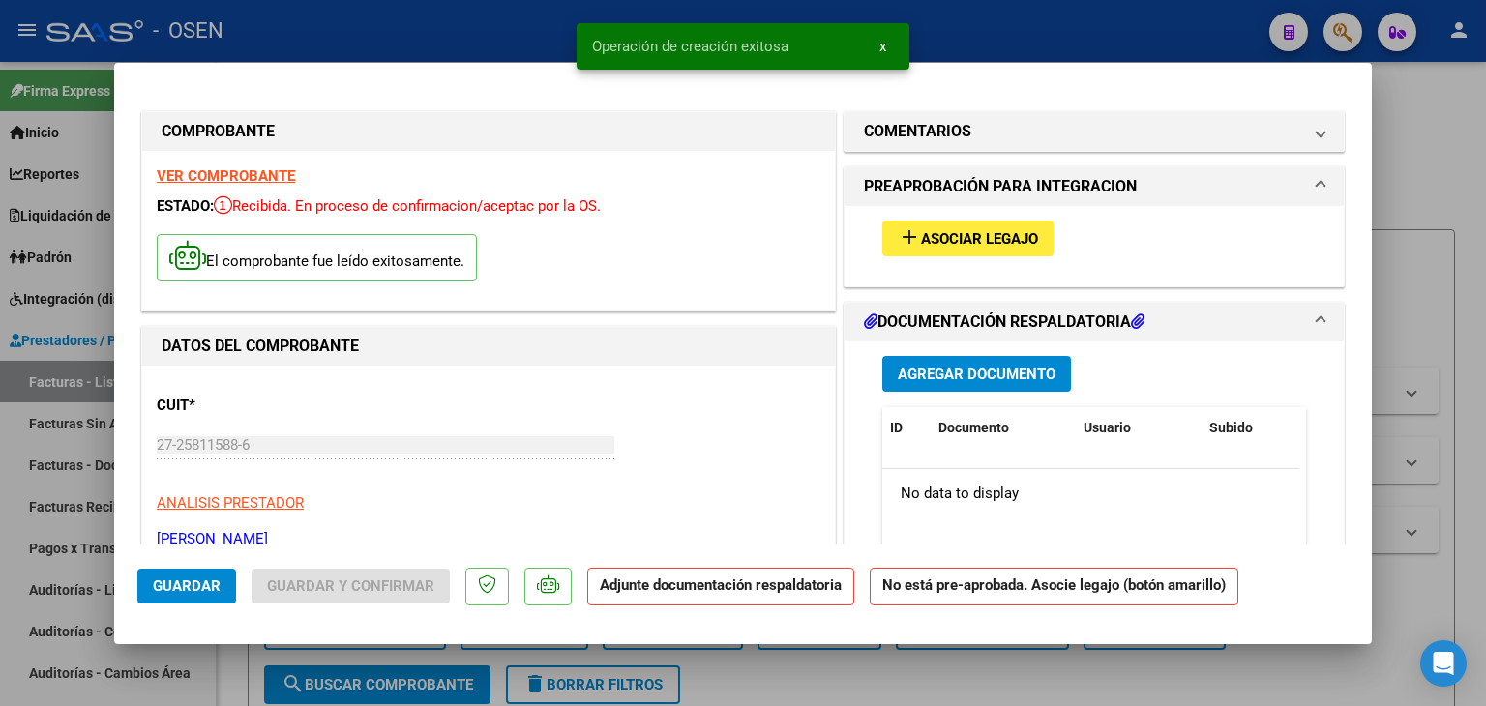
scroll to position [194, 0]
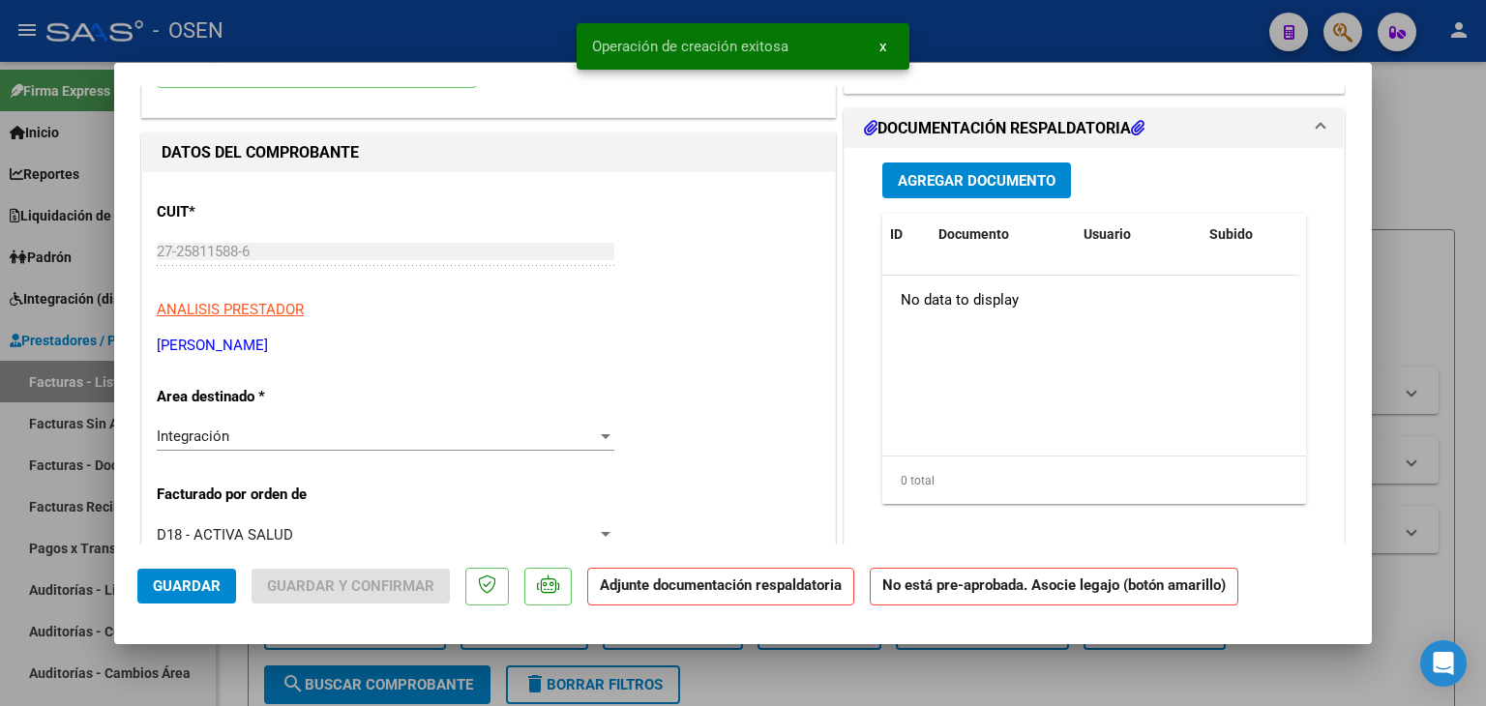
click at [962, 183] on span "Agregar Documento" at bounding box center [977, 180] width 158 height 17
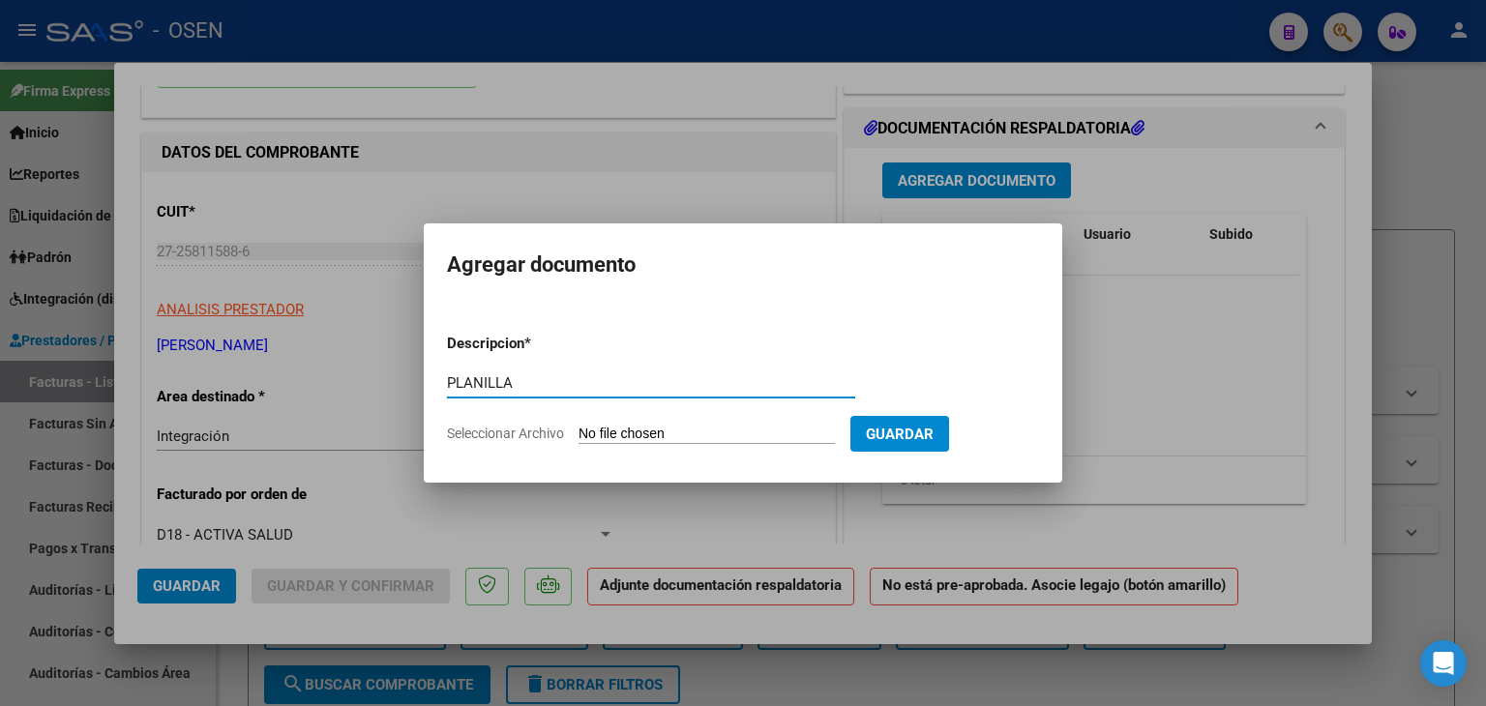
type input "PLANILLA"
click at [579, 426] on input "Seleccionar Archivo" at bounding box center [707, 435] width 256 height 18
type input "C:\fakepath\[PERSON_NAME], FAC 914, [DATE], FON0 (1).pdf"
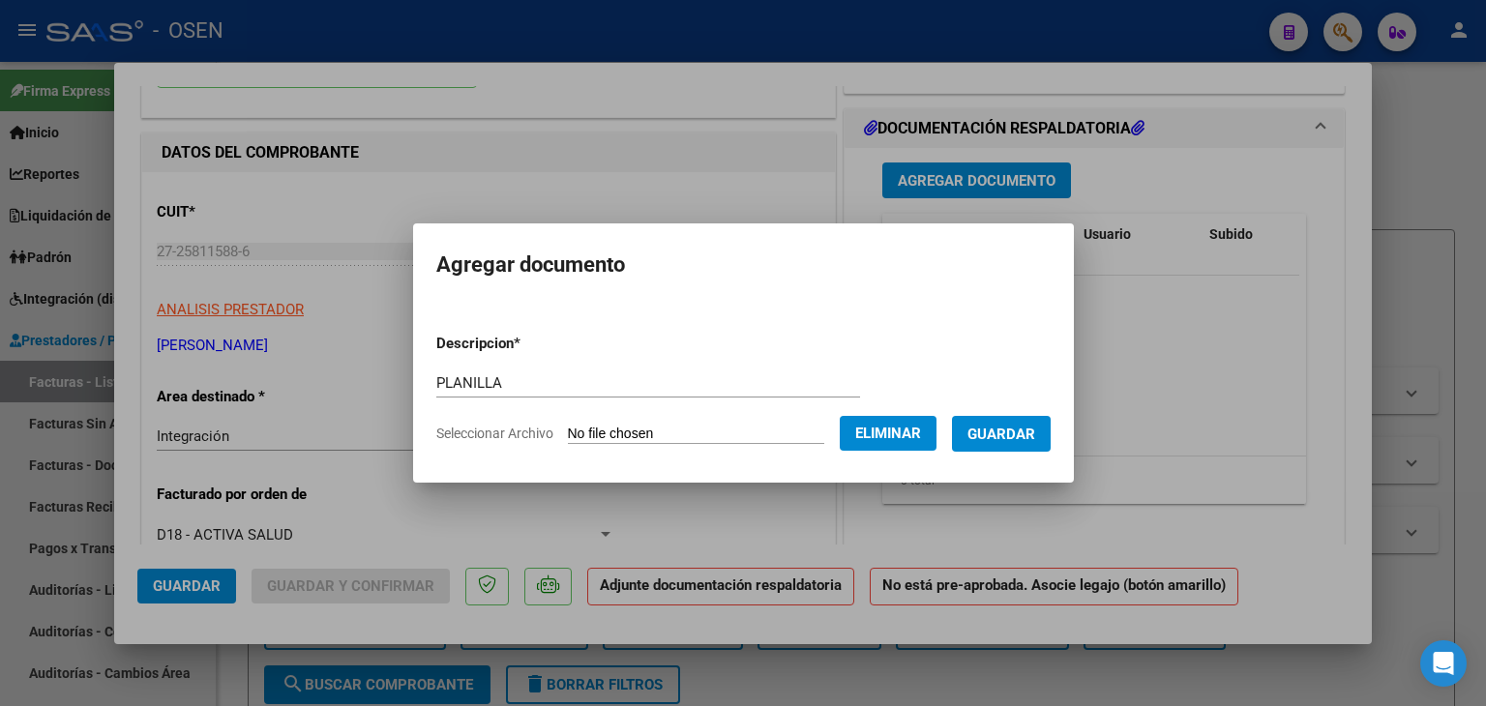
click at [1020, 440] on span "Guardar" at bounding box center [1002, 434] width 68 height 17
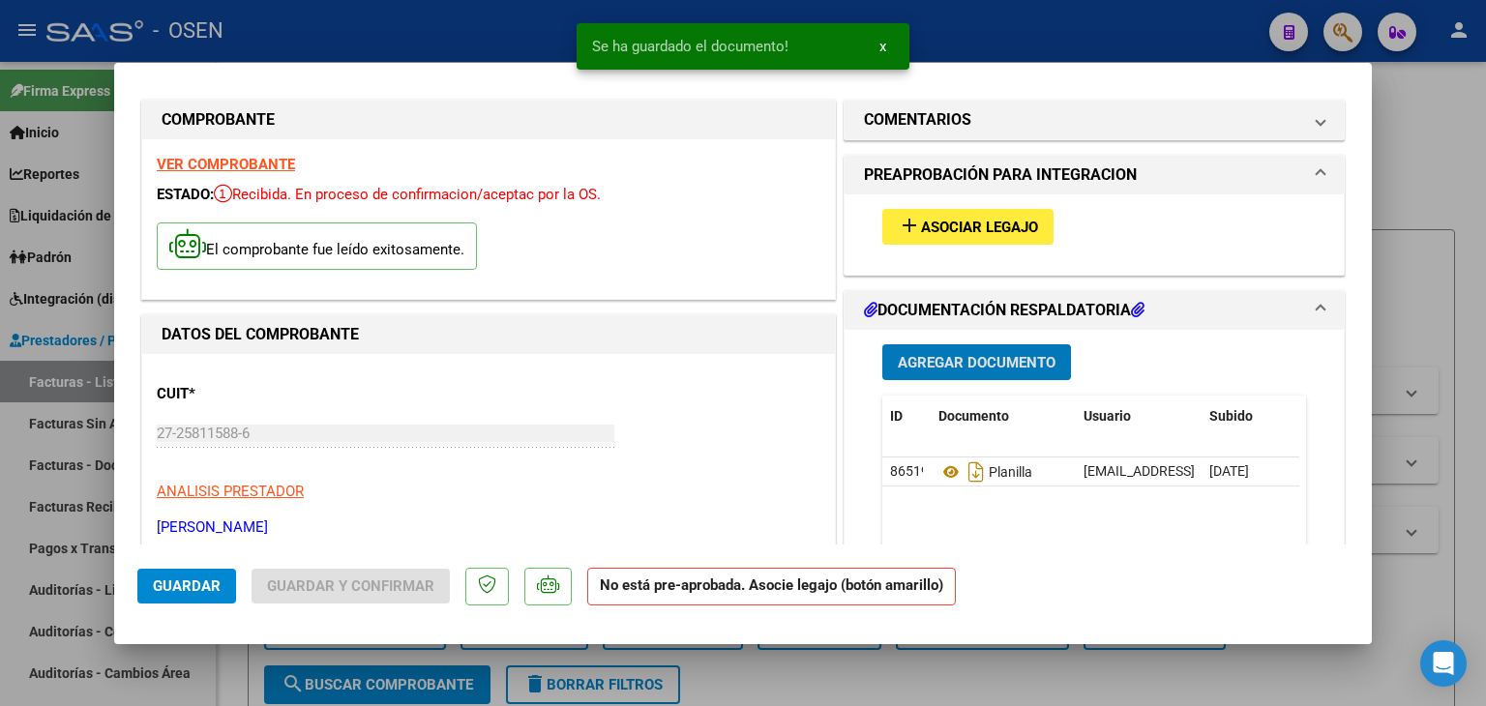
scroll to position [0, 0]
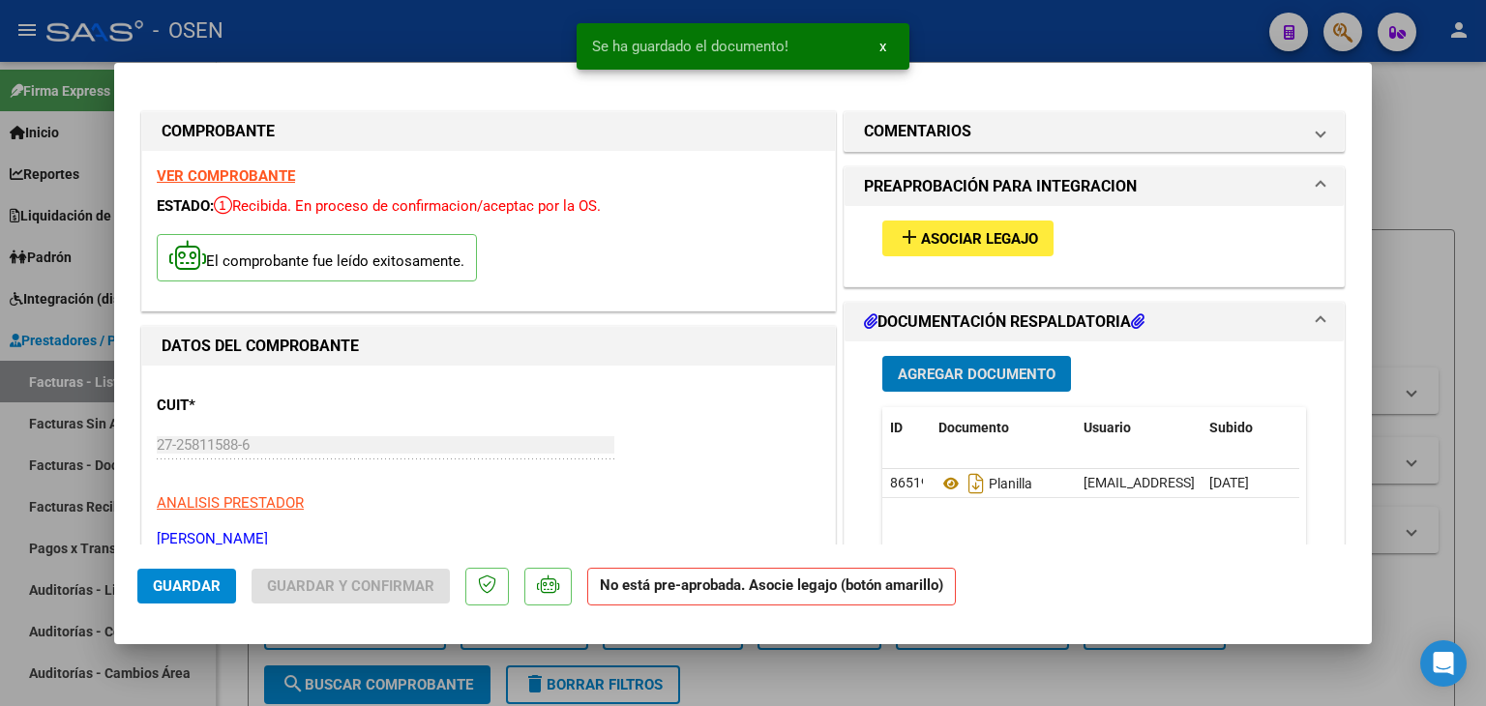
click at [975, 237] on span "Asociar Legajo" at bounding box center [979, 238] width 117 height 17
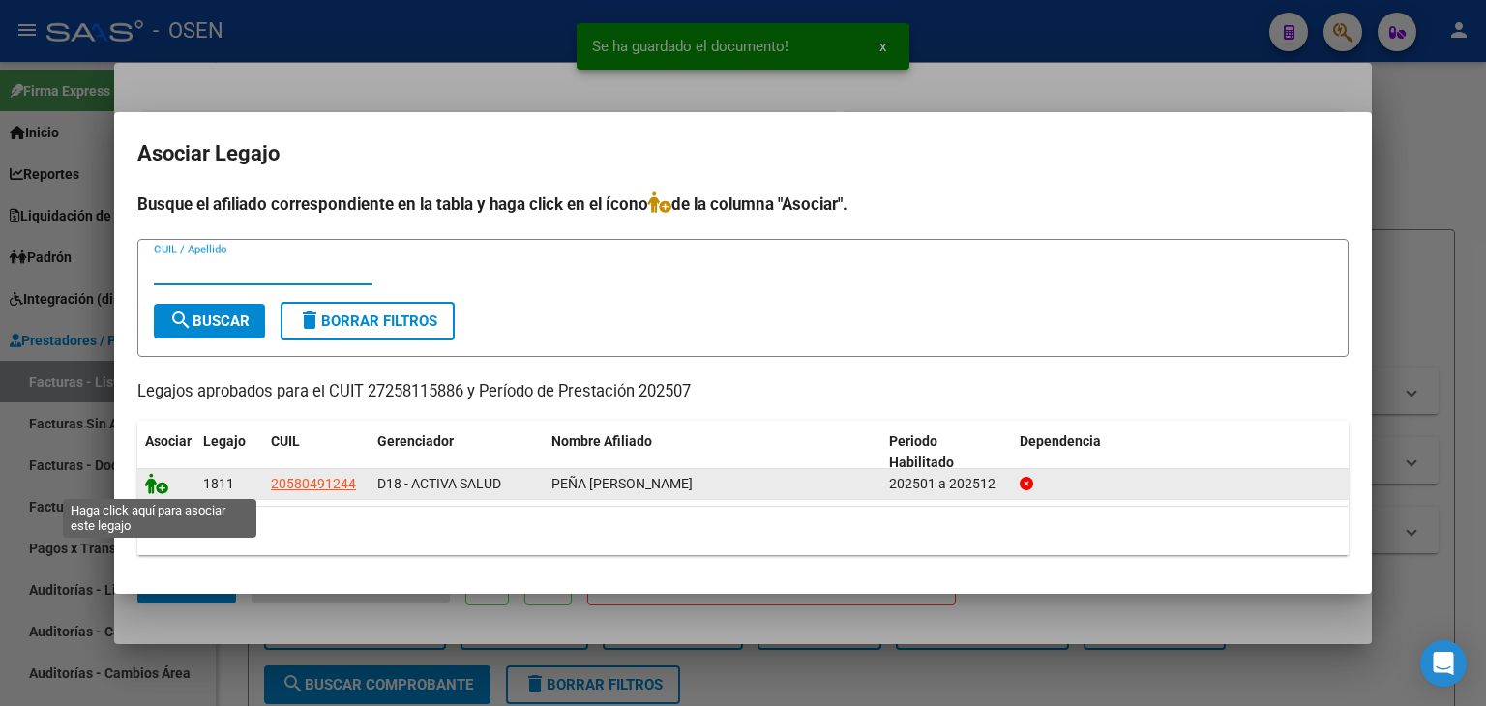
click at [147, 491] on icon at bounding box center [156, 483] width 23 height 21
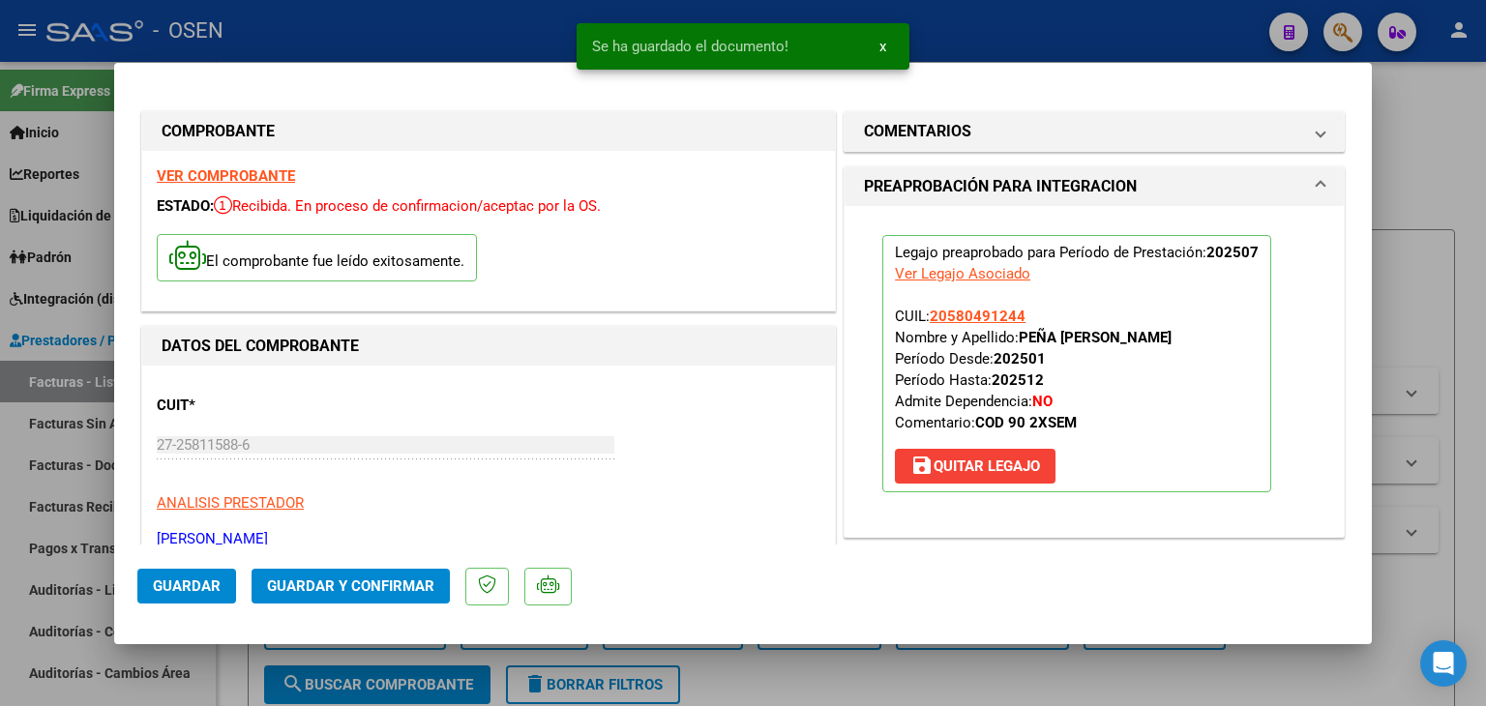
click at [197, 592] on span "Guardar" at bounding box center [187, 586] width 68 height 17
click at [233, 663] on div at bounding box center [743, 353] width 1486 height 706
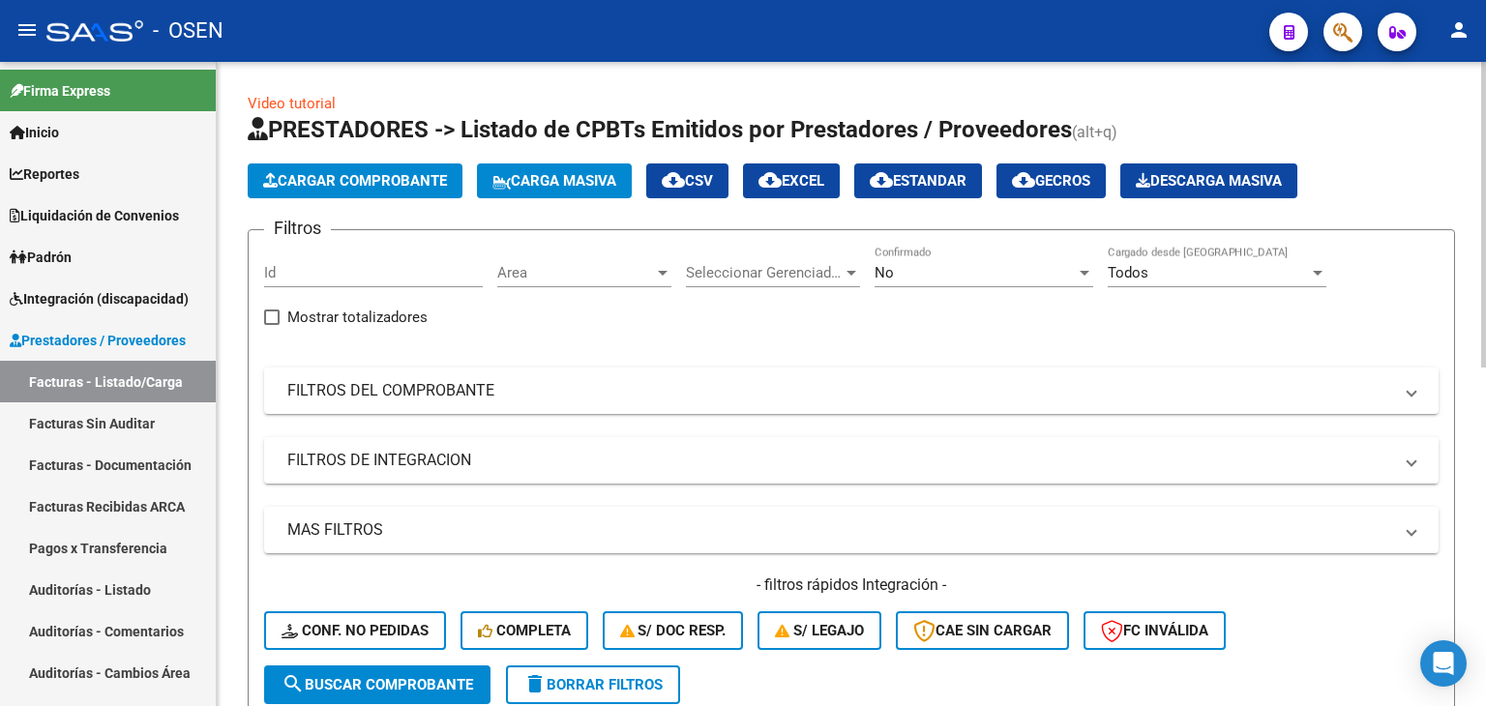
click at [290, 175] on span "Cargar Comprobante" at bounding box center [355, 180] width 184 height 17
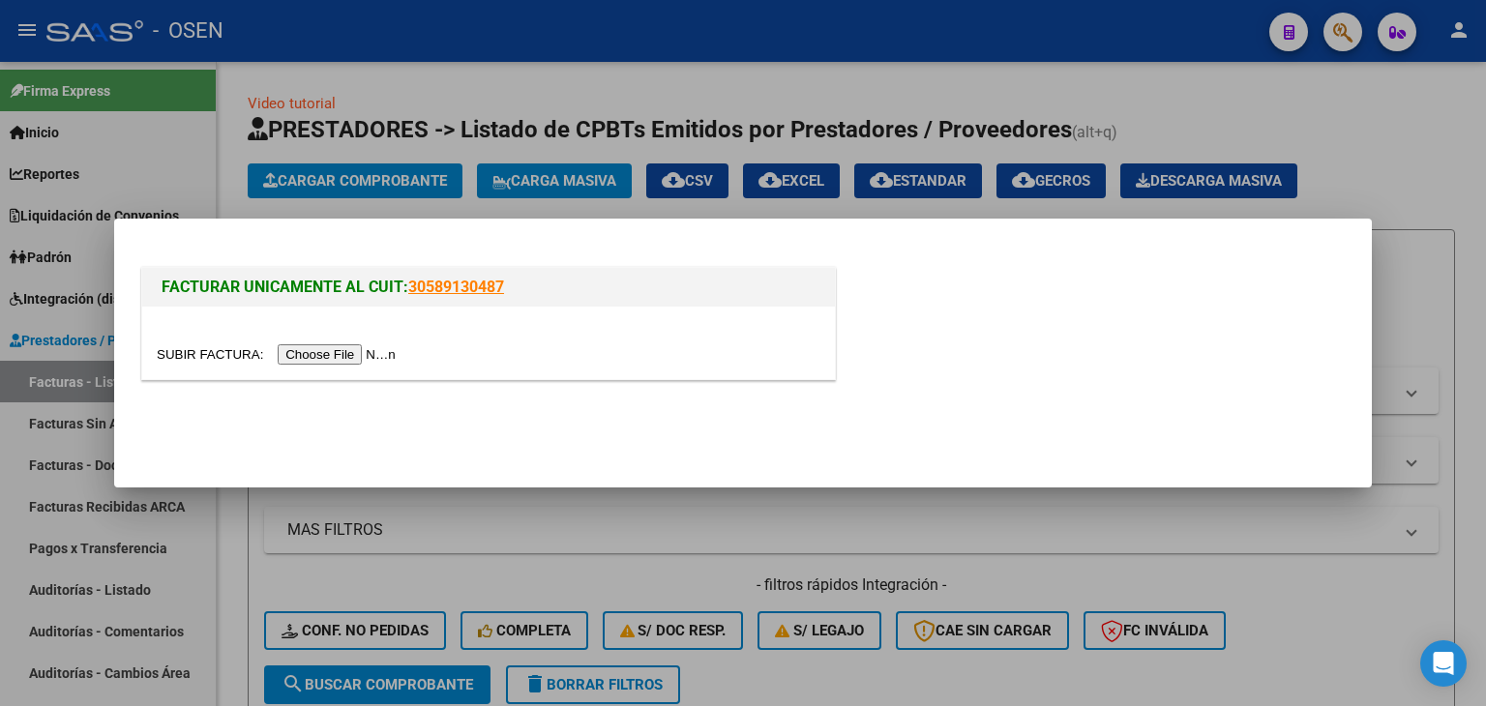
click at [330, 352] on input "file" at bounding box center [279, 354] width 245 height 20
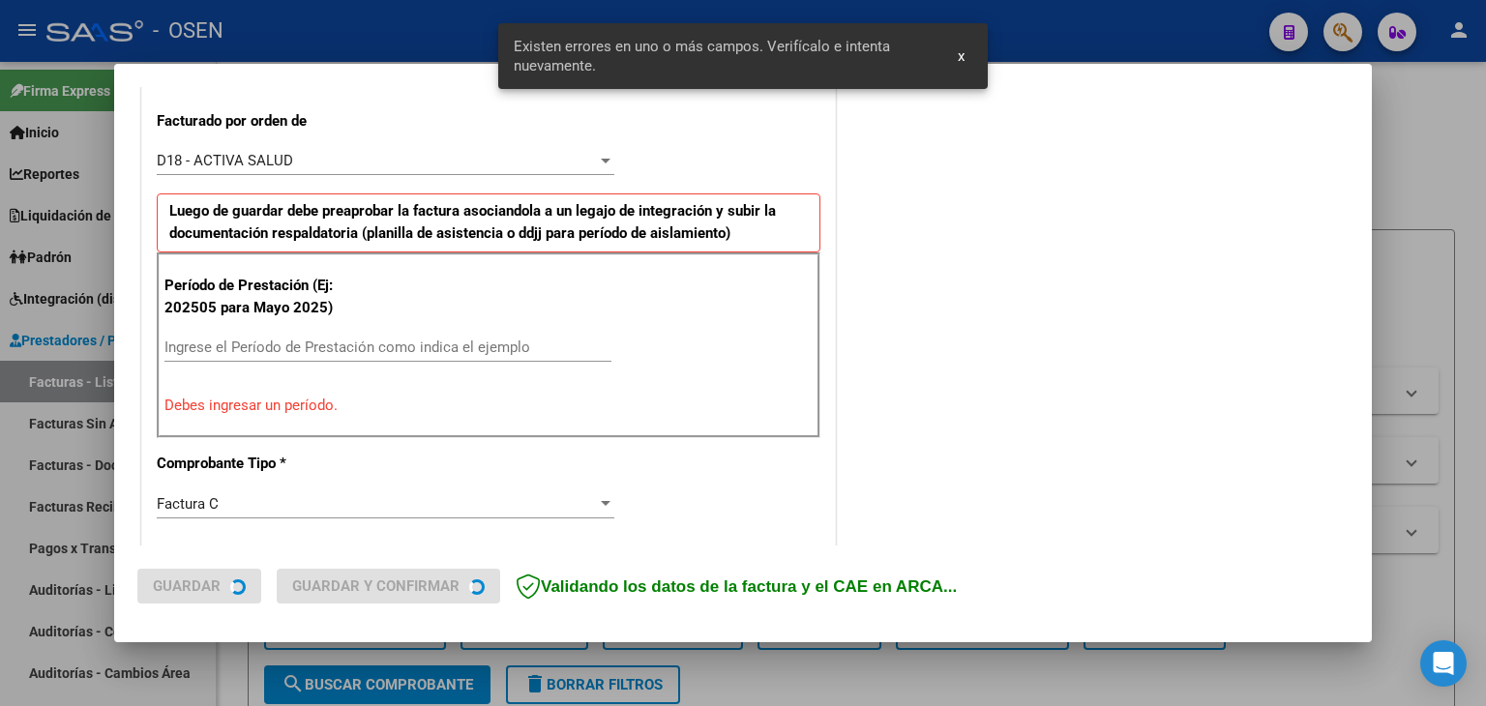
scroll to position [541, 0]
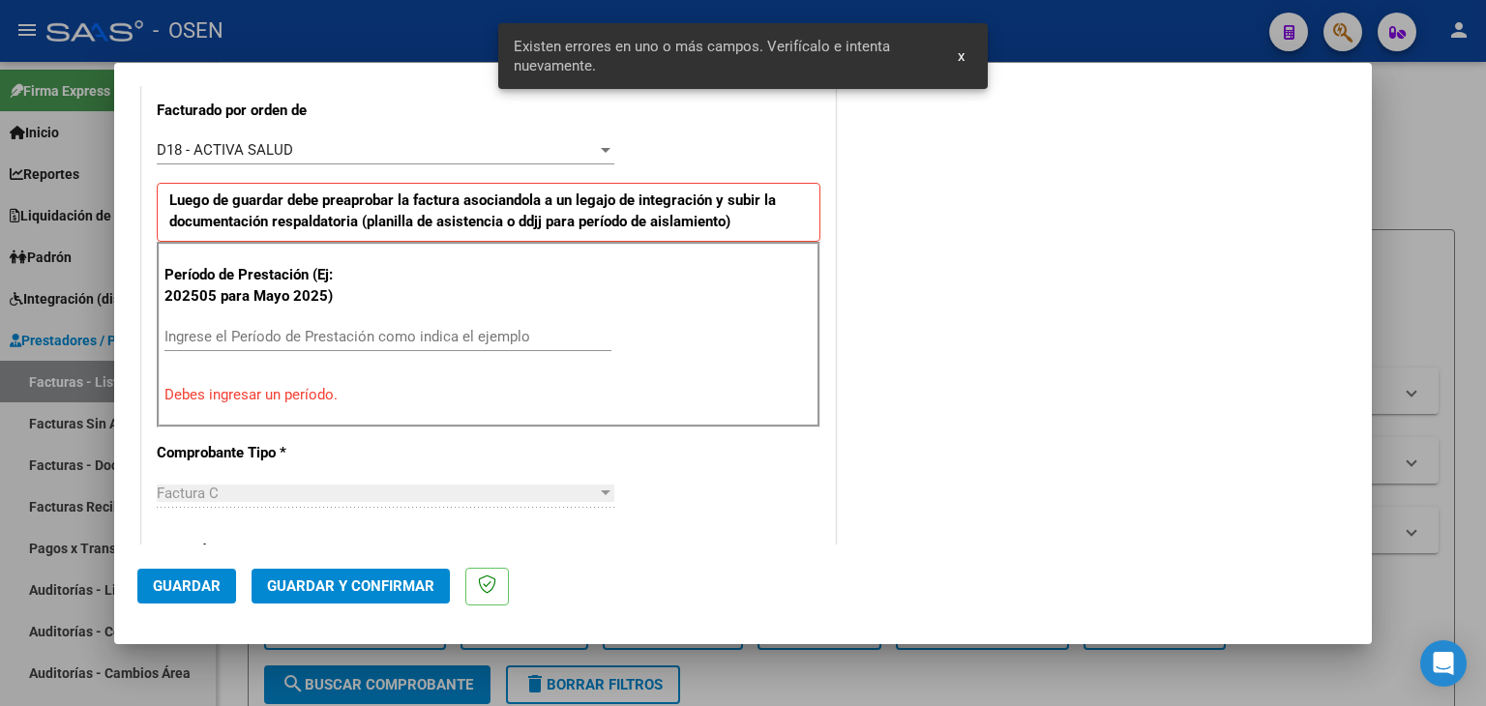
click at [356, 340] on input "Ingrese el Período de Prestación como indica el ejemplo" at bounding box center [387, 336] width 447 height 17
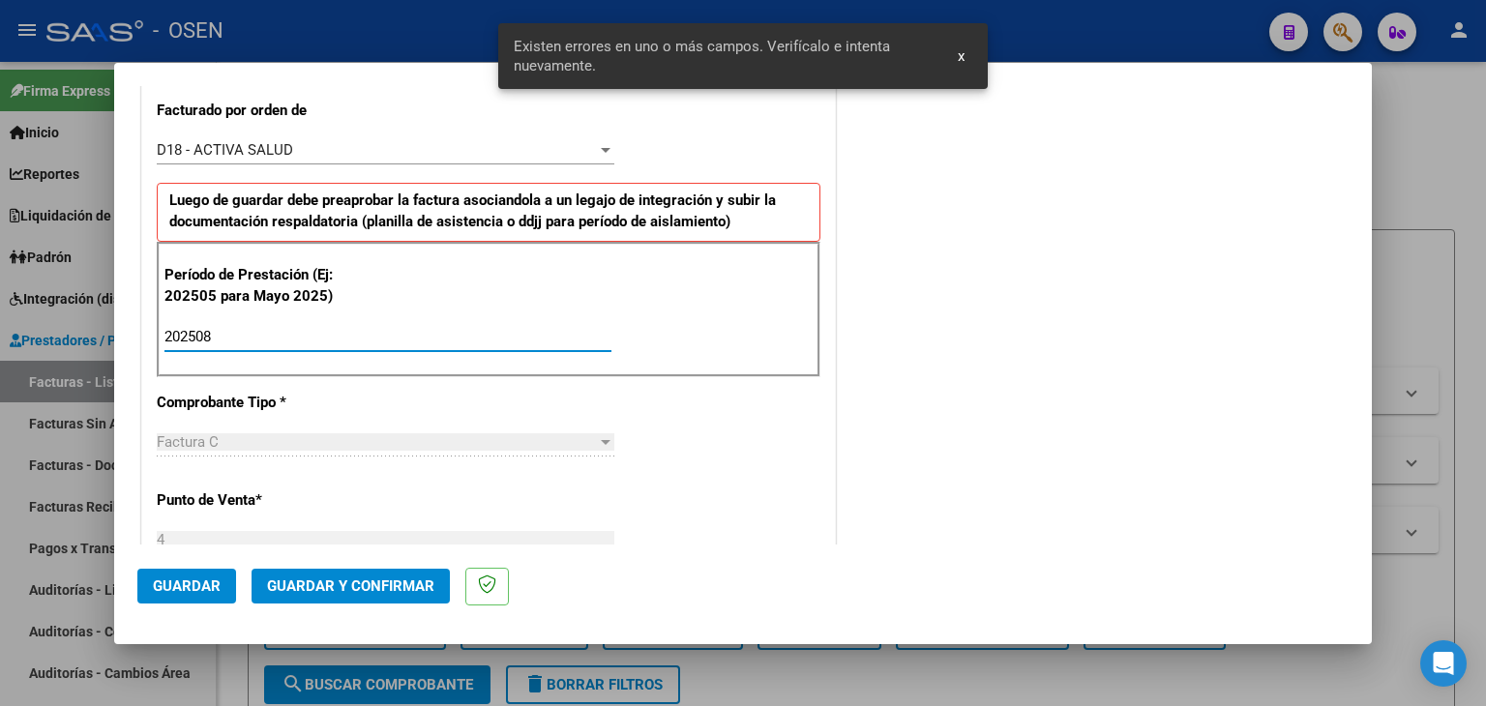
type input "202508"
click at [212, 569] on button "Guardar" at bounding box center [186, 586] width 99 height 35
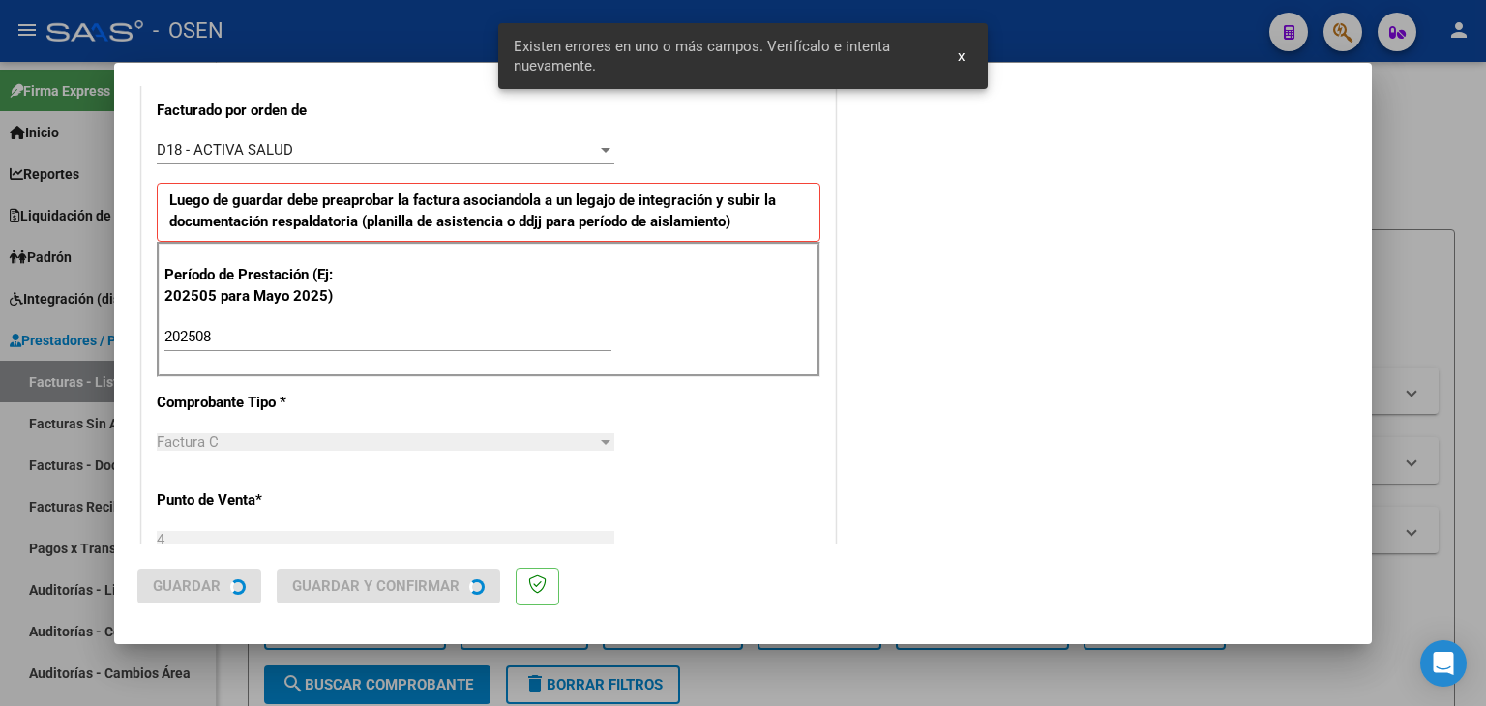
scroll to position [0, 0]
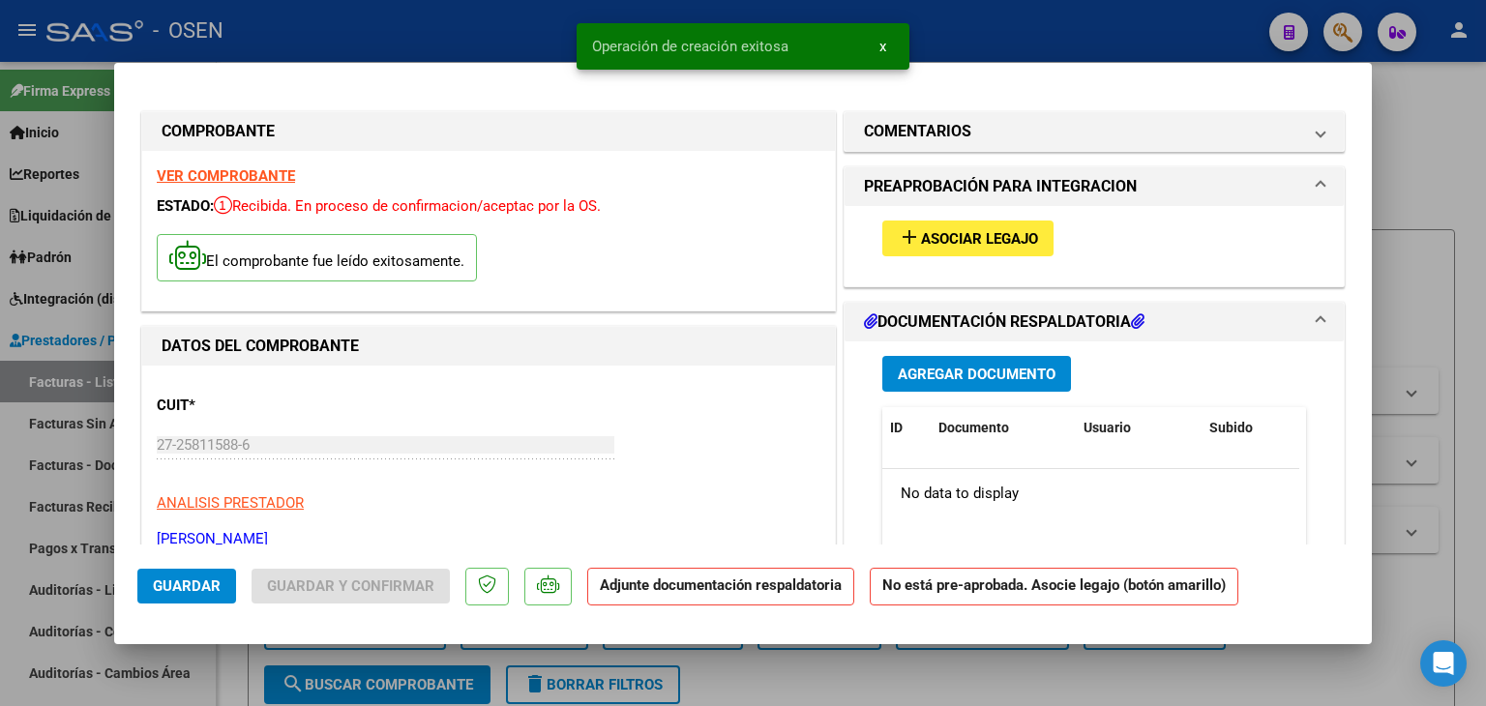
click at [915, 250] on button "add Asociar Legajo" at bounding box center [967, 239] width 171 height 36
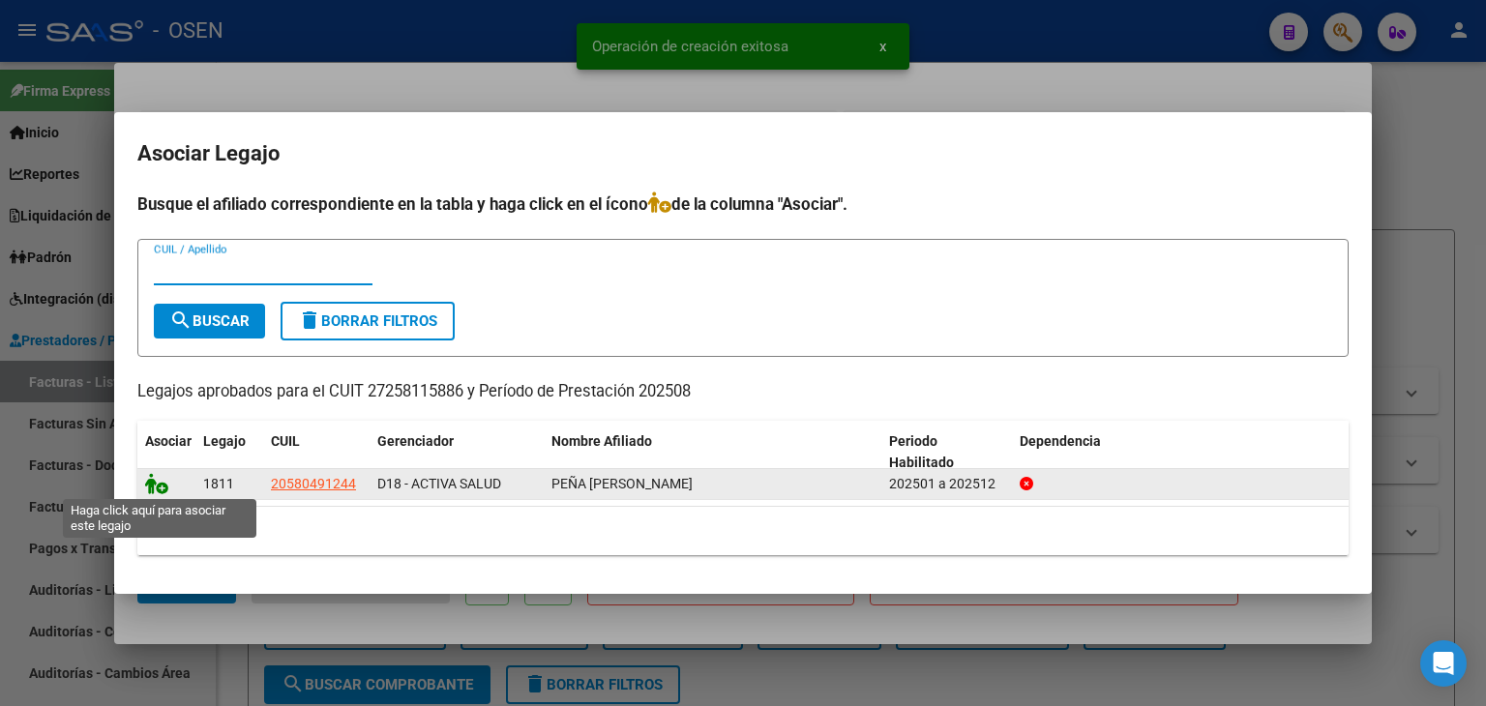
click at [151, 480] on icon at bounding box center [156, 483] width 23 height 21
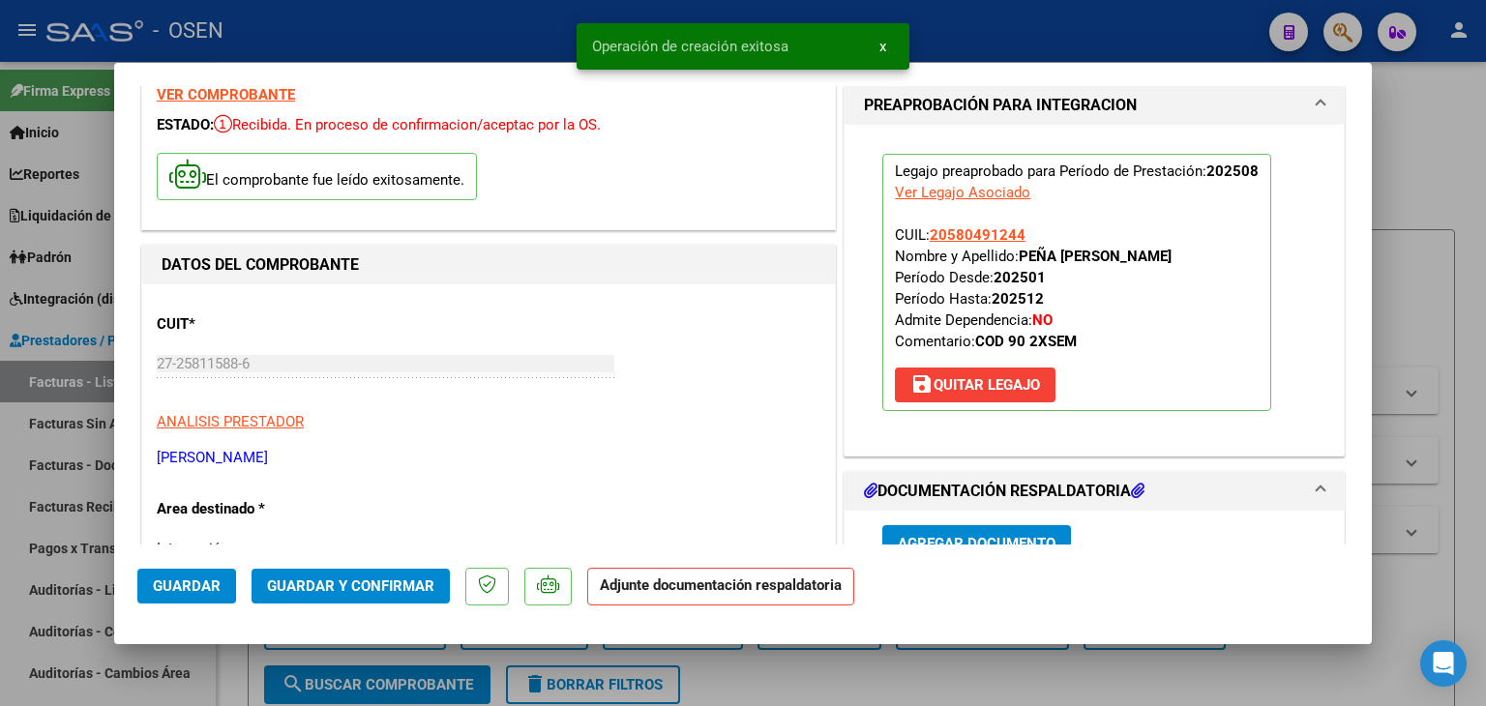
scroll to position [194, 0]
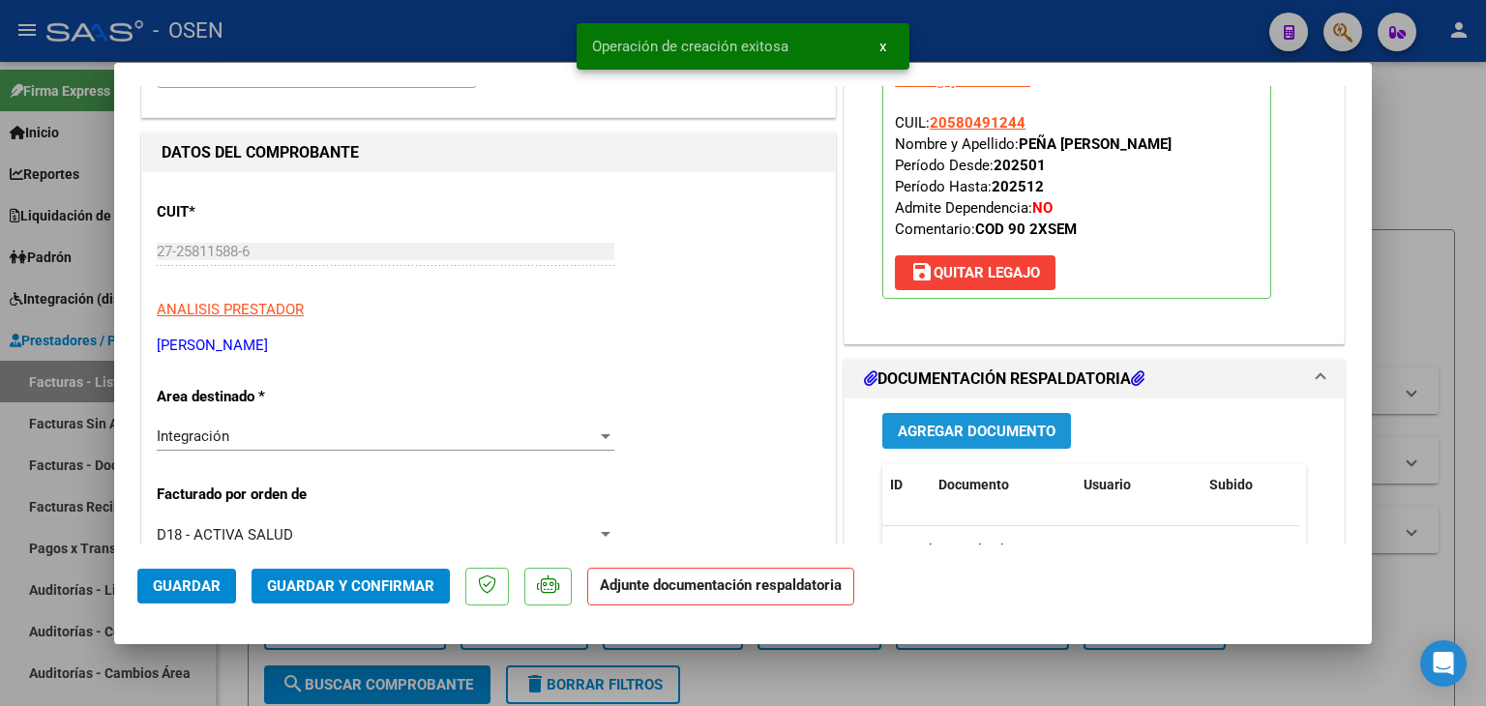
click at [925, 440] on button "Agregar Documento" at bounding box center [976, 431] width 189 height 36
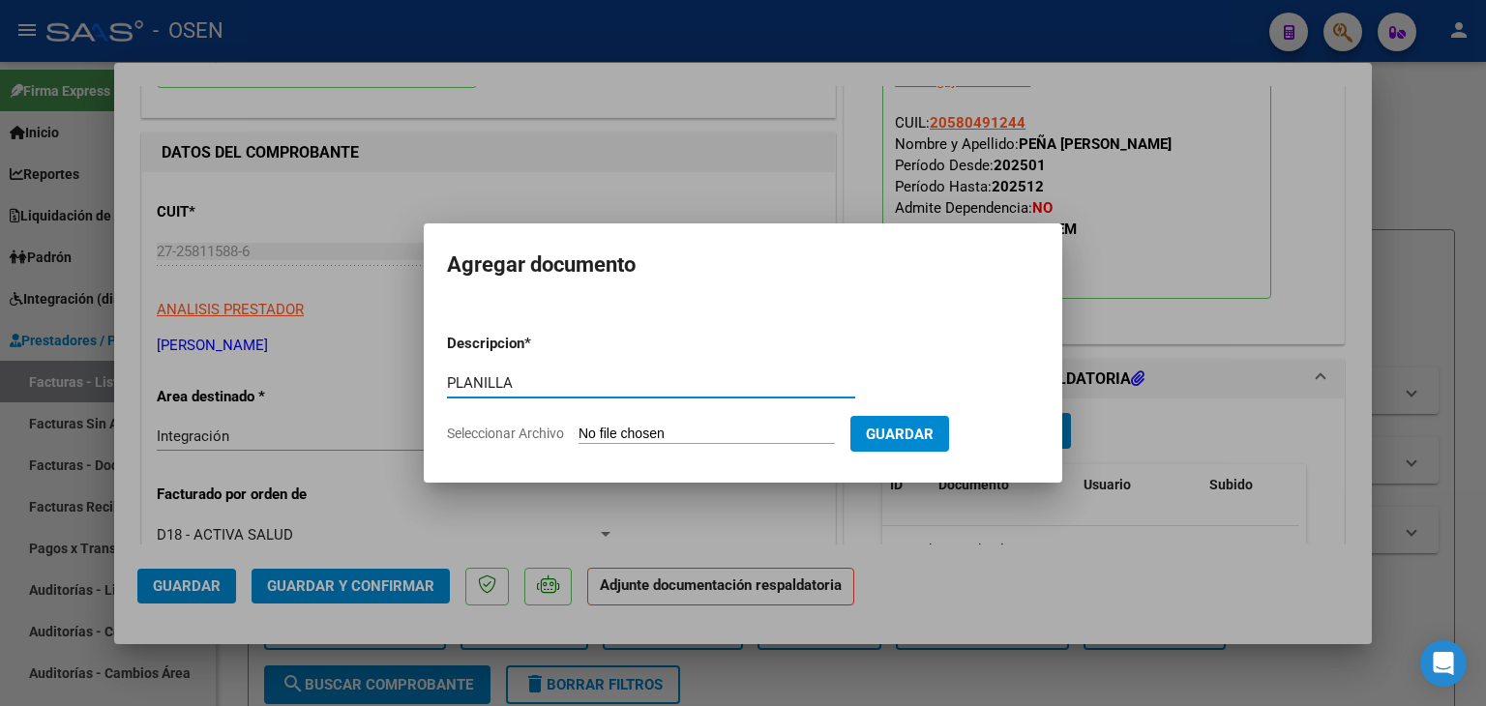
type input "PLANILLA"
click at [579, 426] on input "Seleccionar Archivo" at bounding box center [707, 435] width 256 height 18
type input "C:\fakepath\[PERSON_NAME], FAC 915, [DATE], FONO.pdf"
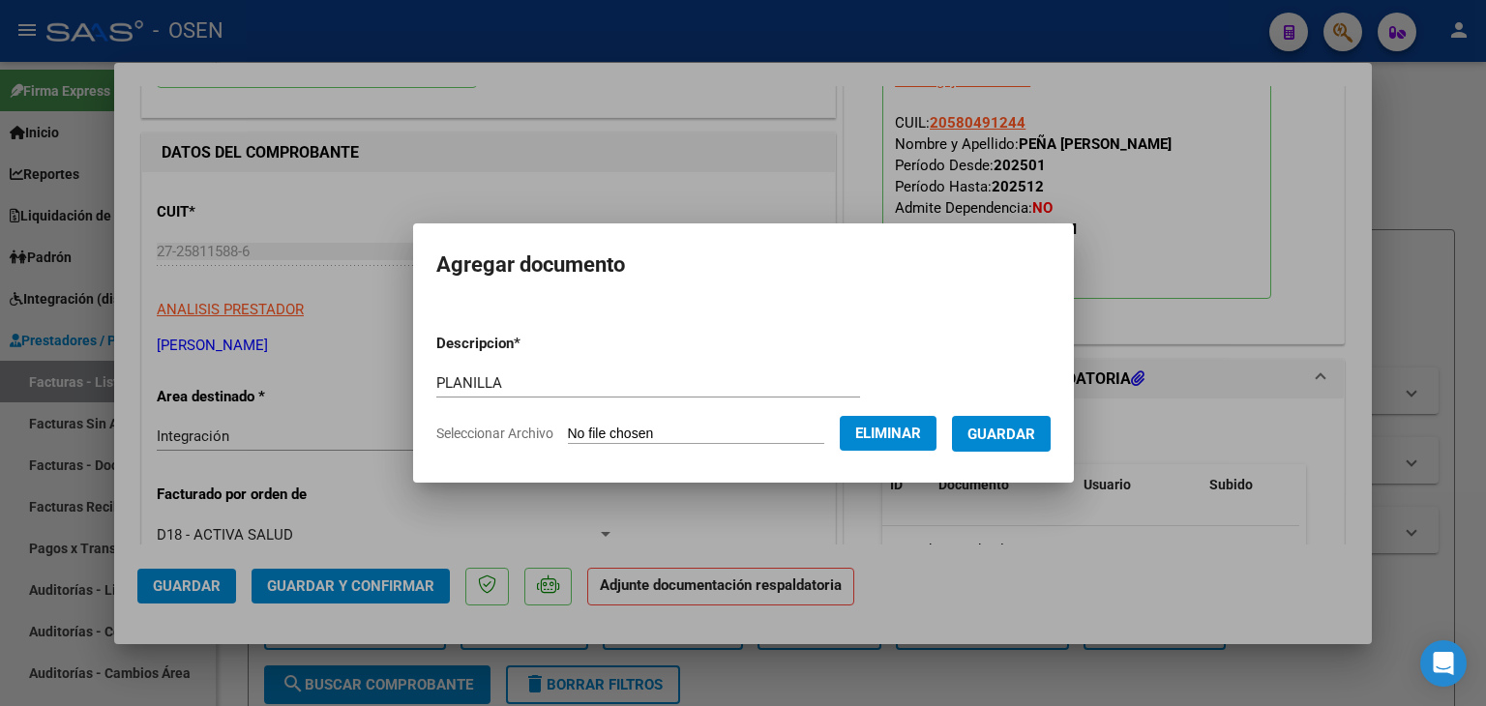
click at [1038, 421] on button "Guardar" at bounding box center [1001, 434] width 99 height 36
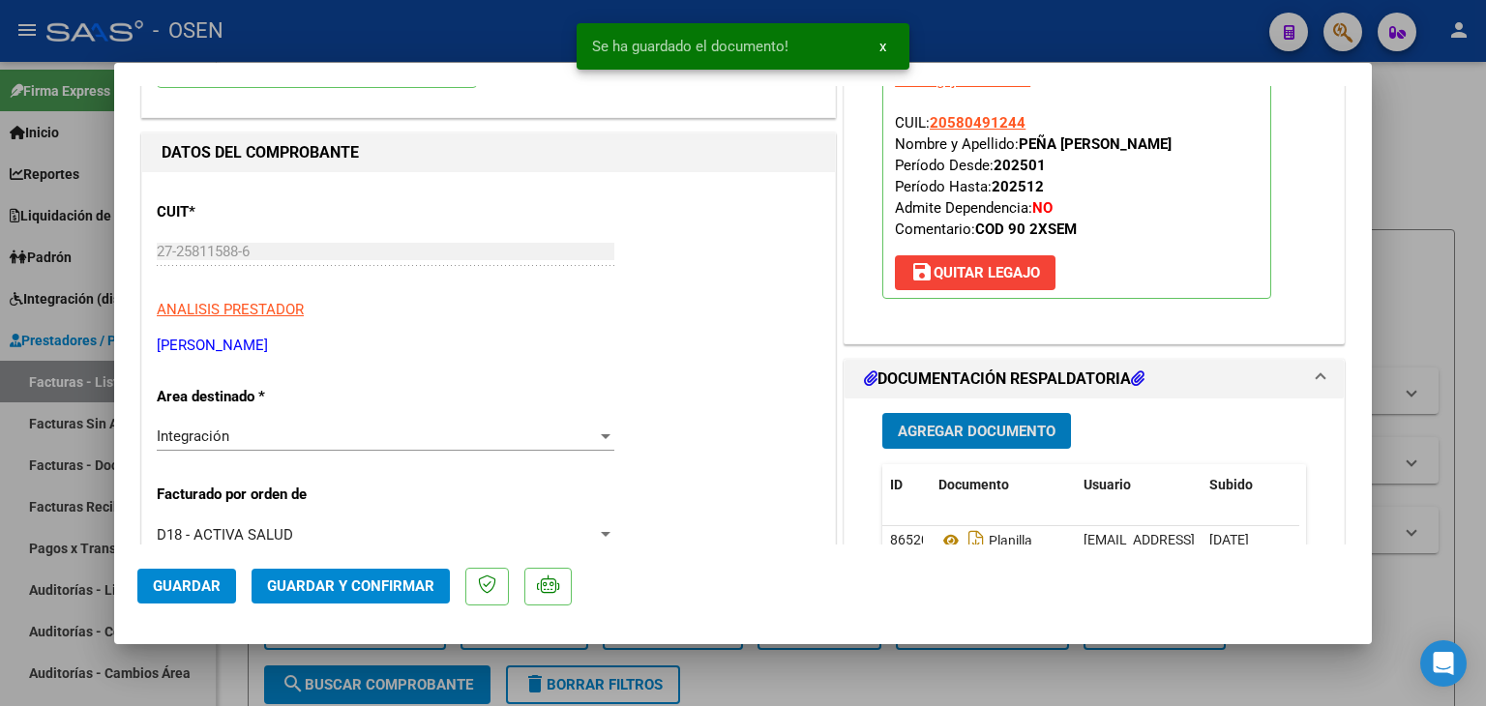
click at [214, 575] on button "Guardar" at bounding box center [186, 586] width 99 height 35
click at [244, 652] on div at bounding box center [743, 353] width 1486 height 706
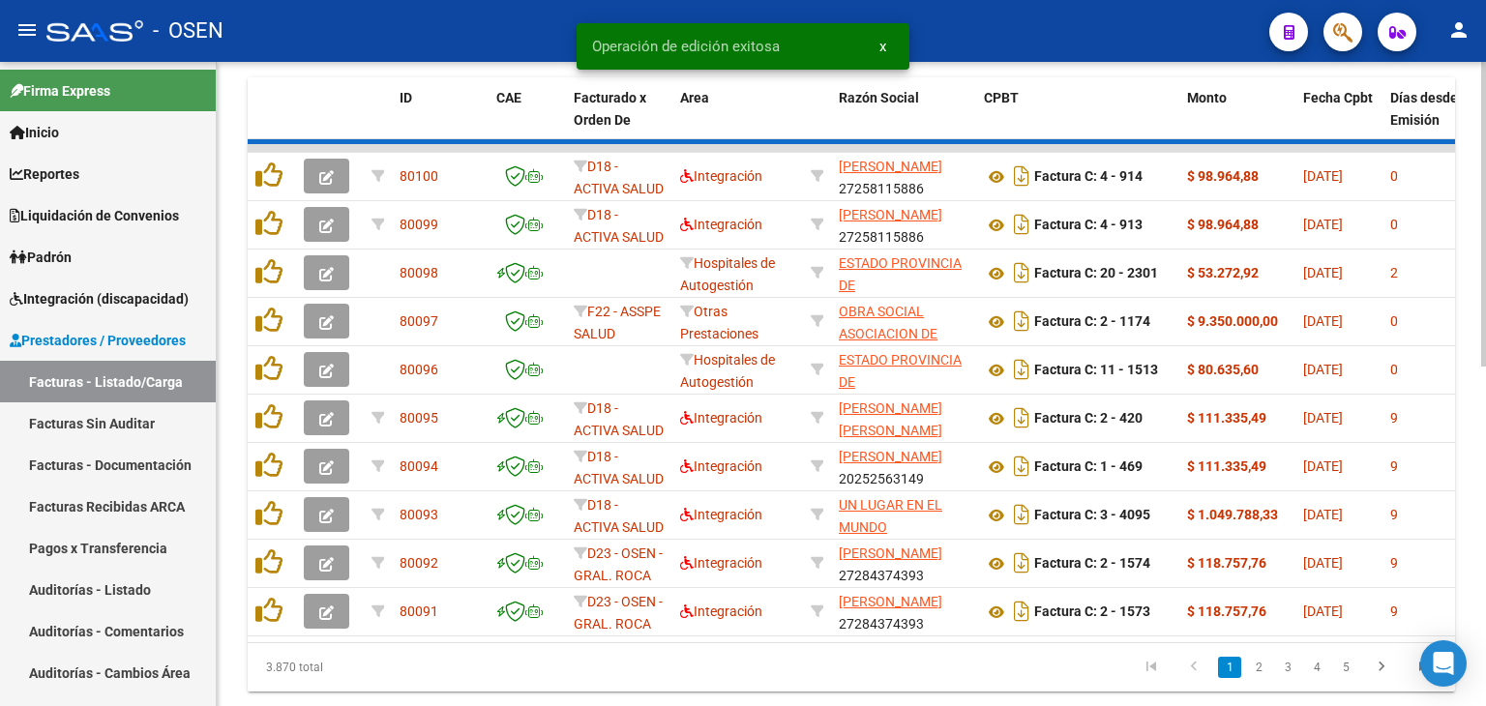
scroll to position [677, 0]
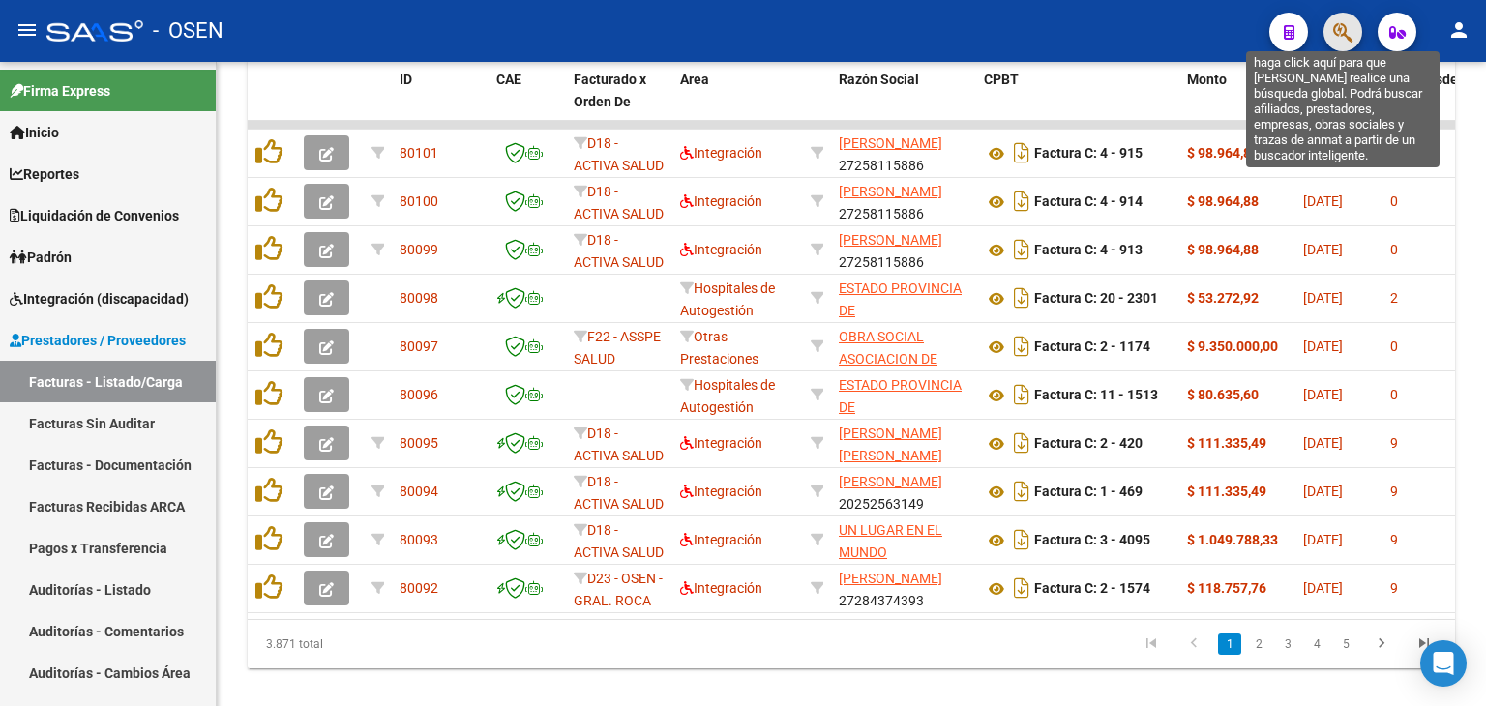
click at [1343, 34] on icon "button" at bounding box center [1342, 32] width 19 height 22
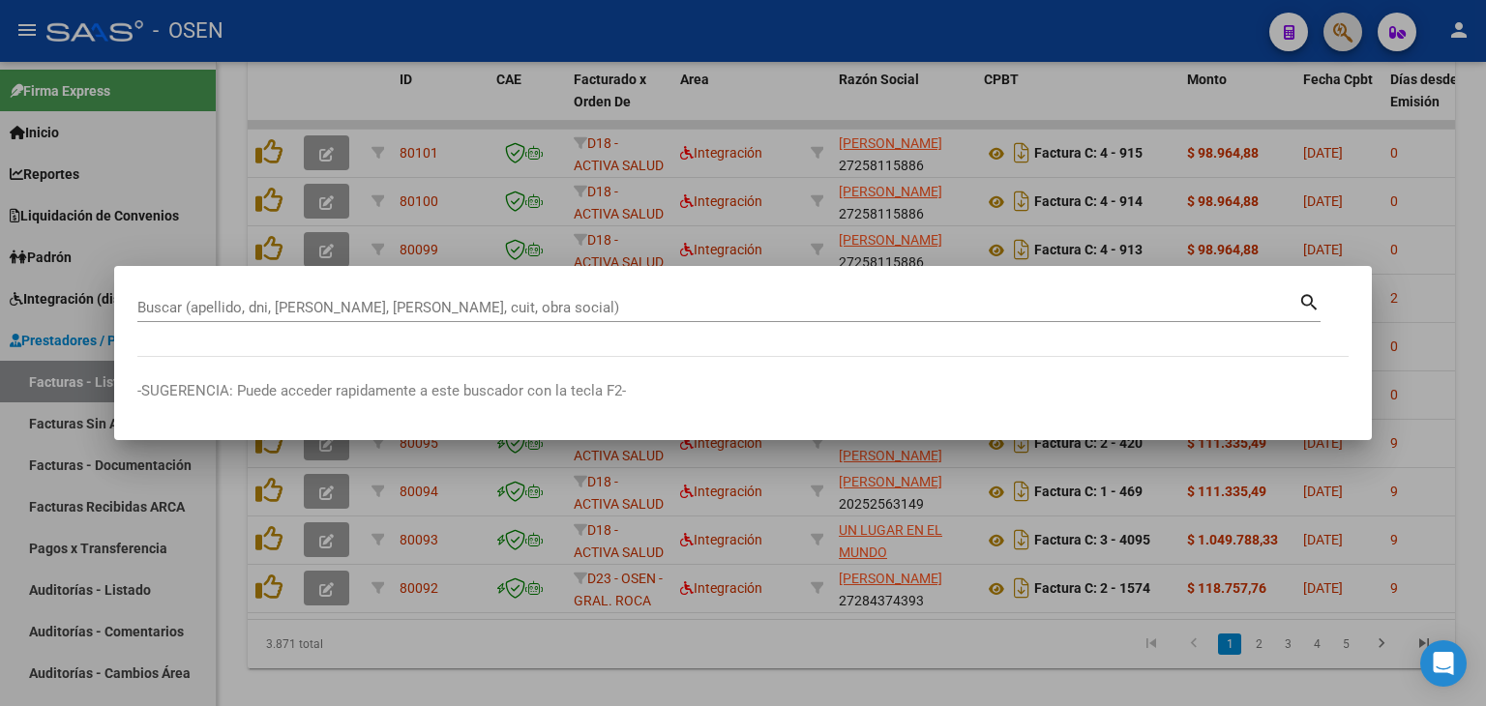
paste input "20381501753"
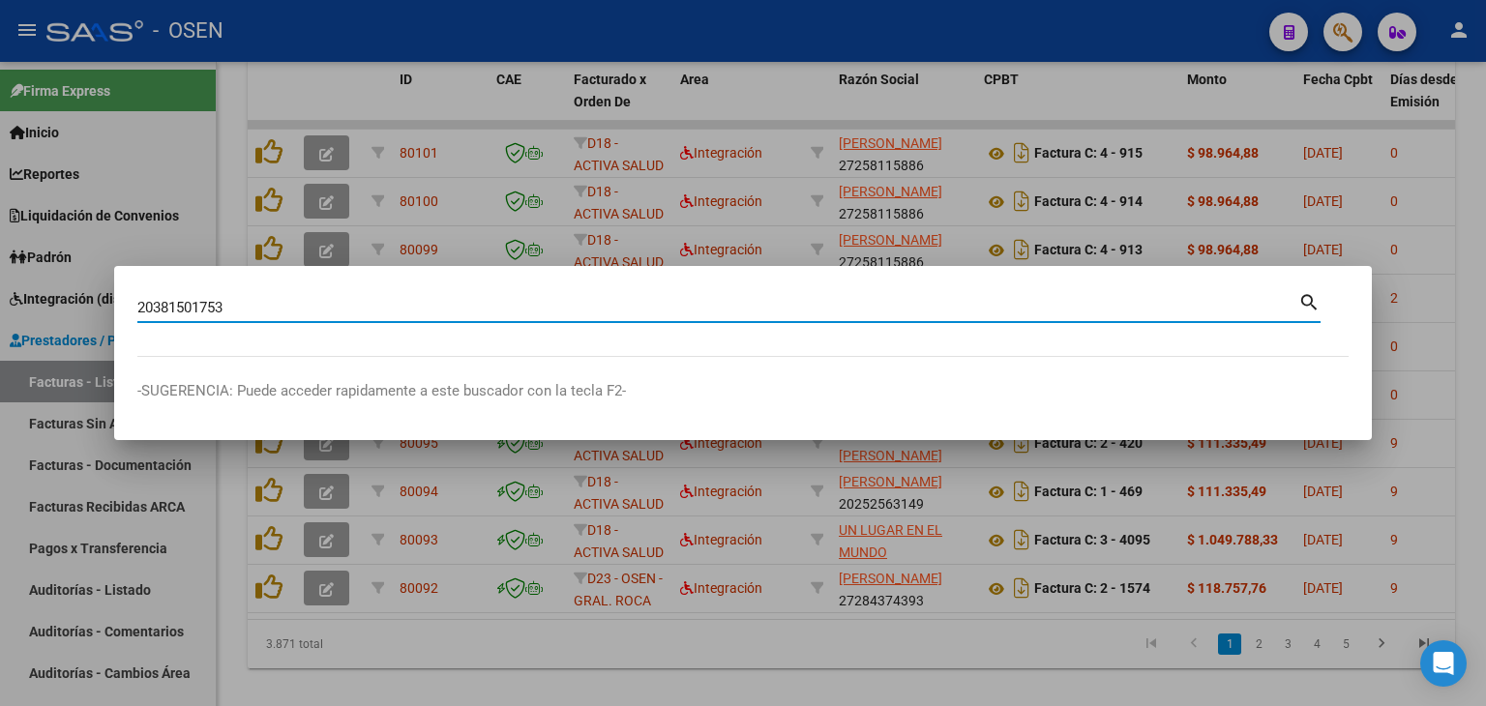
type input "20381501753"
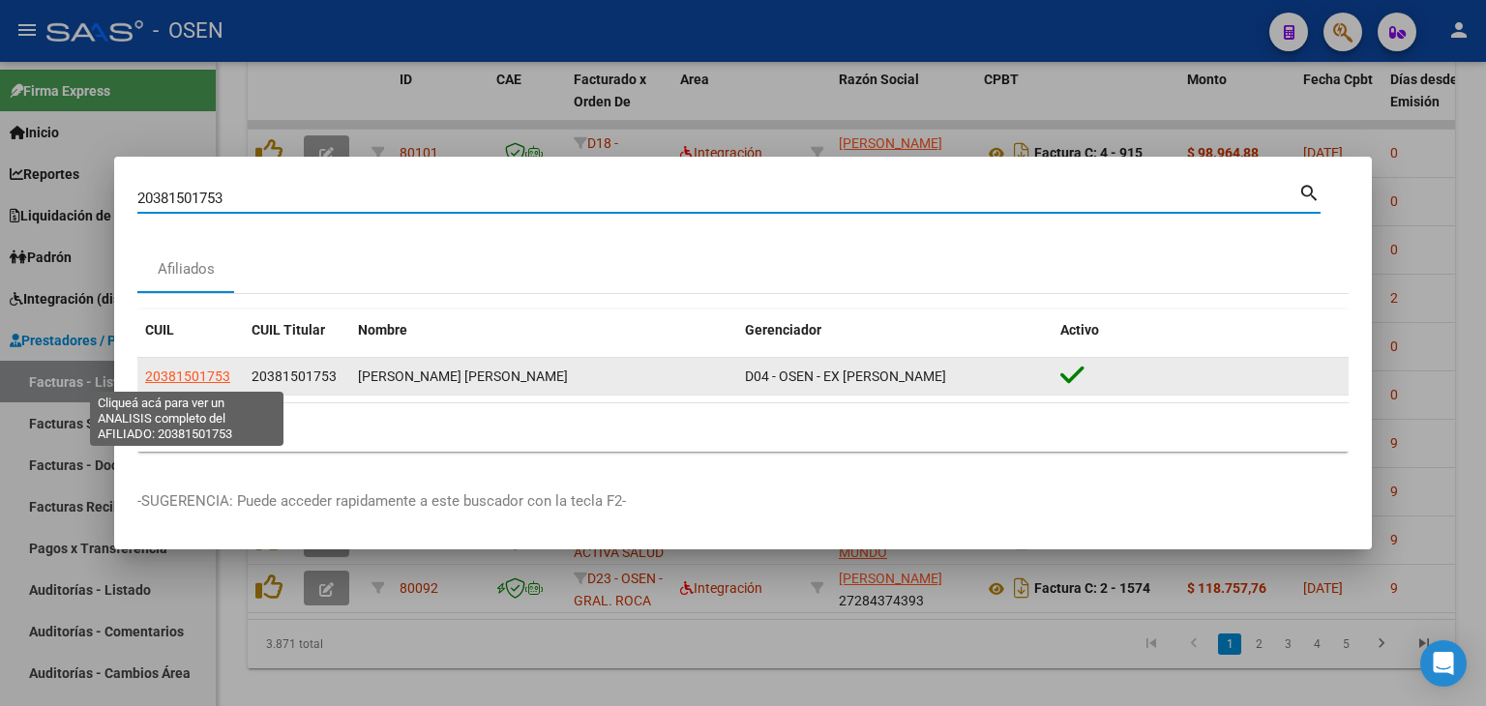
click at [198, 377] on span "20381501753" at bounding box center [187, 376] width 85 height 15
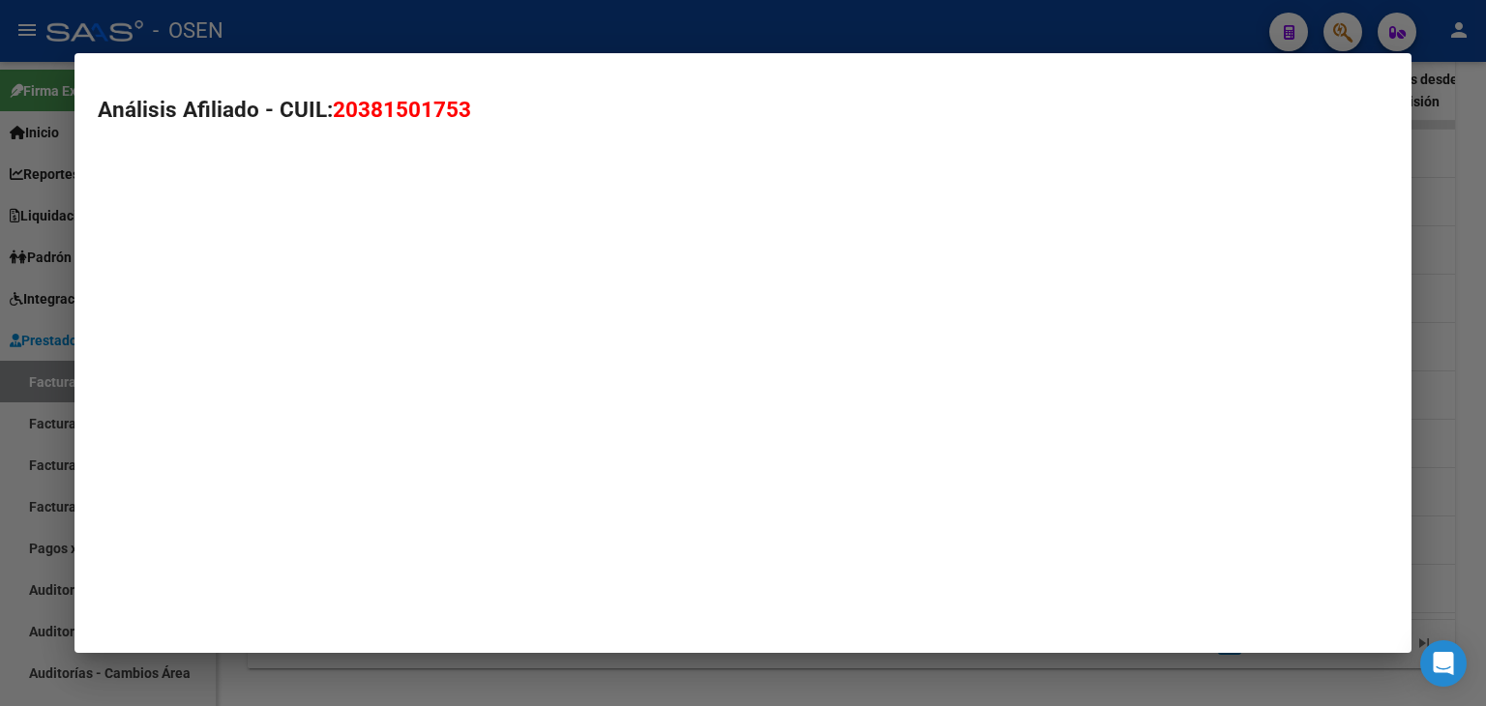
type textarea "20381501753"
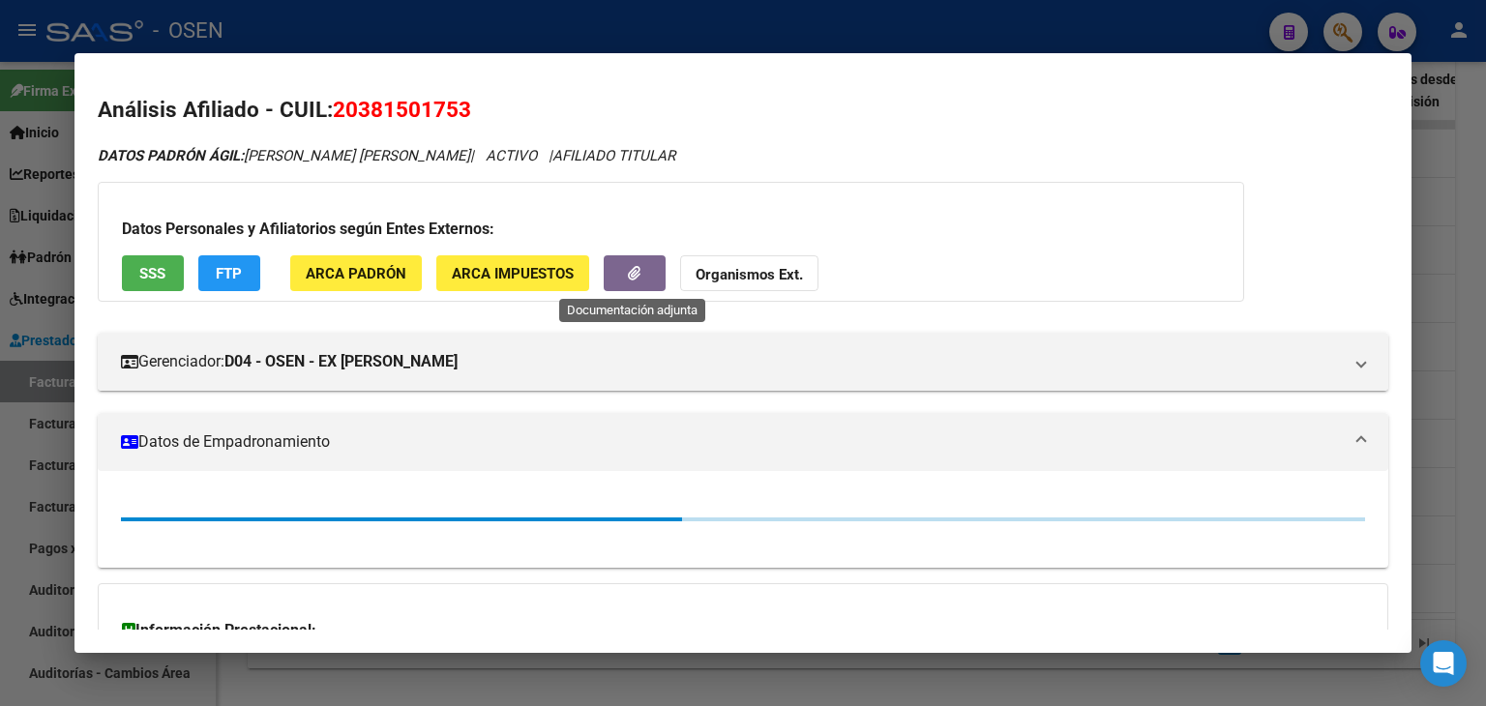
click at [631, 275] on icon "button" at bounding box center [634, 273] width 13 height 15
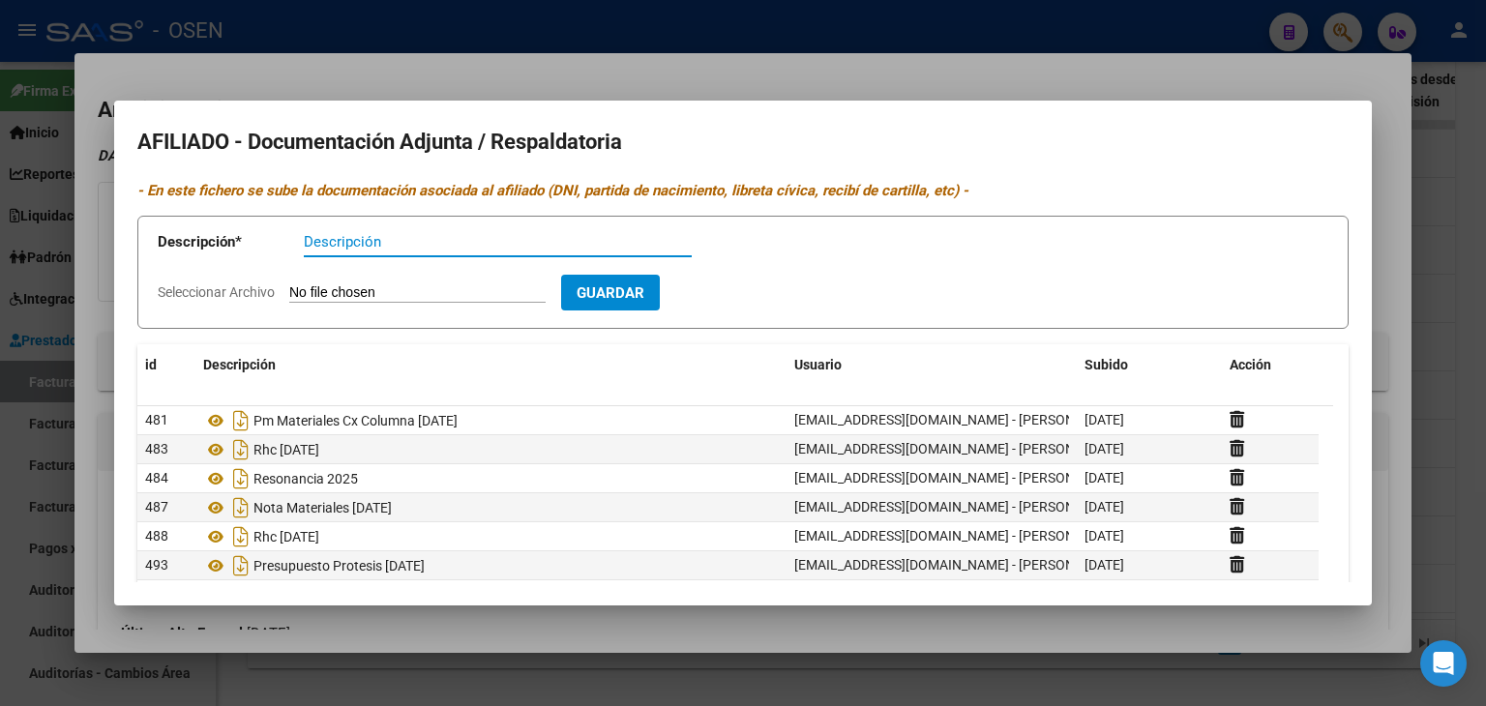
click at [432, 284] on app-file-uploader "Seleccionar Archivo" at bounding box center [359, 292] width 403 height 17
click at [403, 294] on input "Seleccionar Archivo" at bounding box center [417, 293] width 256 height 18
type input "C:\fakepath\IMG_20250910_142941.jpg"
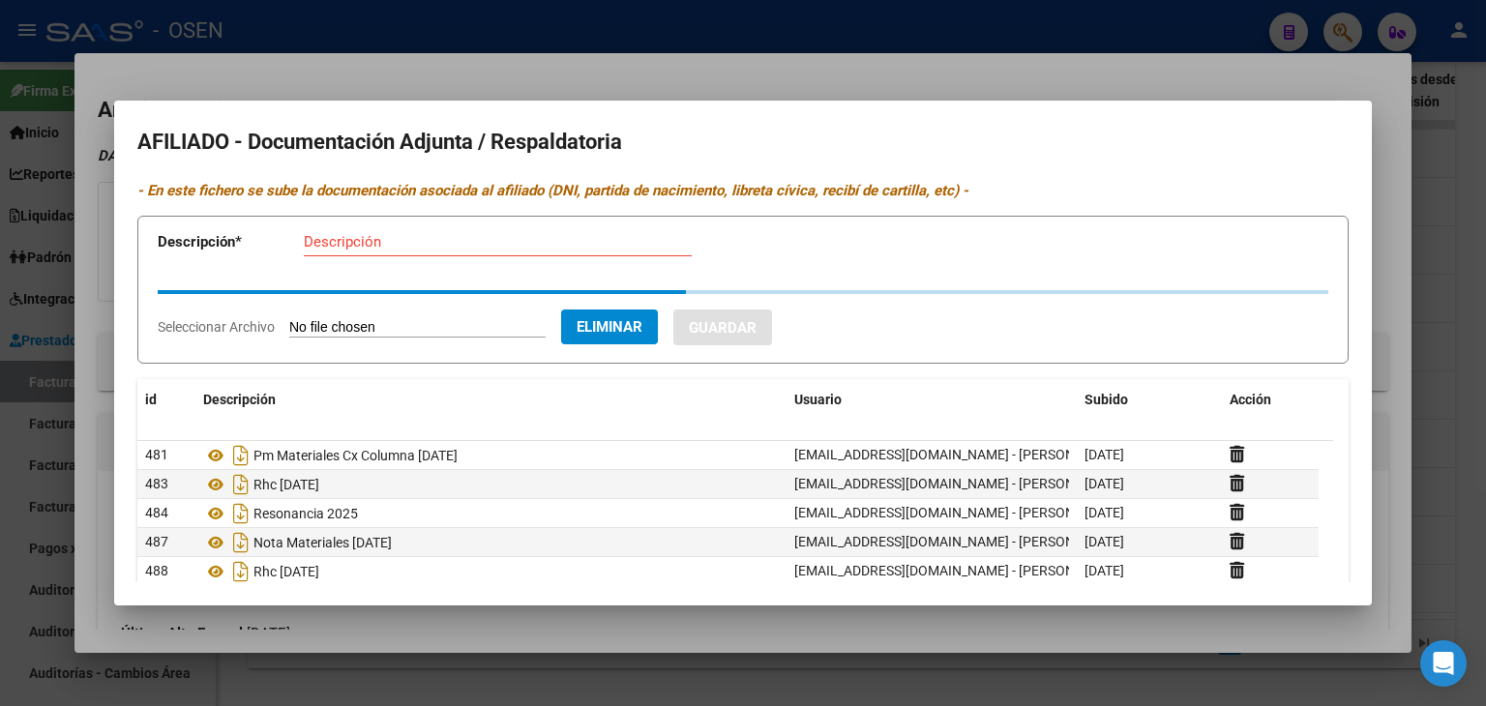
click at [493, 245] on input "Descripción" at bounding box center [498, 241] width 388 height 17
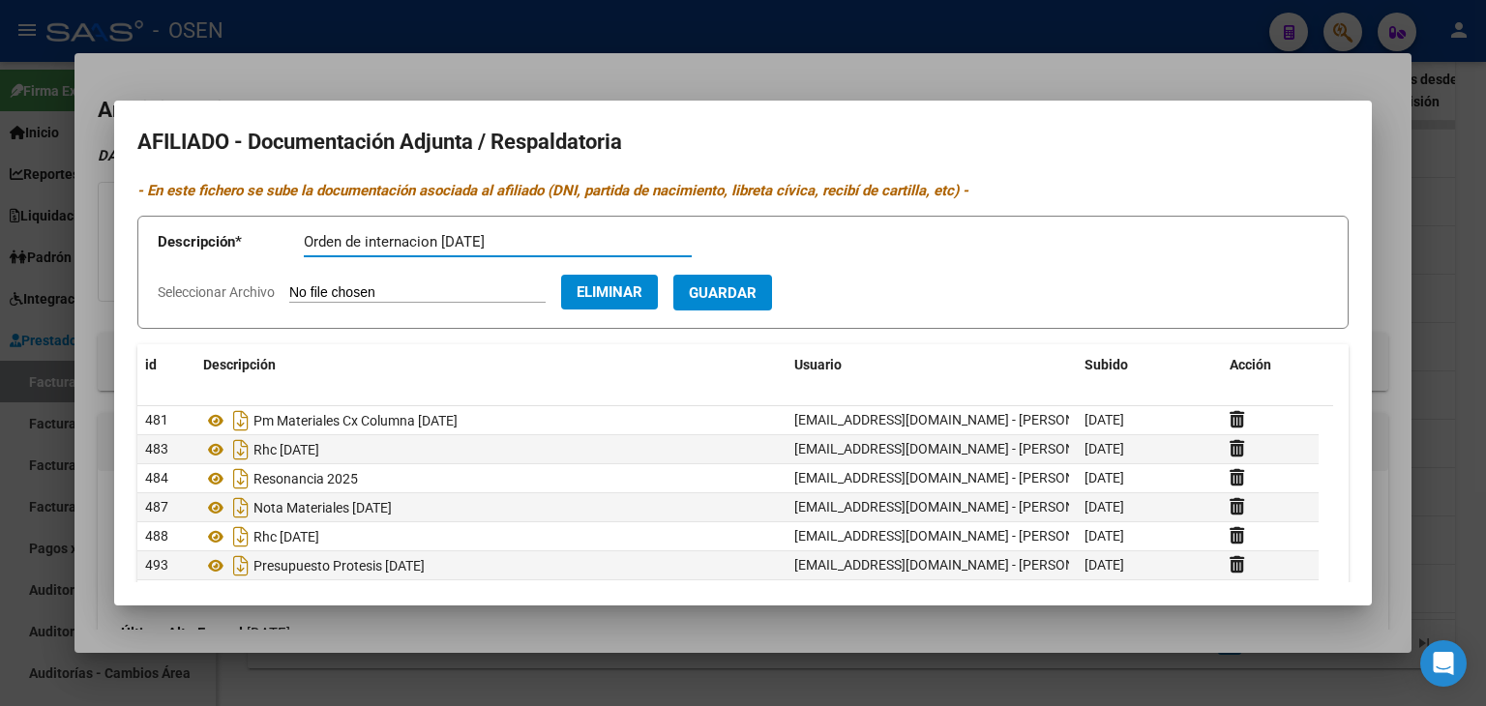
type input "Orden de internacion [DATE]"
click at [747, 303] on button "Guardar" at bounding box center [722, 293] width 99 height 36
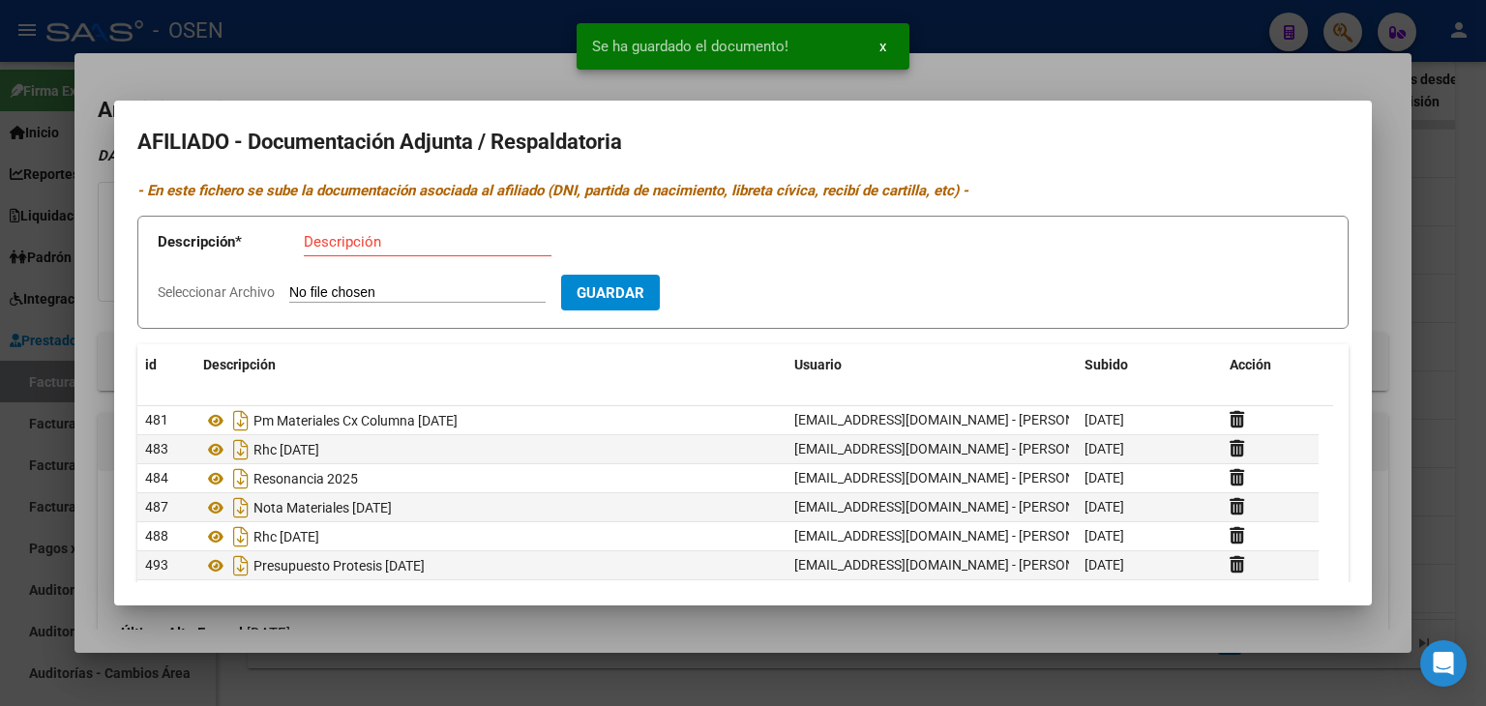
click at [347, 291] on input "Seleccionar Archivo" at bounding box center [417, 293] width 256 height 18
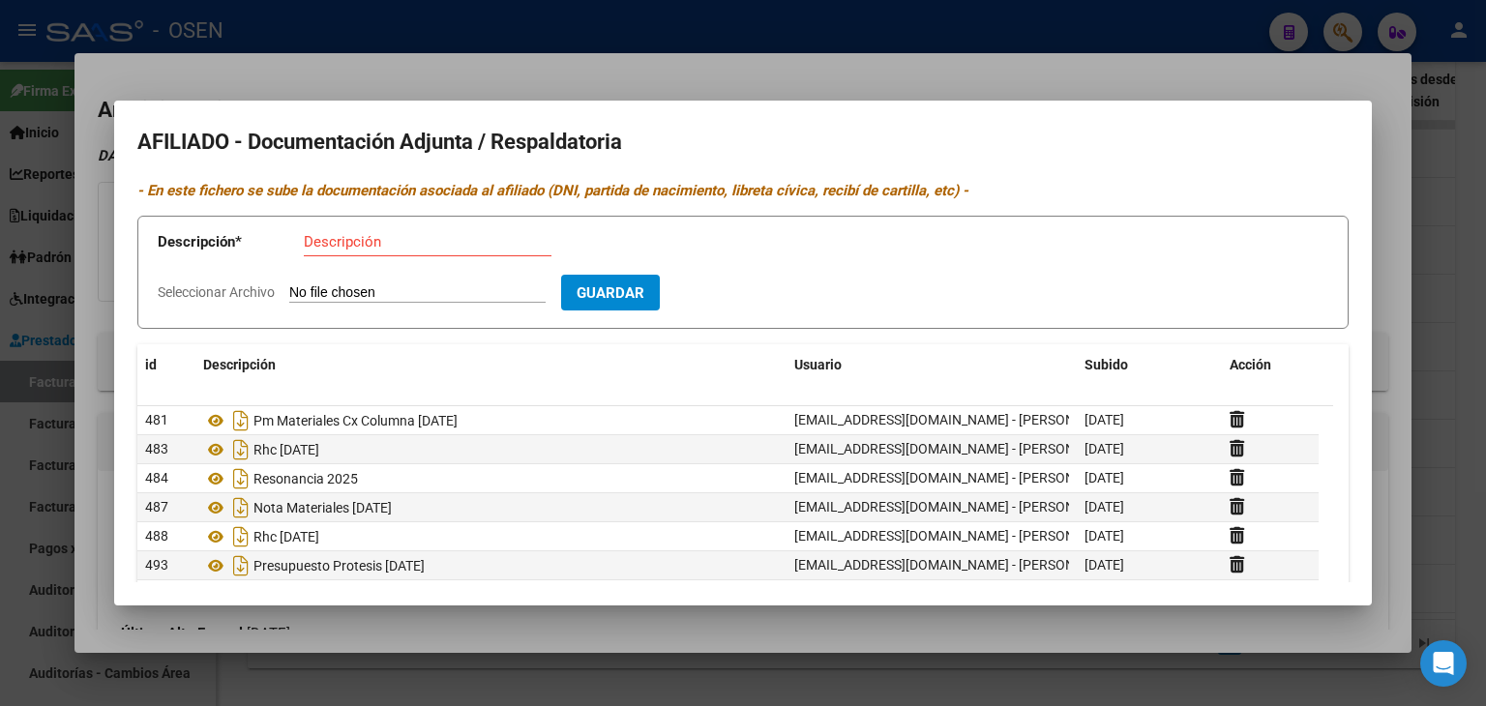
type input "C:\fakepath\IMG_20250910_142920.jpg"
click at [391, 245] on input "Descripción" at bounding box center [428, 241] width 248 height 17
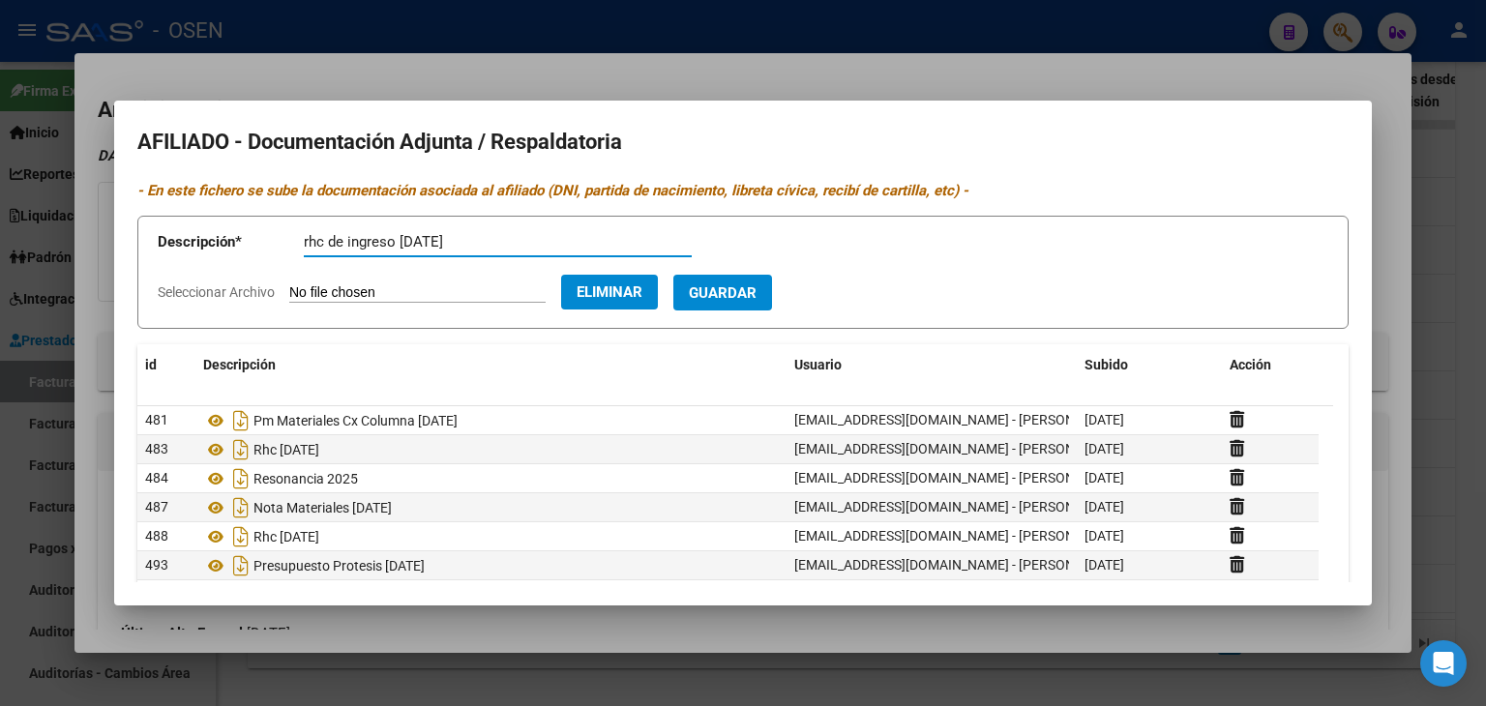
type input "rhc de ingreso [DATE]"
click at [757, 284] on span "Guardar" at bounding box center [723, 292] width 68 height 17
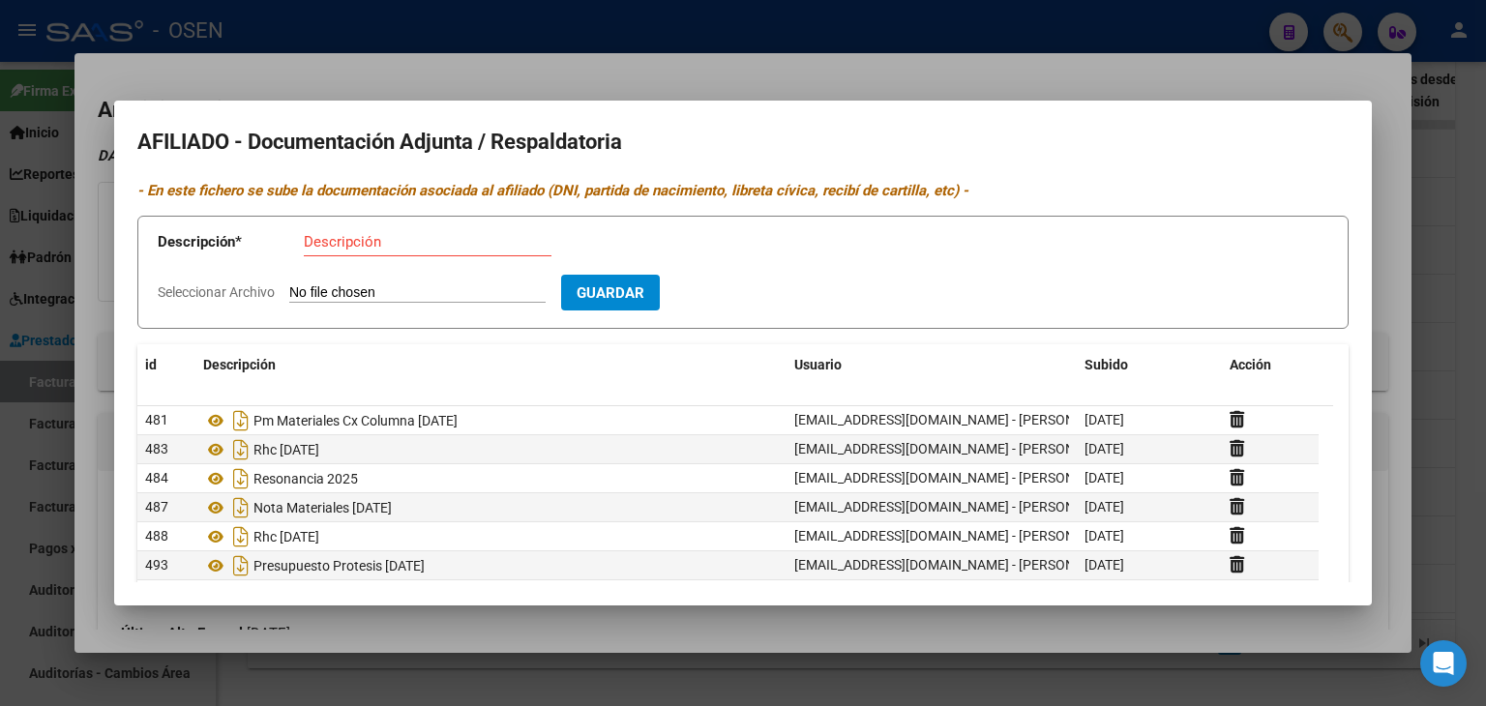
click at [530, 23] on div at bounding box center [743, 353] width 1486 height 706
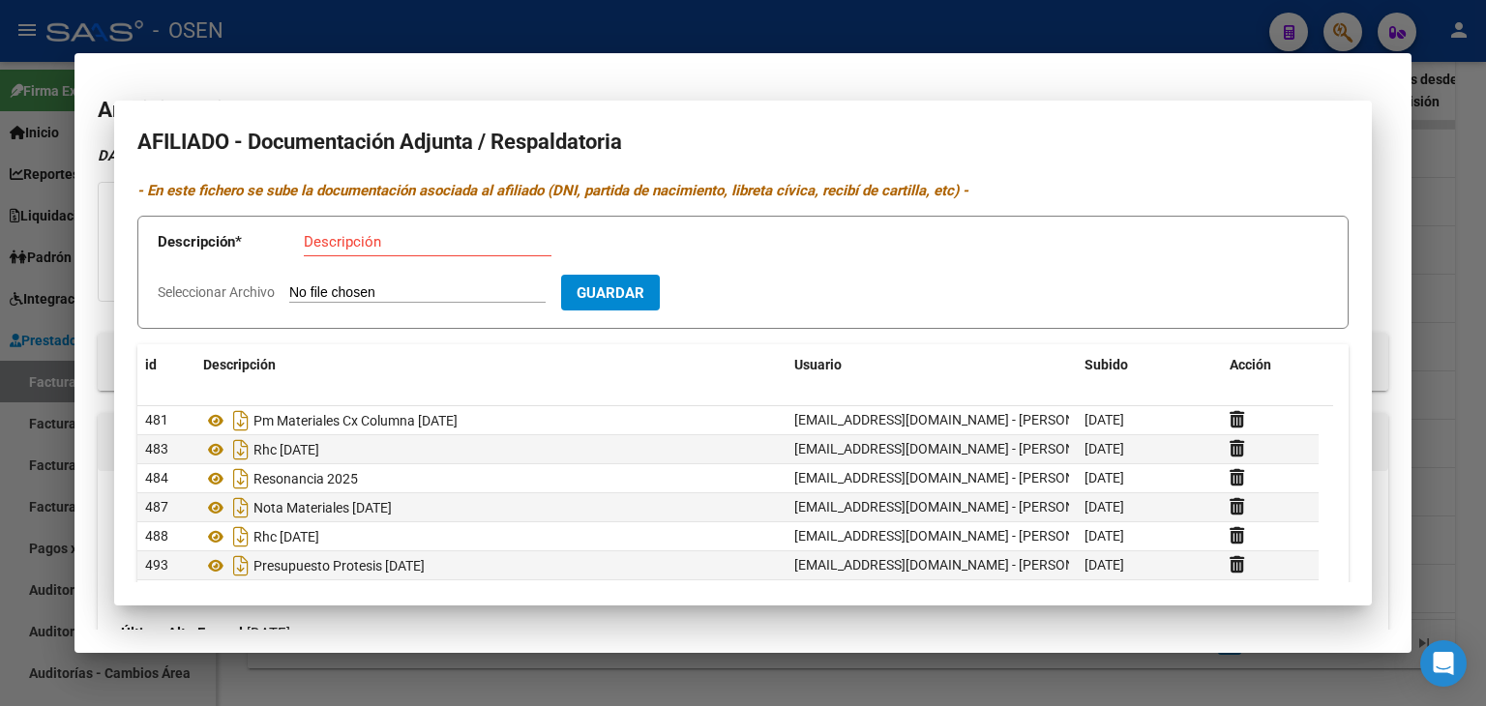
click at [529, 23] on div at bounding box center [743, 353] width 1486 height 706
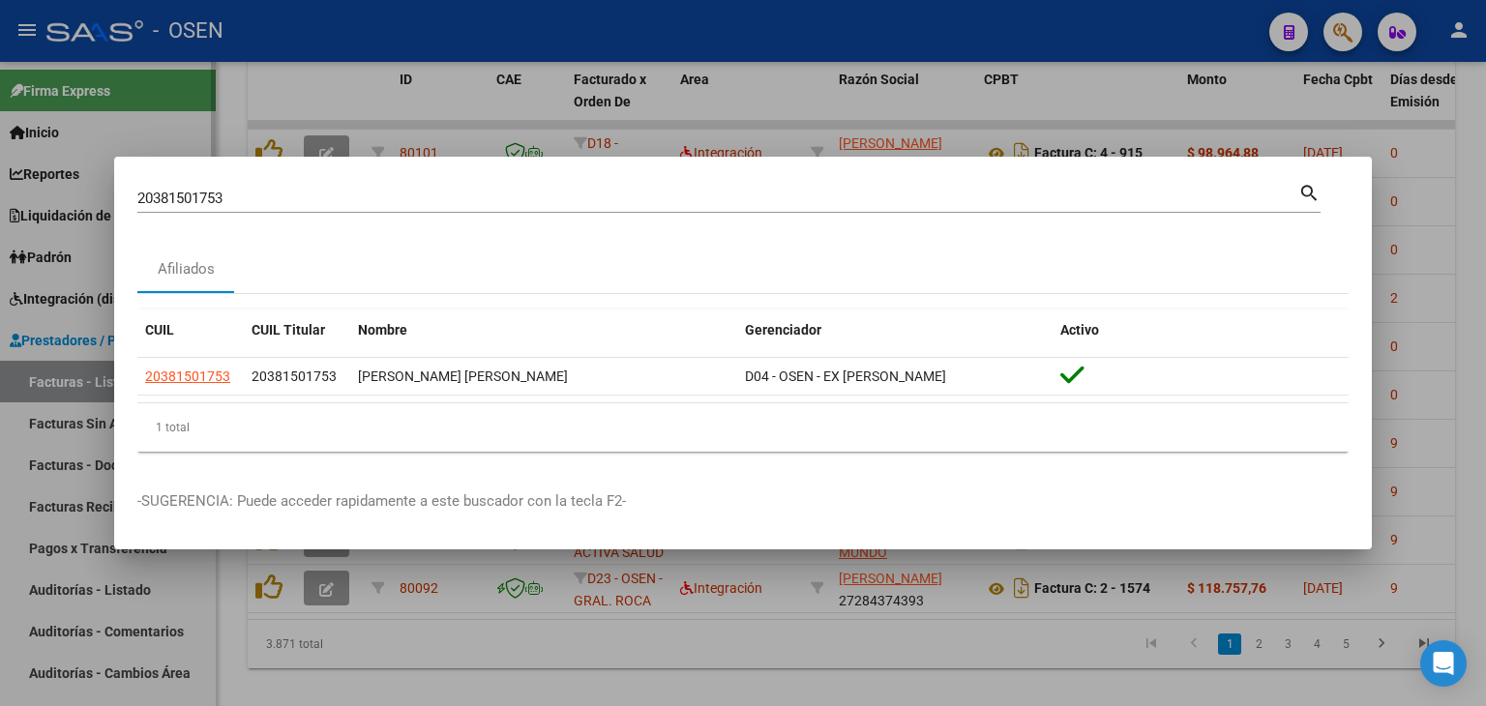
click at [57, 278] on div at bounding box center [743, 353] width 1486 height 706
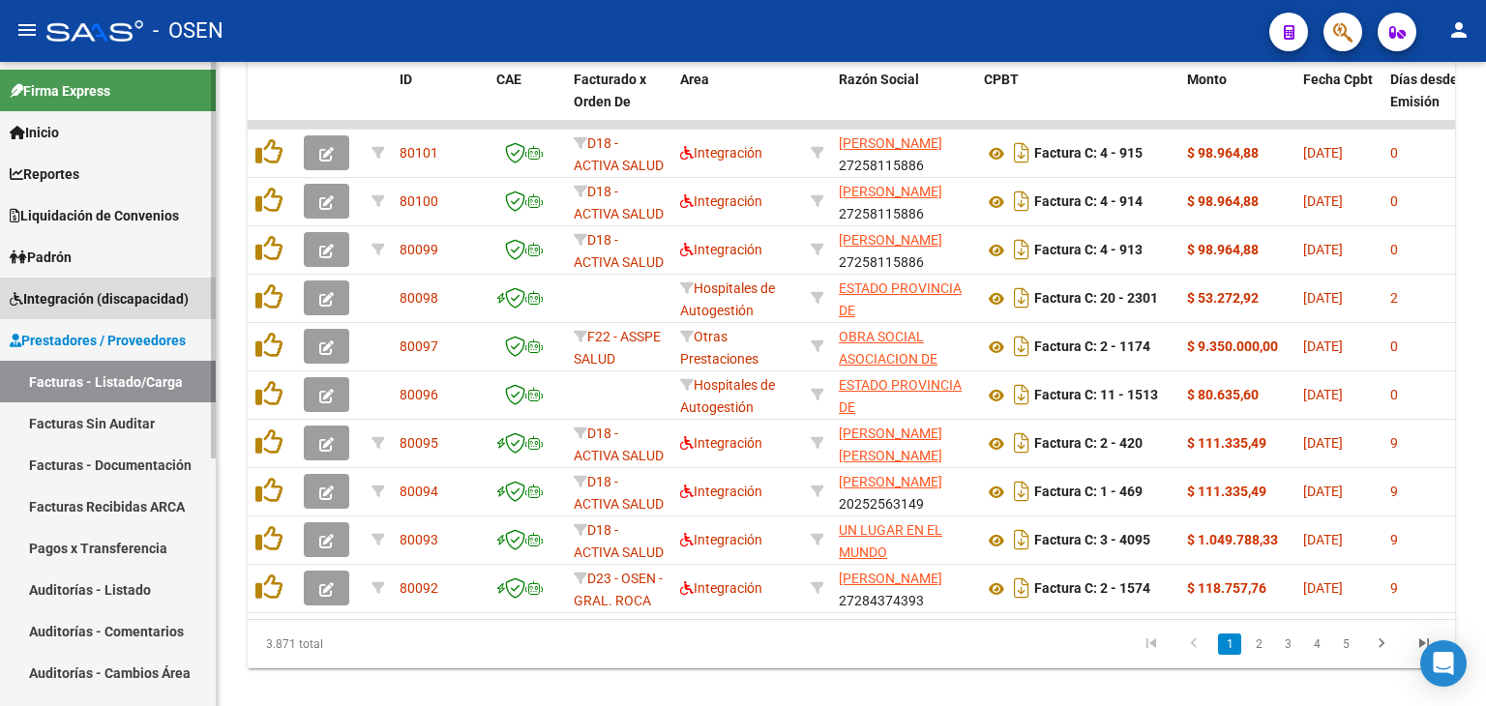
click at [57, 290] on span "Integración (discapacidad)" at bounding box center [99, 298] width 179 height 21
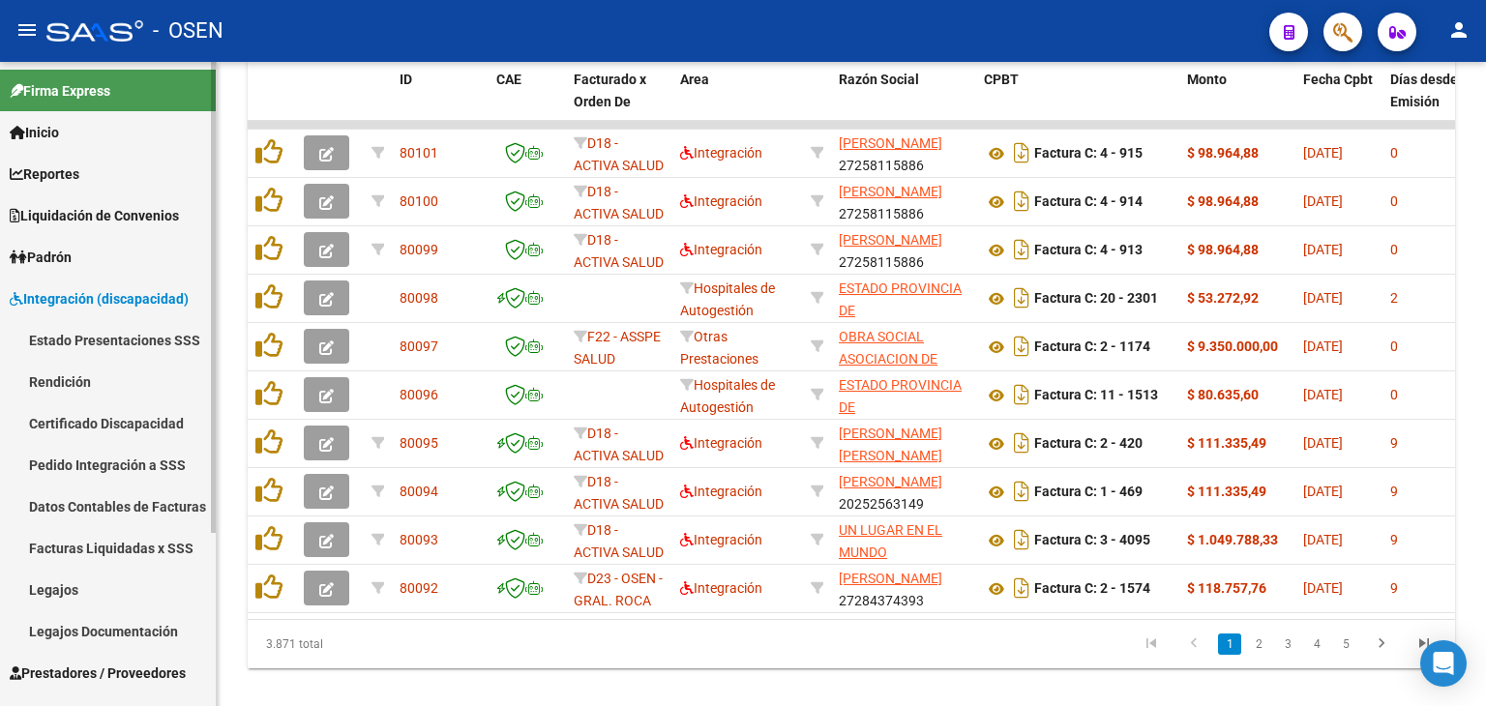
click at [68, 259] on span "Padrón" at bounding box center [41, 257] width 62 height 21
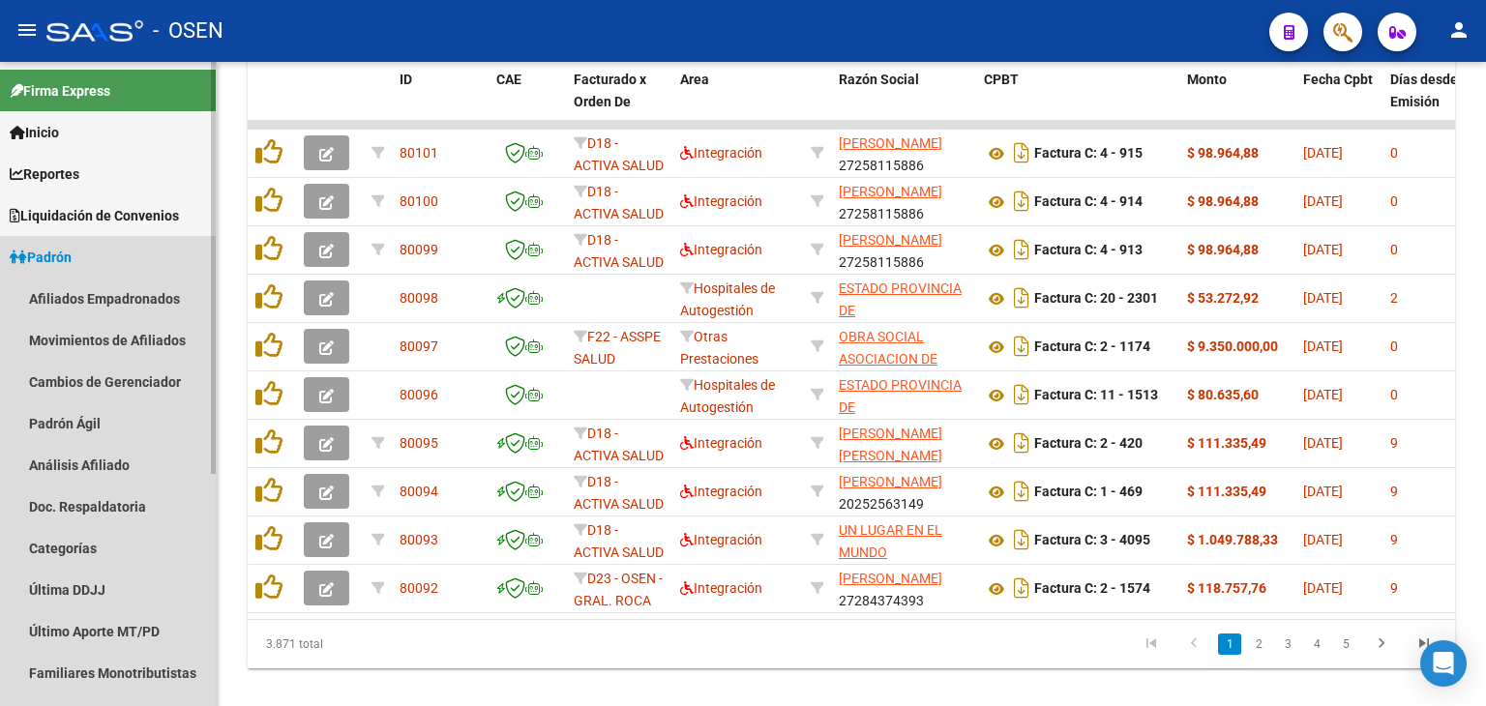
click at [70, 249] on span "Padrón" at bounding box center [41, 257] width 62 height 21
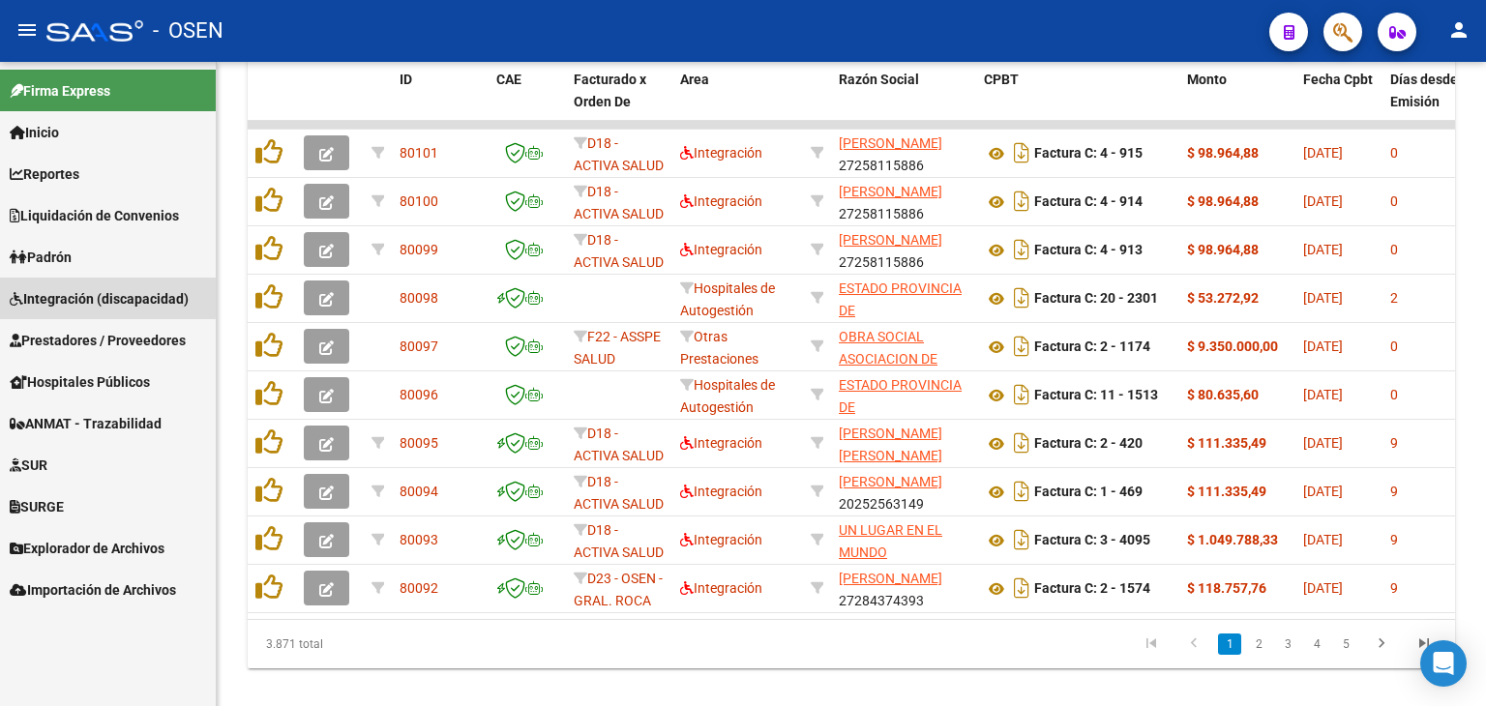
click at [75, 295] on span "Integración (discapacidad)" at bounding box center [99, 298] width 179 height 21
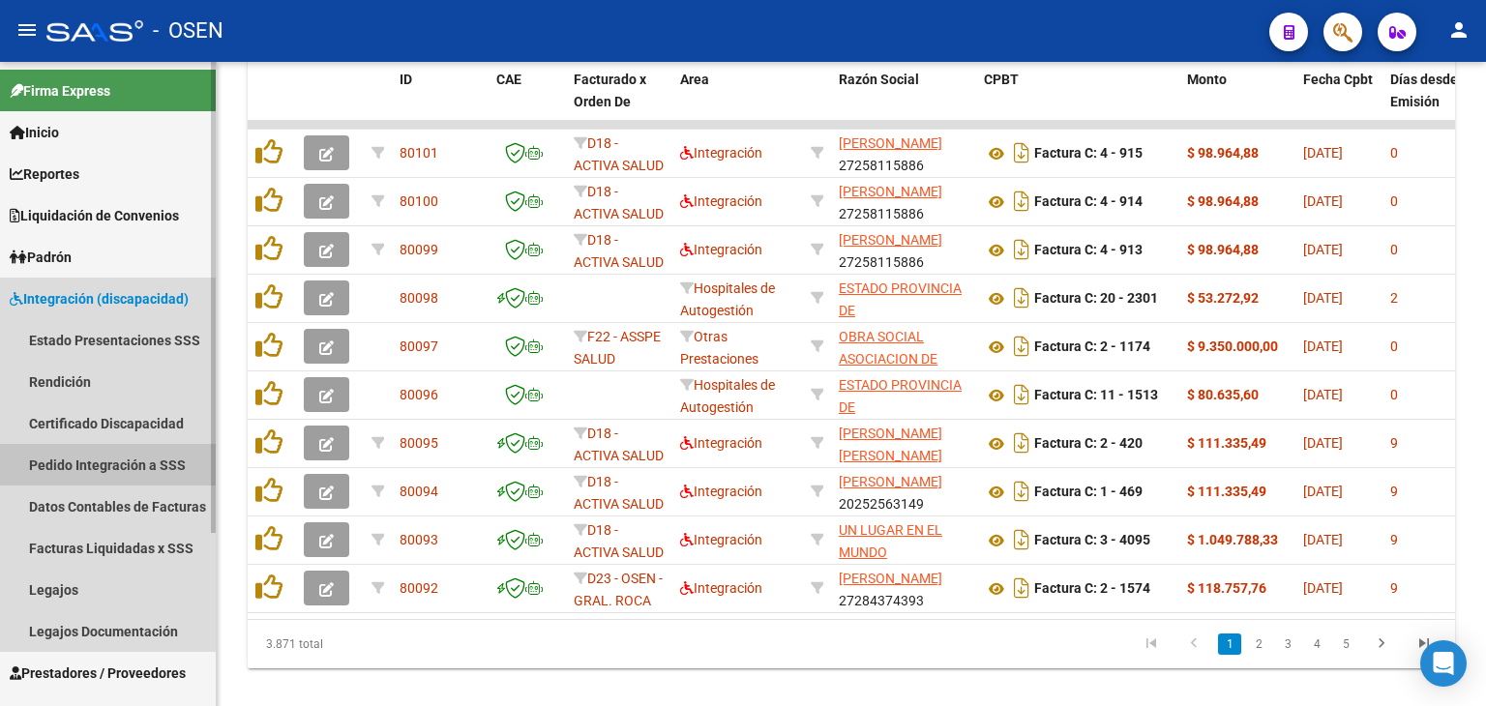
click at [82, 458] on link "Pedido Integración a SSS" at bounding box center [108, 465] width 216 height 42
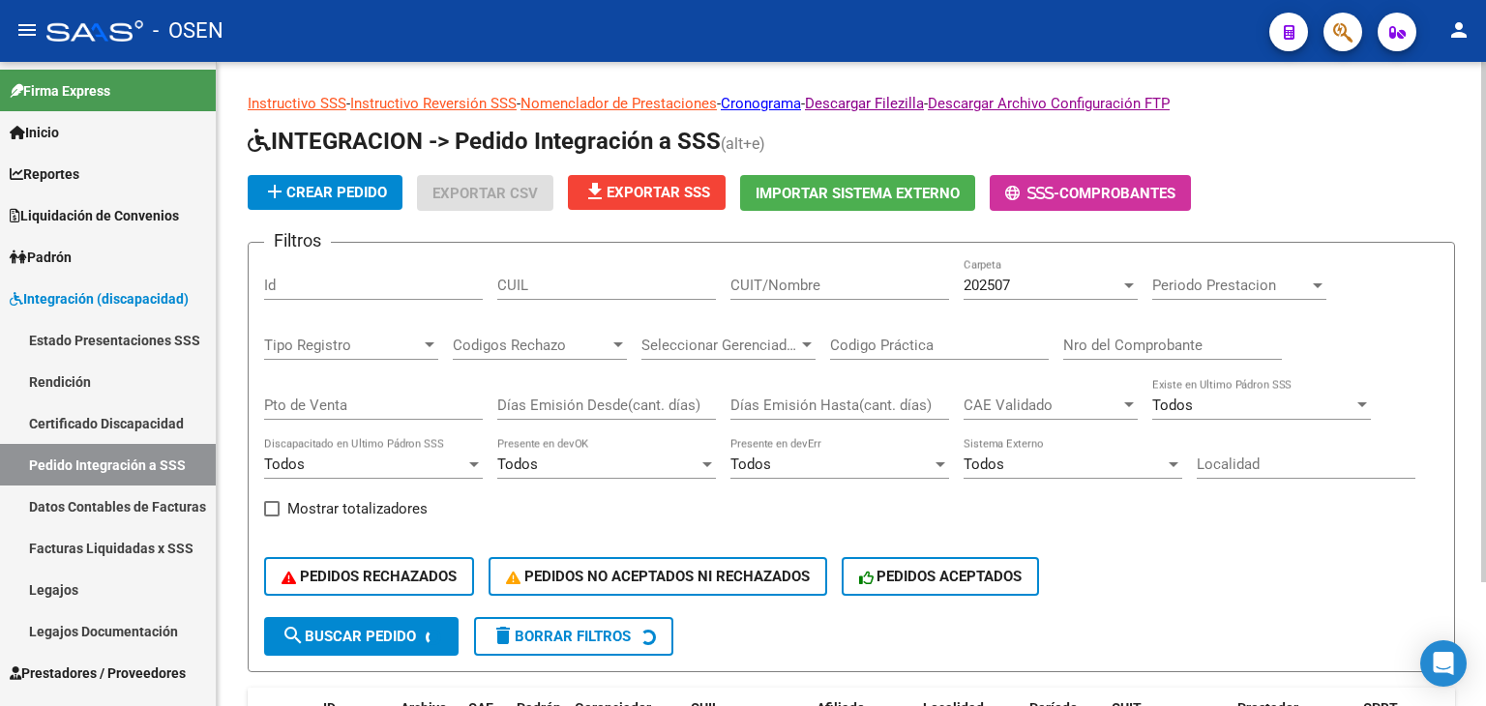
click at [1084, 284] on div "202507" at bounding box center [1042, 285] width 157 height 17
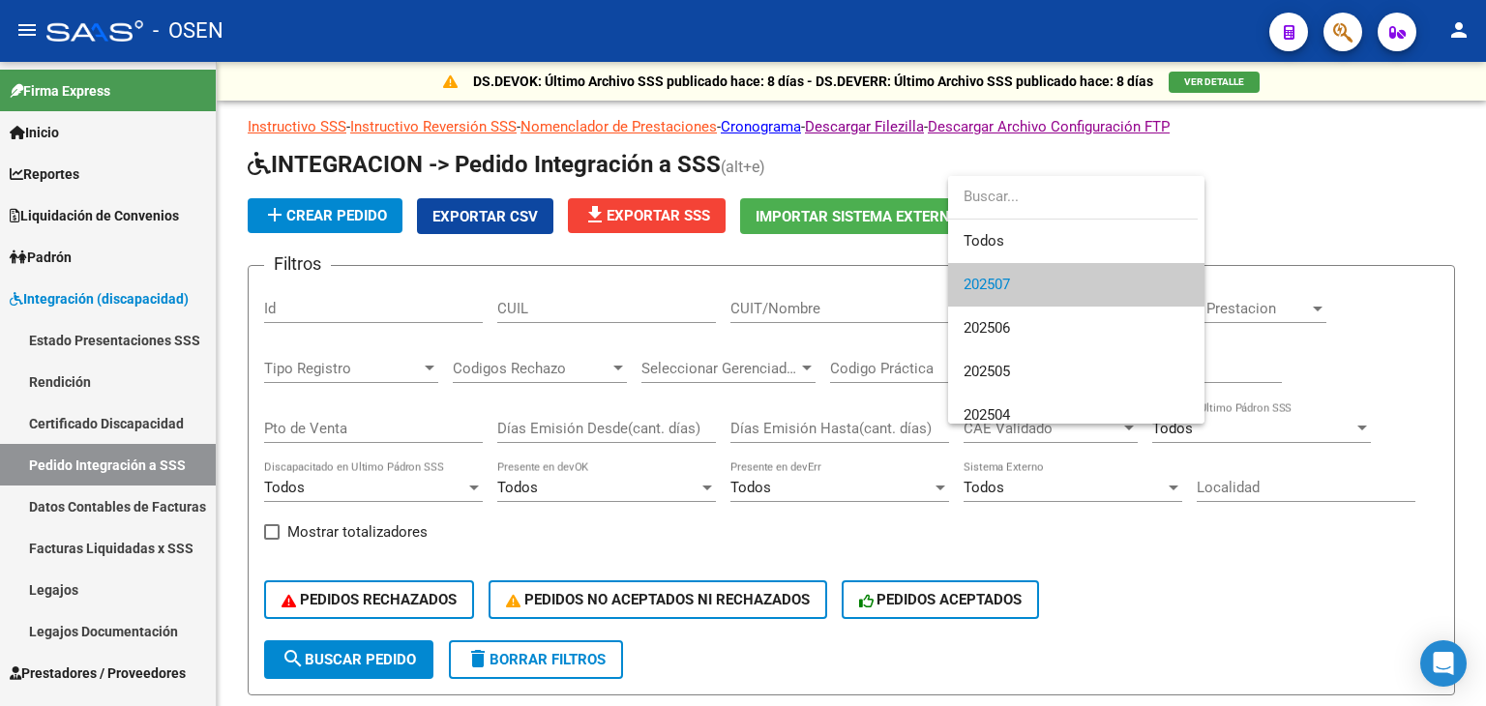
click at [1384, 181] on div at bounding box center [743, 353] width 1486 height 706
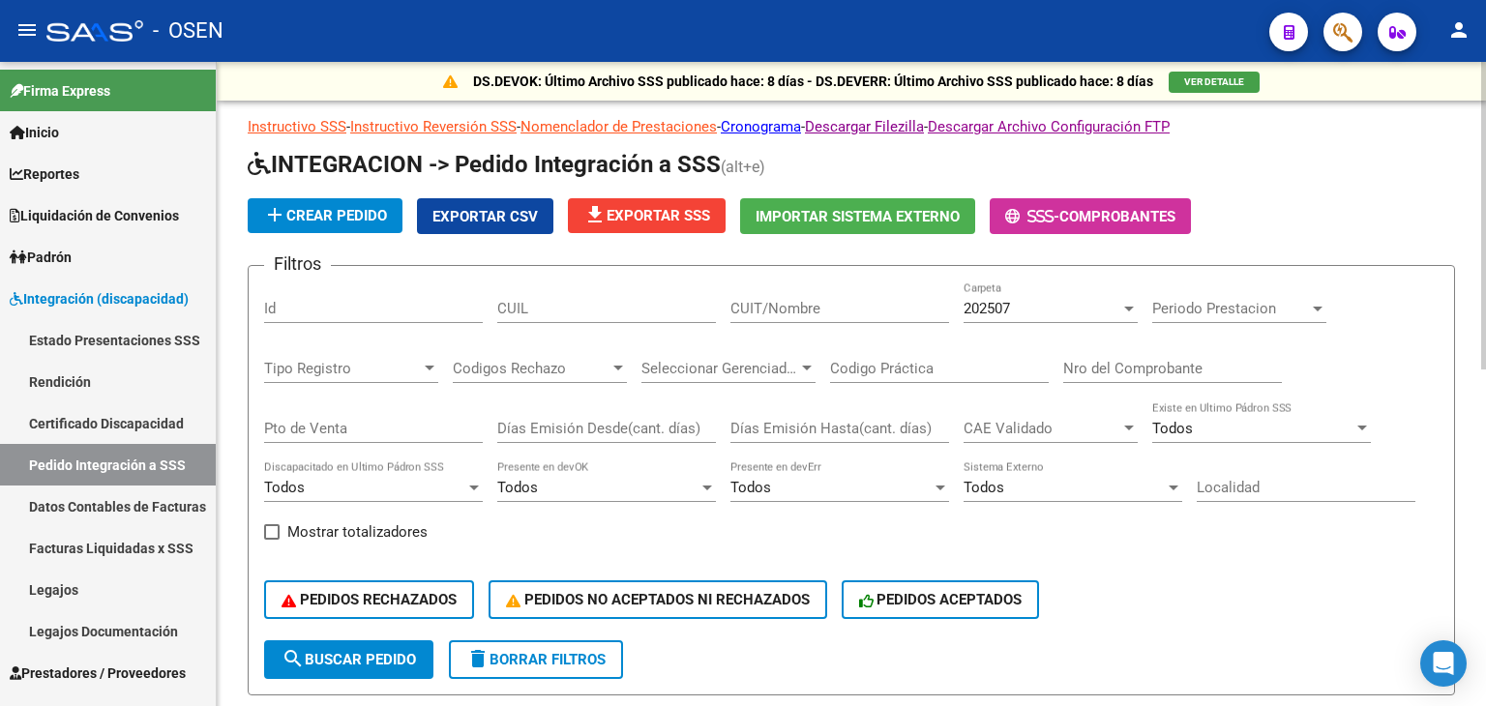
click at [1026, 312] on div "202507" at bounding box center [1042, 308] width 157 height 17
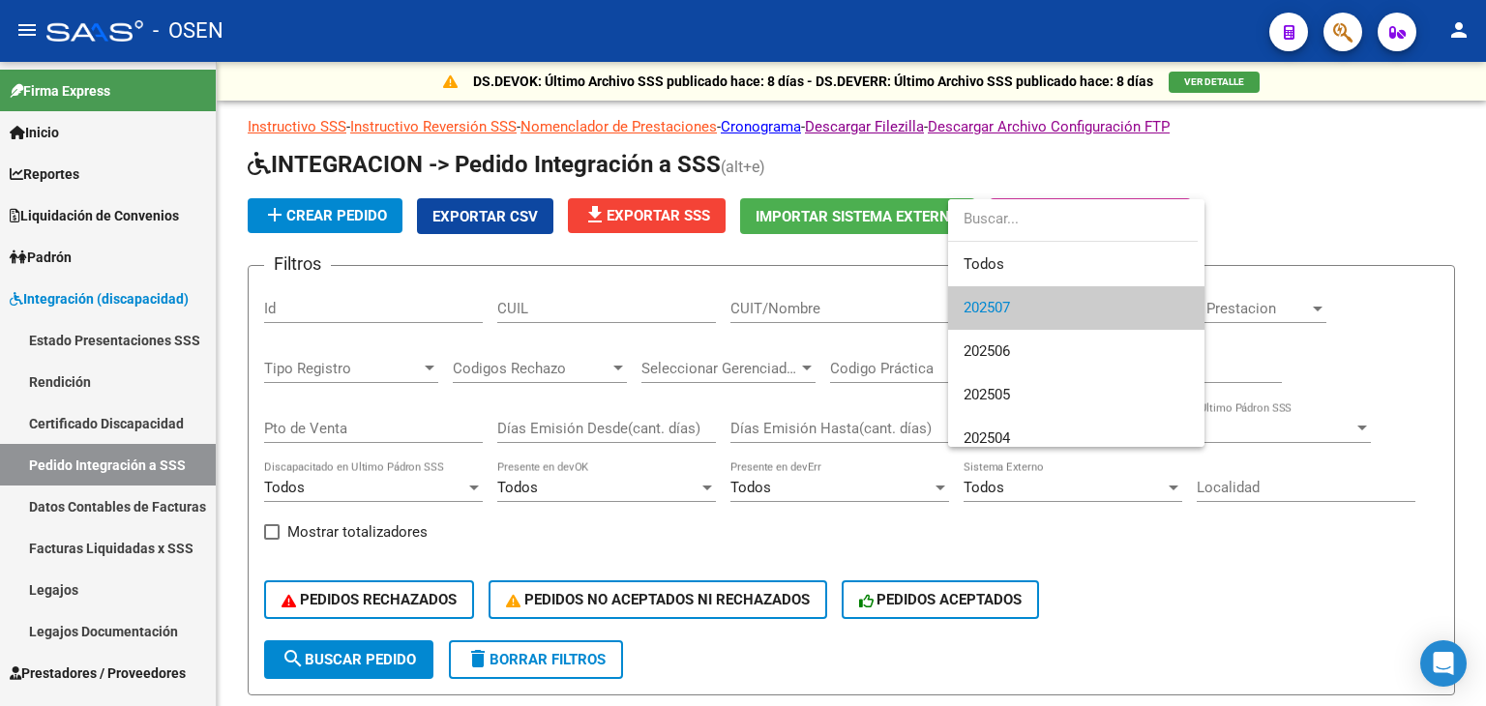
click at [1334, 250] on div at bounding box center [743, 353] width 1486 height 706
